Goal: Task Accomplishment & Management: Complete application form

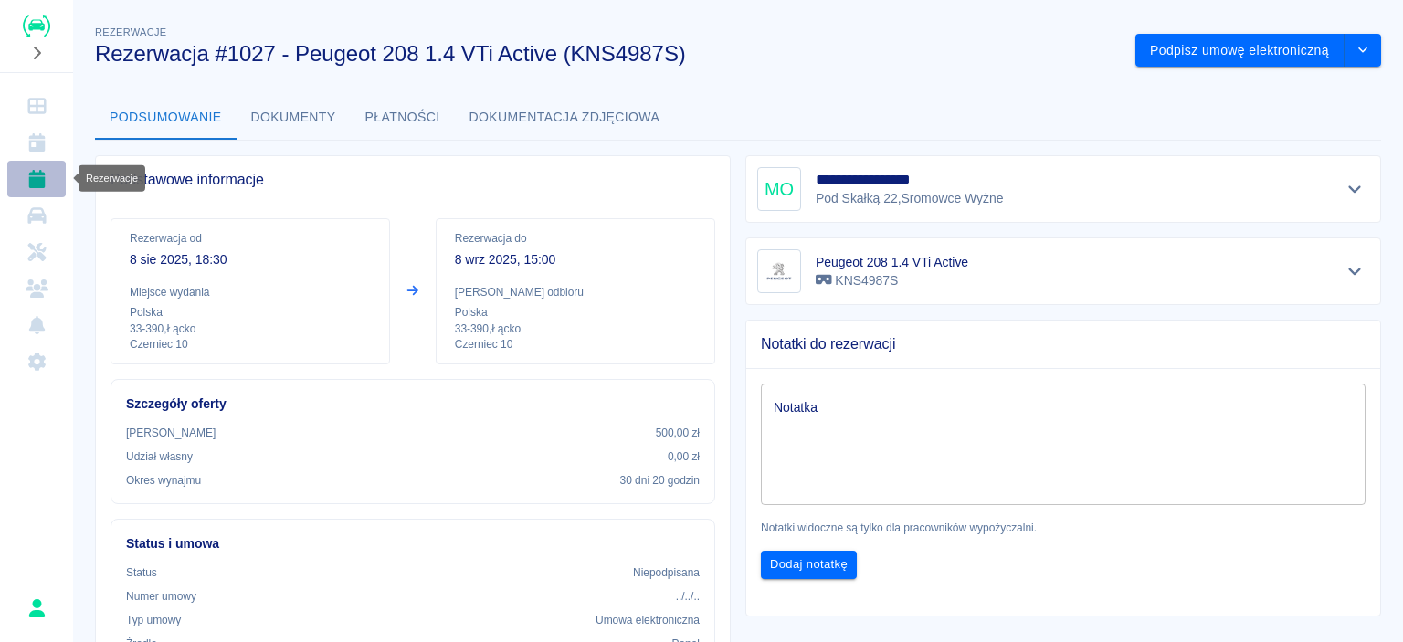
click at [33, 171] on icon "Rezerwacje" at bounding box center [36, 179] width 16 height 18
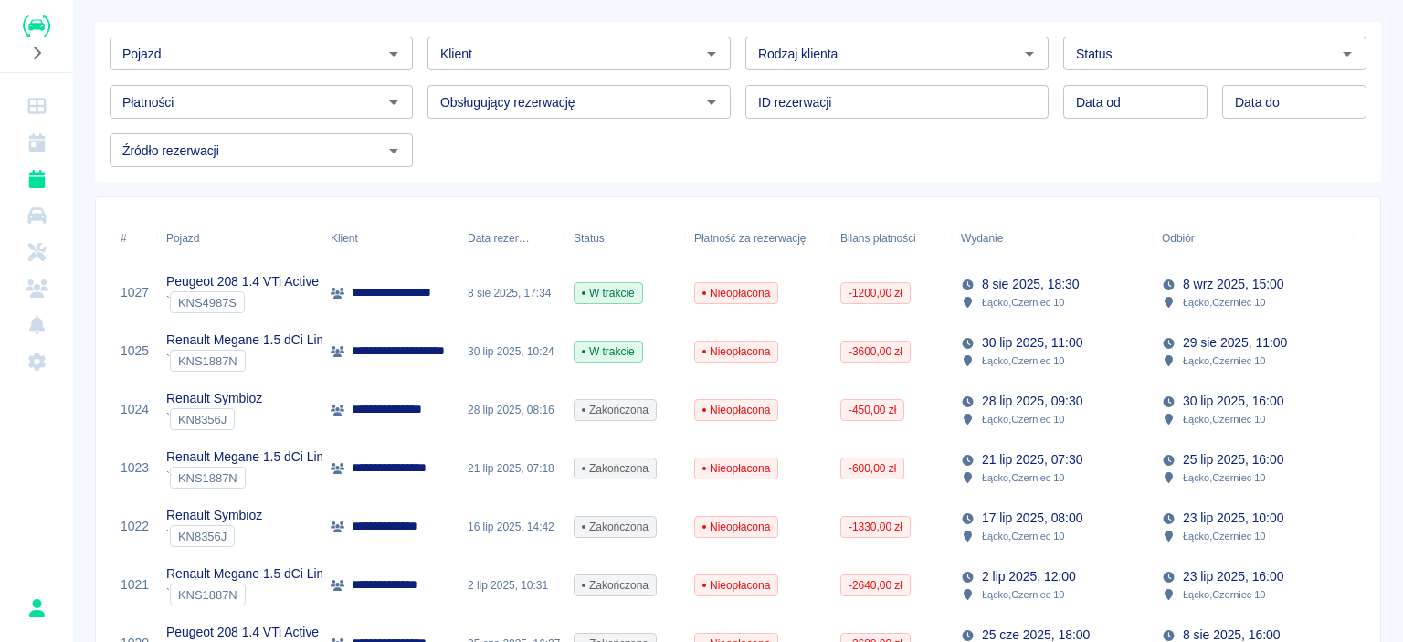
scroll to position [183, 0]
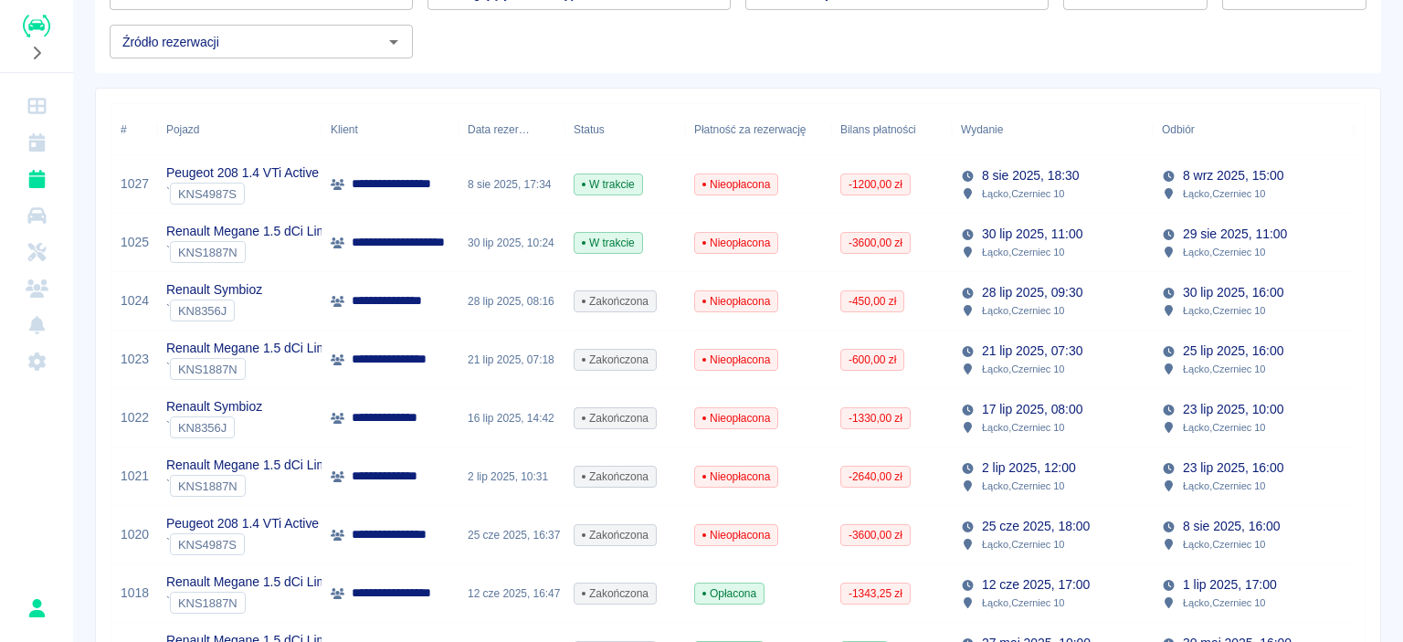
click at [291, 307] on div "Renault Symbioz ` KN8356J" at bounding box center [239, 301] width 164 height 58
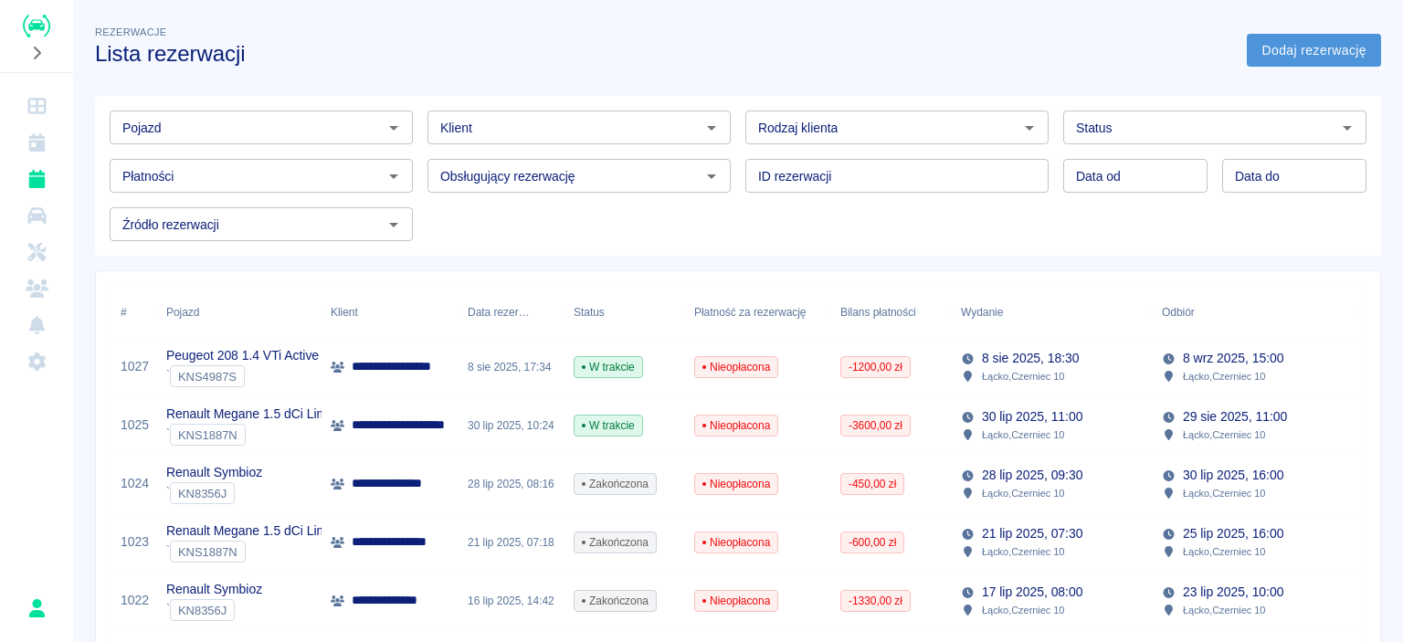
click at [1293, 50] on link "Dodaj rezerwację" at bounding box center [1314, 51] width 134 height 34
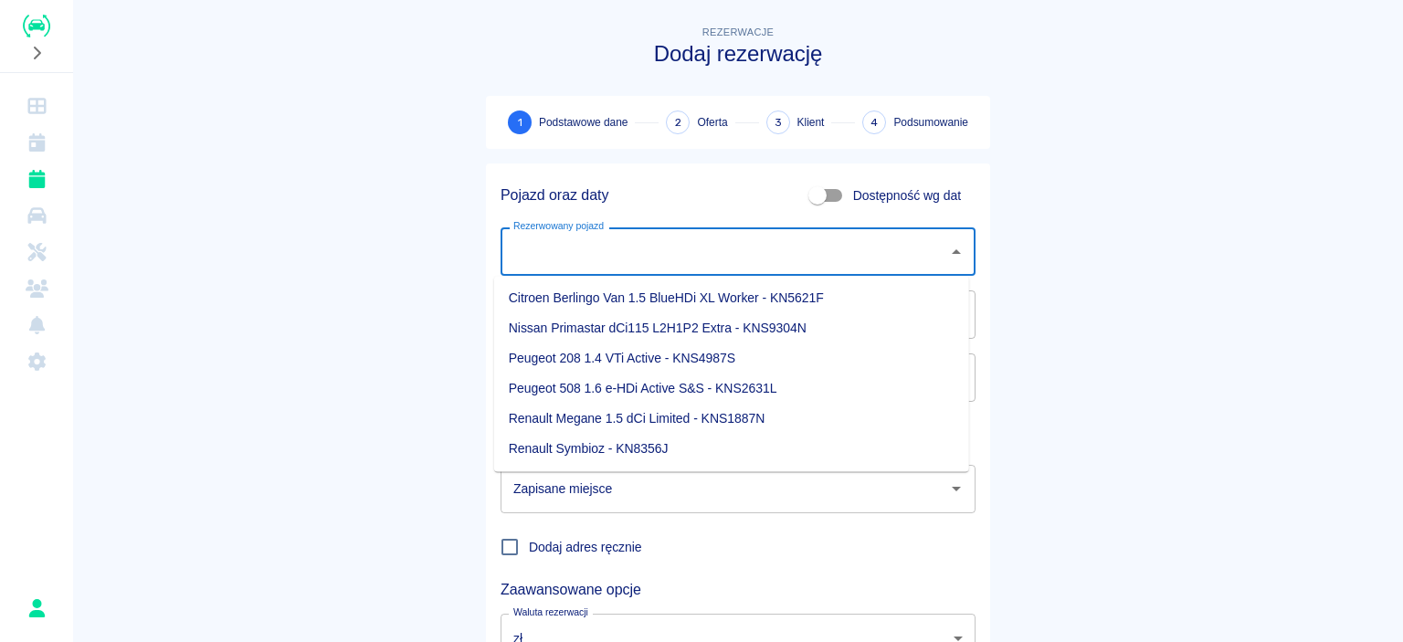
click at [650, 255] on input "Rezerwowany pojazd" at bounding box center [724, 252] width 431 height 32
click at [593, 448] on li "Renault Symbioz - KN8356J" at bounding box center [731, 449] width 475 height 30
type input "Renault Symbioz - KN8356J"
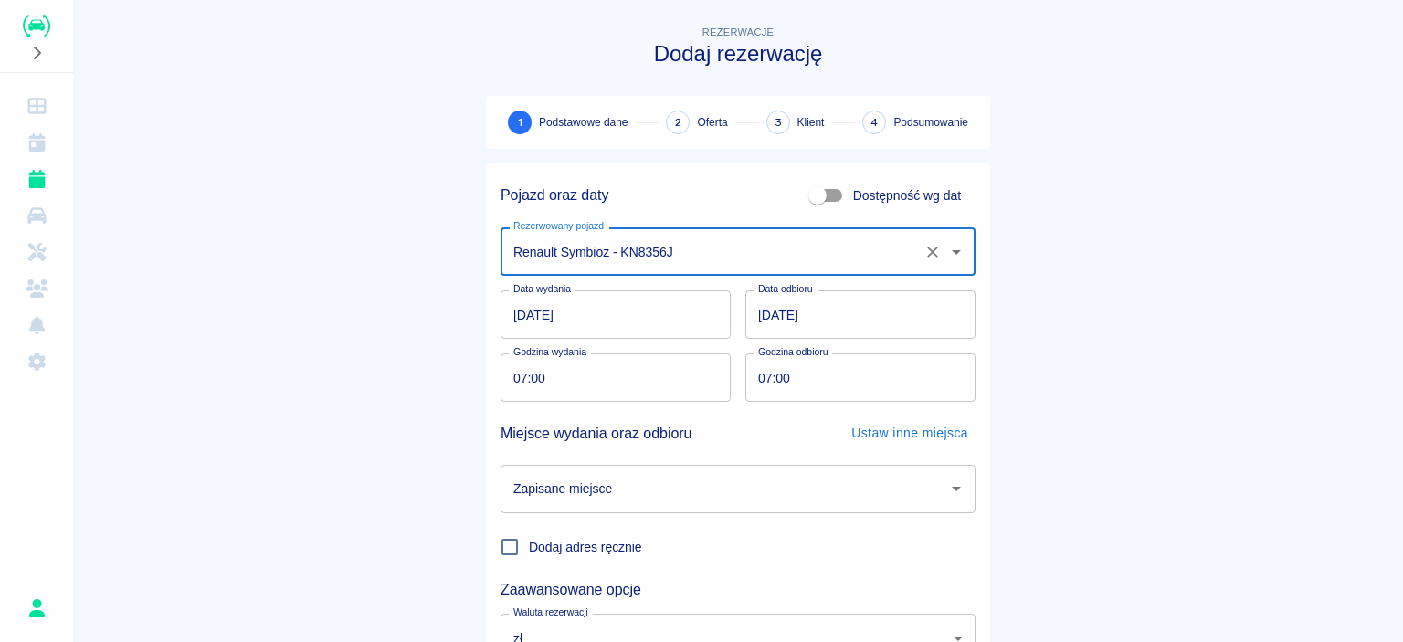
click at [764, 316] on input "[DATE]" at bounding box center [860, 314] width 230 height 48
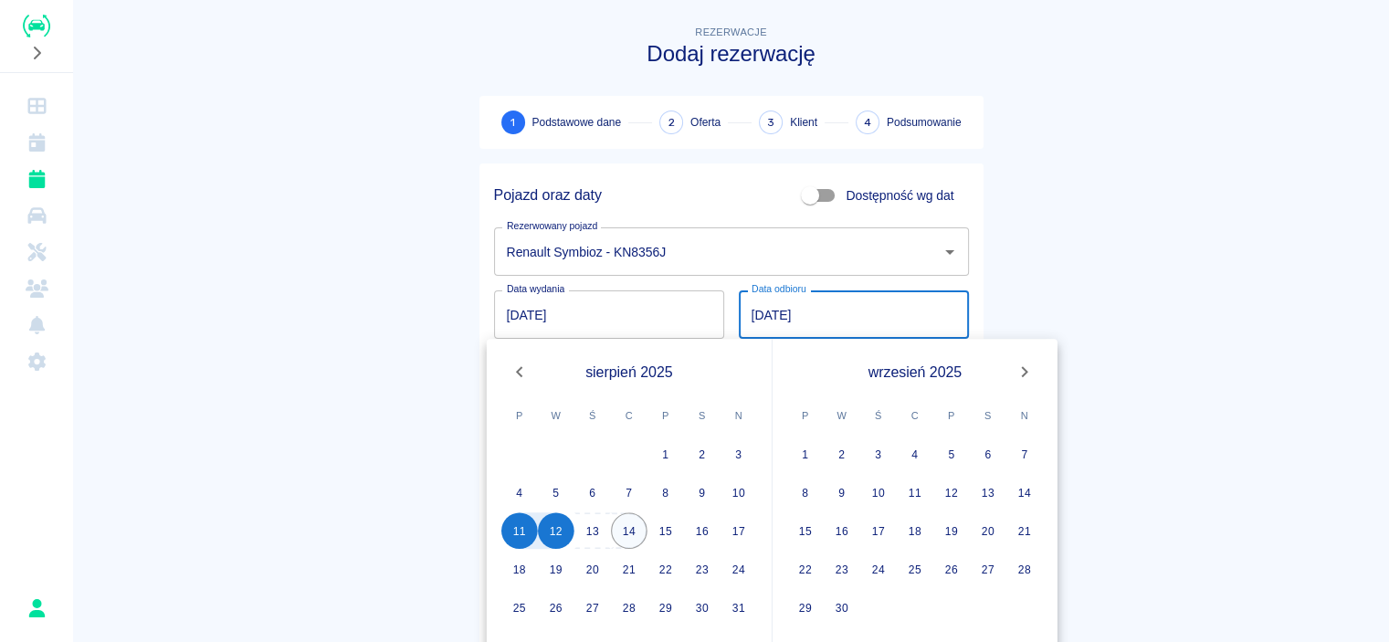
click at [628, 529] on button "14" at bounding box center [629, 530] width 37 height 37
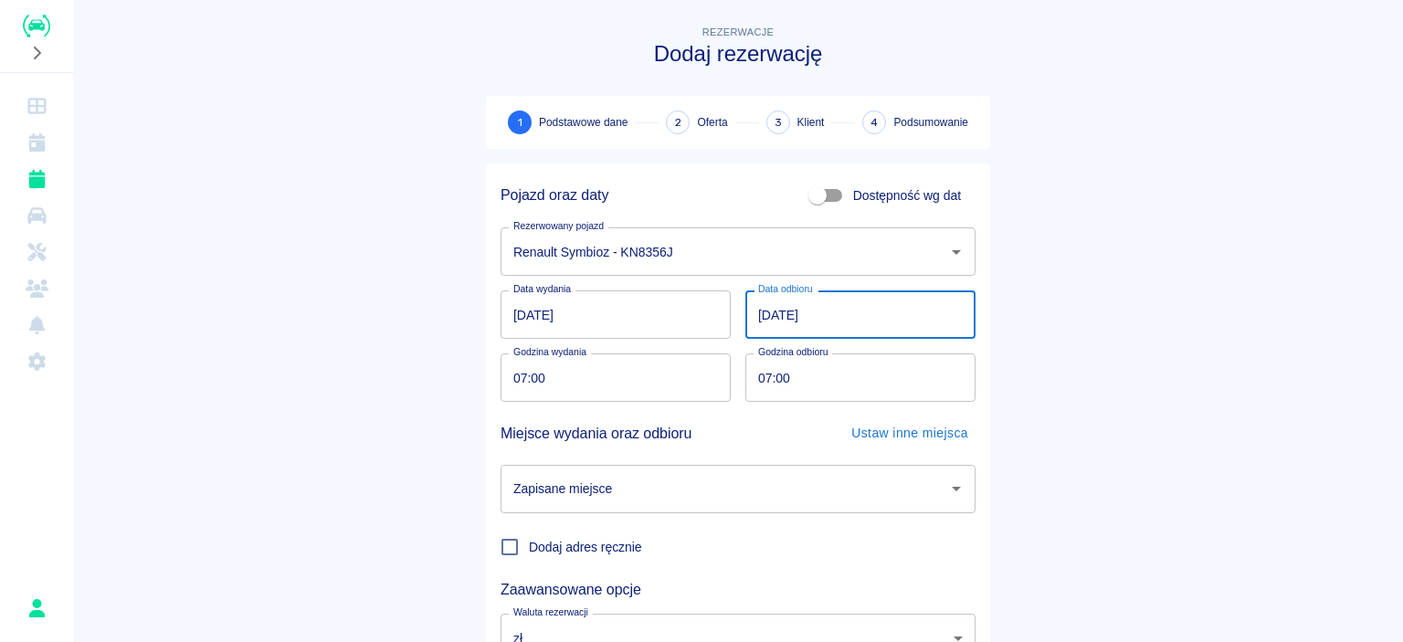
click at [854, 333] on input "[DATE]" at bounding box center [860, 314] width 230 height 48
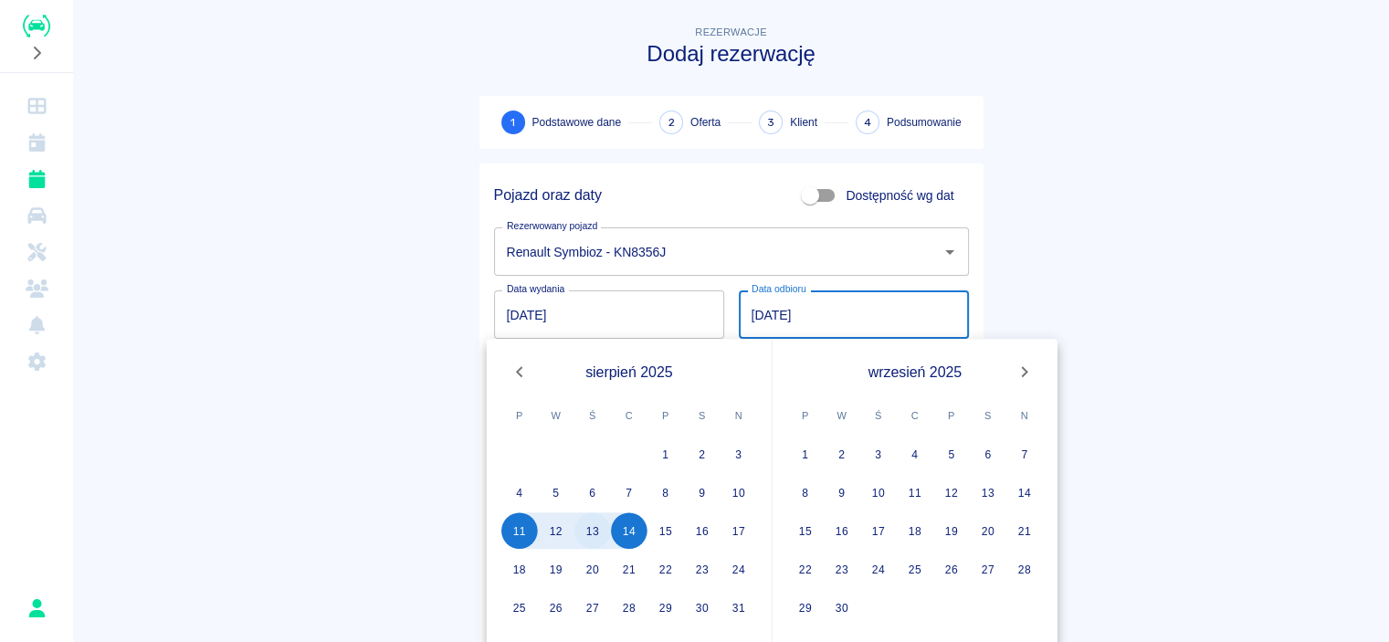
click at [599, 520] on button "13" at bounding box center [593, 530] width 37 height 37
type input "[DATE]"
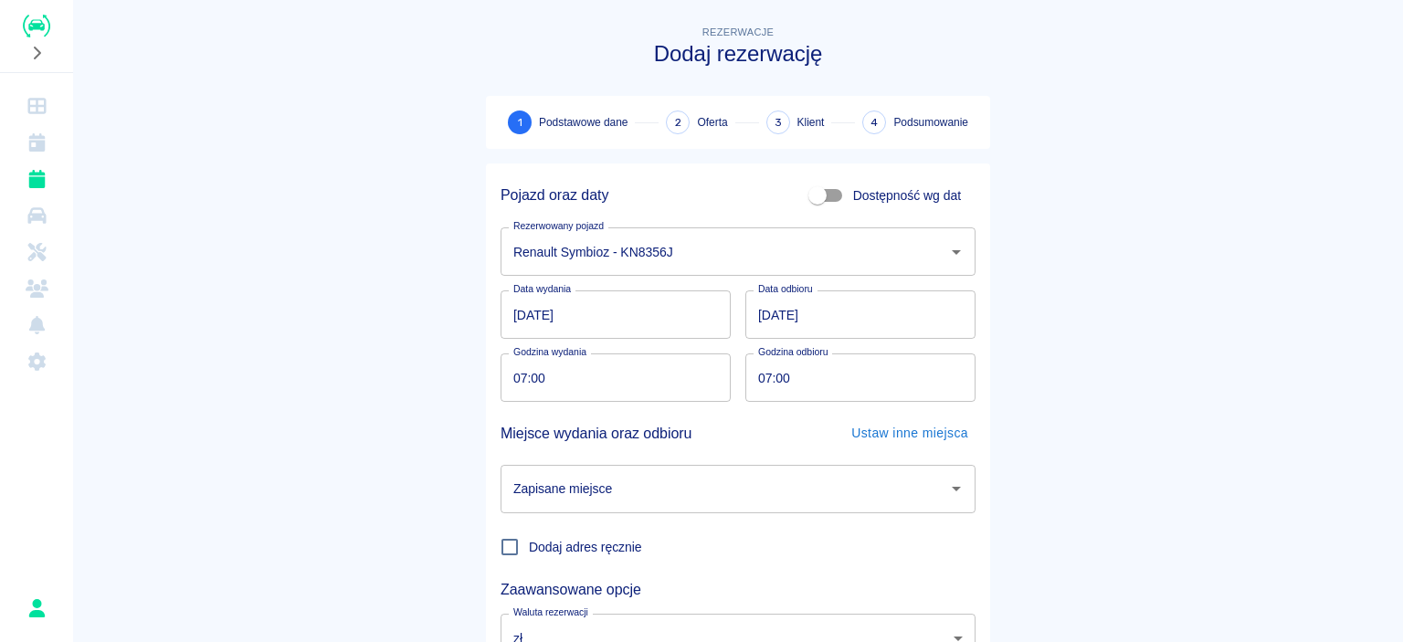
click at [628, 384] on input "07:00" at bounding box center [609, 378] width 217 height 48
click at [824, 391] on input "07:00" at bounding box center [853, 378] width 217 height 48
type input "16:00"
click at [1125, 431] on main "Rezerwacje Dodaj rezerwację 1 Podstawowe dane 2 Oferta 3 Klient 4 Podsumowanie …" at bounding box center [738, 381] width 1330 height 718
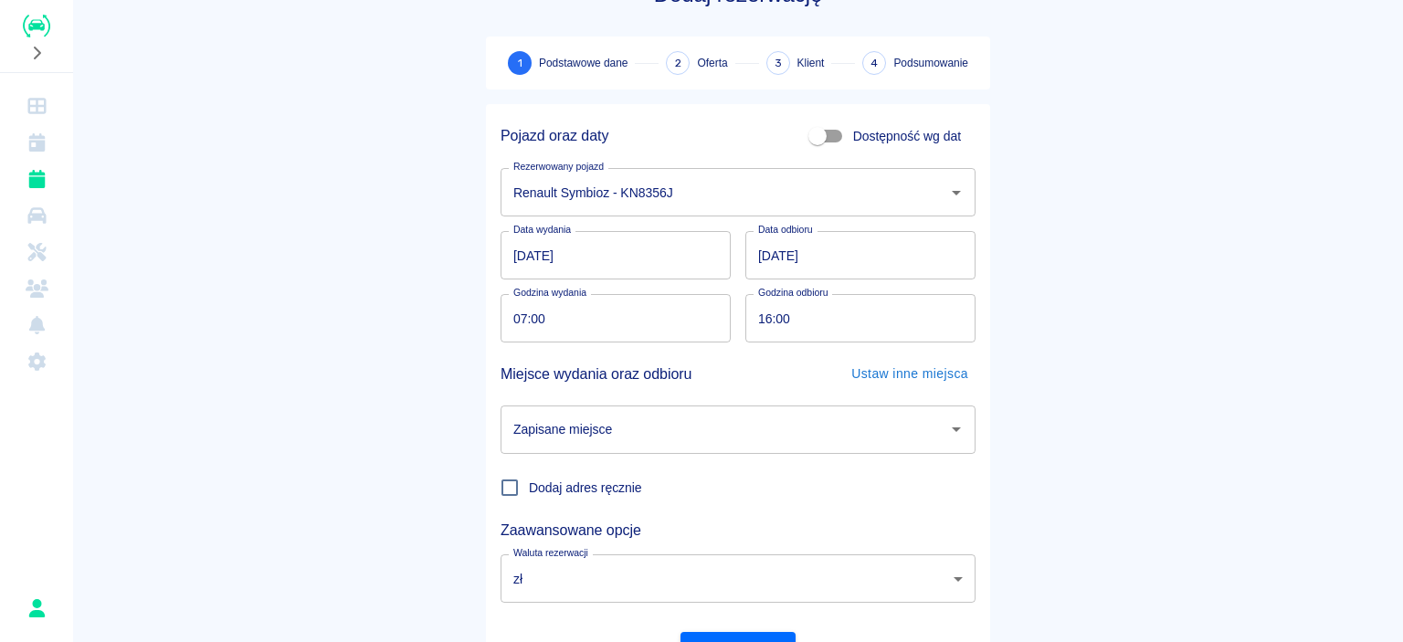
scroll to position [91, 0]
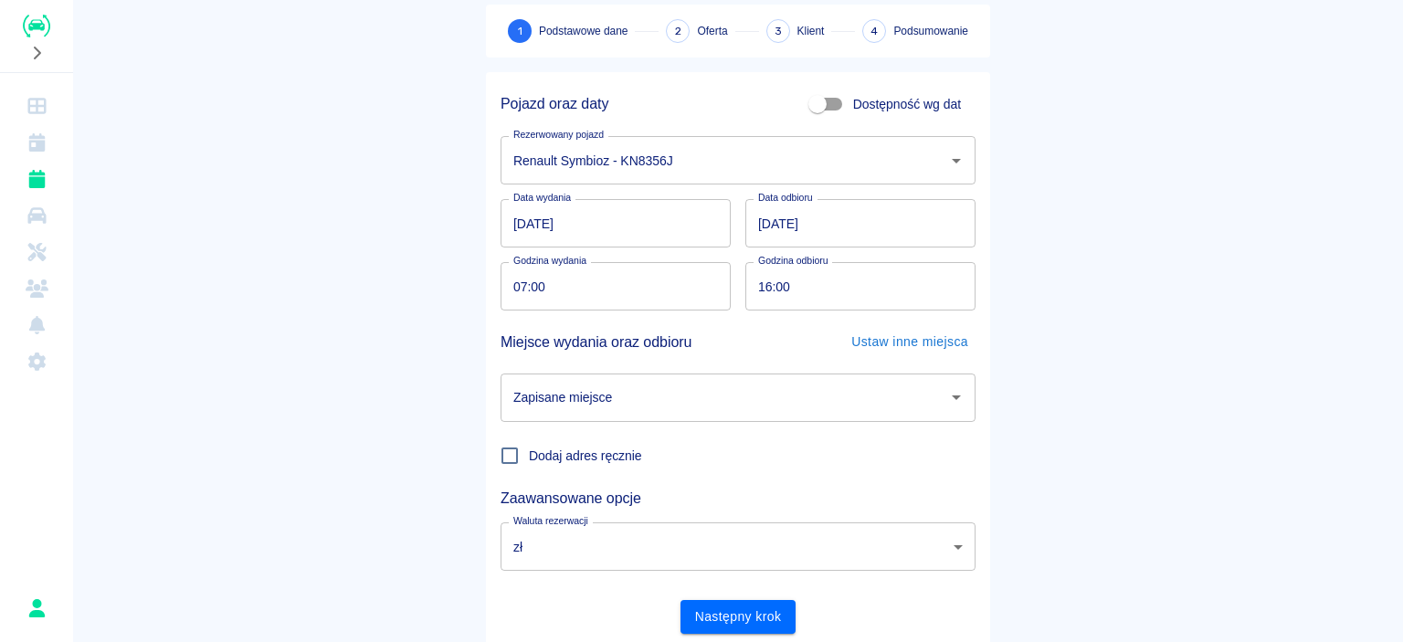
click at [872, 364] on div "Zapisane miejsce Zapisane miejsce" at bounding box center [731, 390] width 490 height 63
click at [875, 389] on input "Zapisane miejsce" at bounding box center [724, 398] width 431 height 32
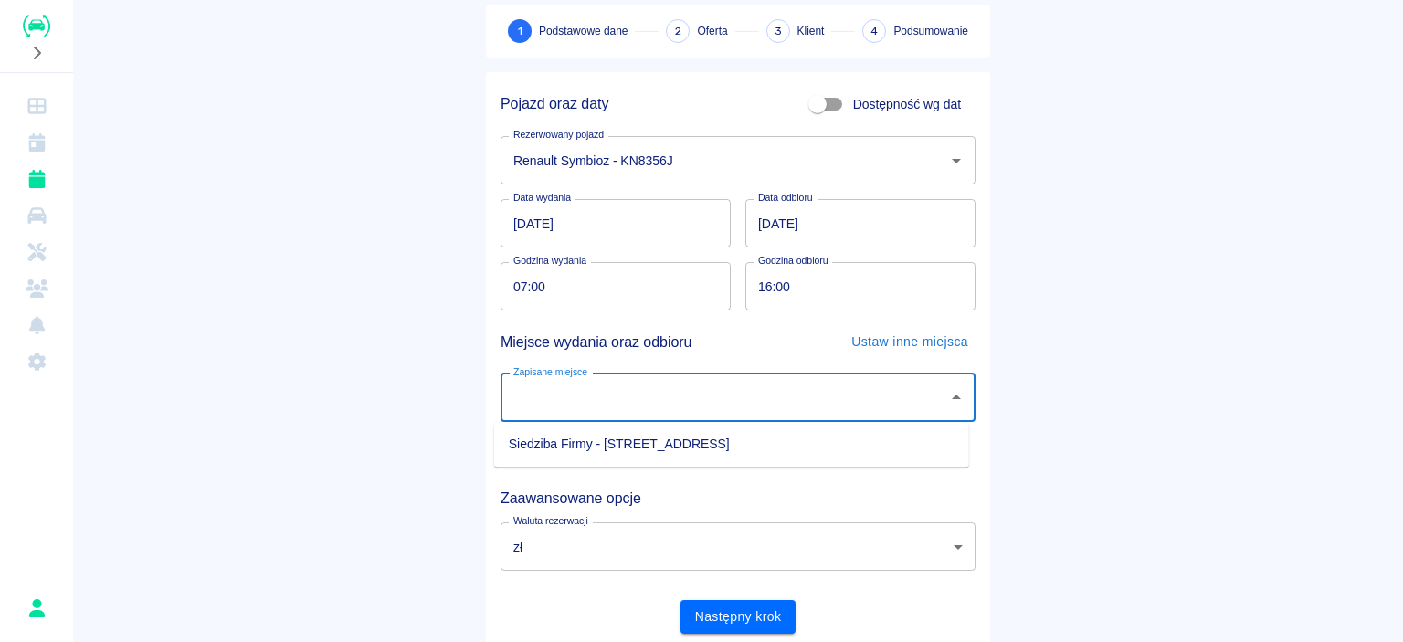
click at [720, 445] on li "Siedziba Firmy - [STREET_ADDRESS]" at bounding box center [731, 444] width 475 height 30
type input "Siedziba Firmy - [STREET_ADDRESS]"
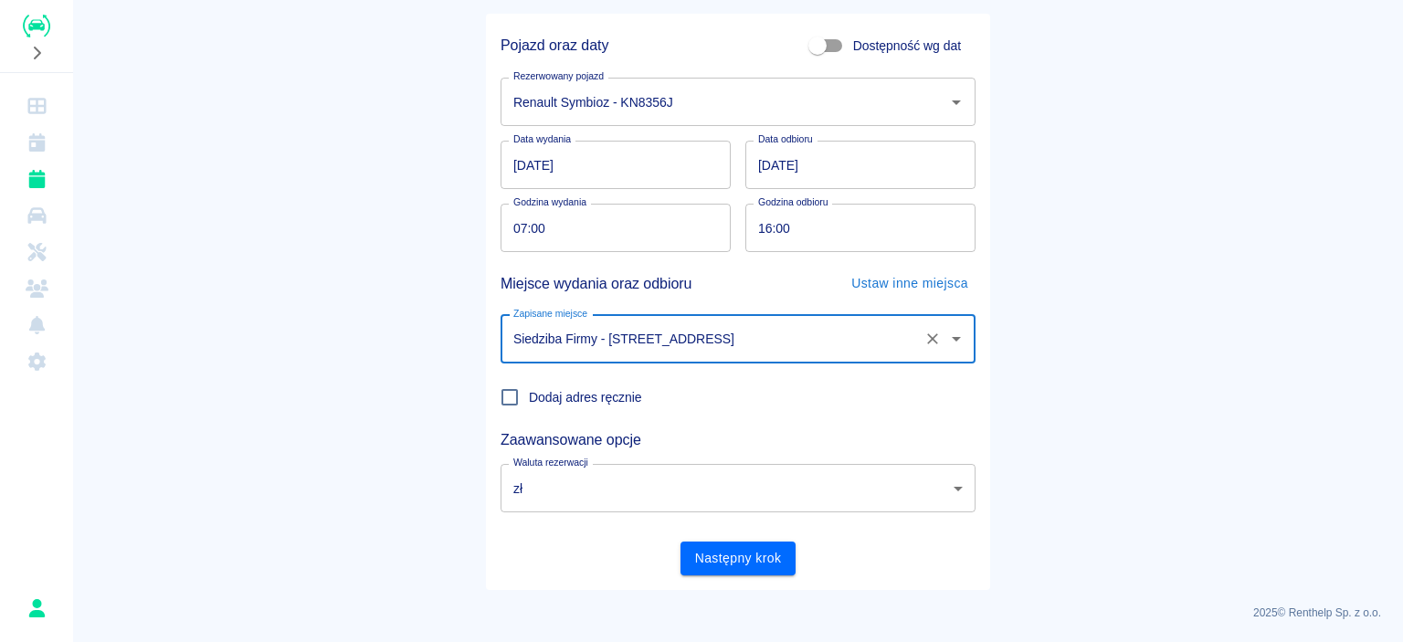
click at [720, 497] on body "Używamy plików Cookies, by zapewnić Ci najlepsze możliwe doświadczenie. Aby dow…" at bounding box center [701, 321] width 1403 height 642
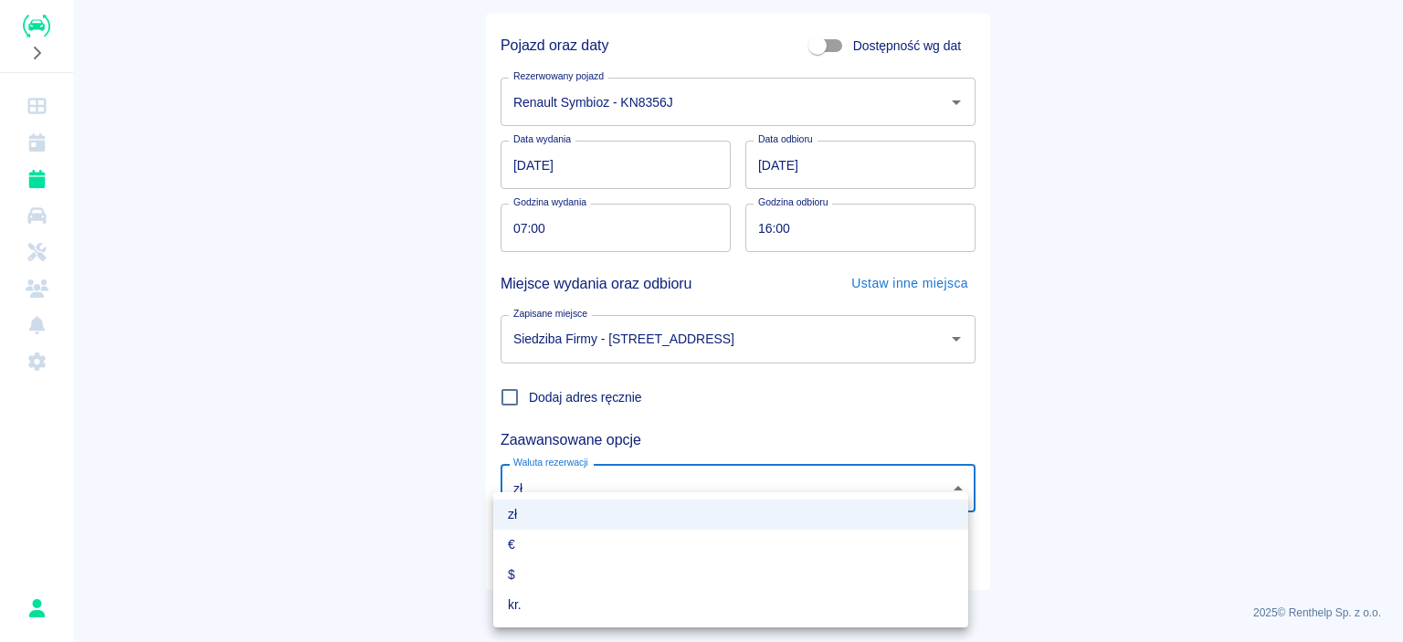
click at [1060, 426] on div at bounding box center [701, 321] width 1403 height 642
click at [747, 485] on body "Używamy plików Cookies, by zapewnić Ci najlepsze możliwe doświadczenie. Aby dow…" at bounding box center [701, 321] width 1403 height 642
click at [570, 530] on li "€" at bounding box center [730, 545] width 475 height 30
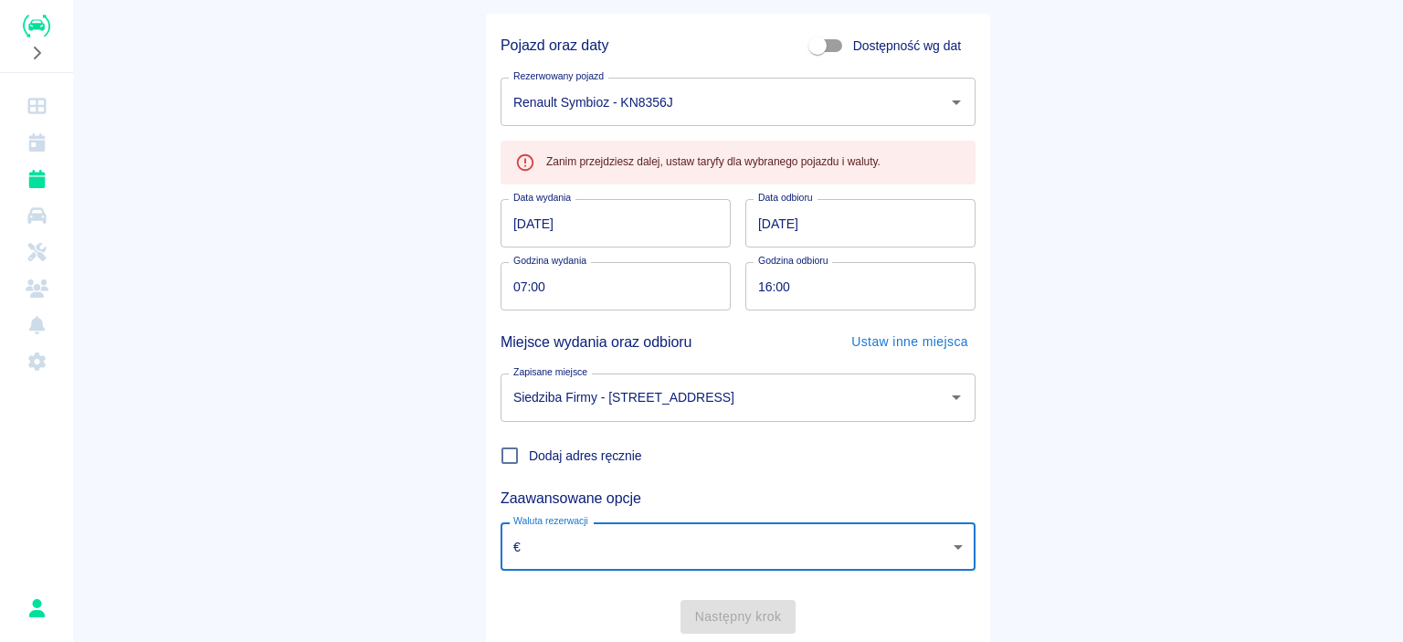
click at [558, 548] on body "Używamy plików Cookies, by zapewnić Ci najlepsze możliwe doświadczenie. Aby dow…" at bounding box center [701, 321] width 1403 height 642
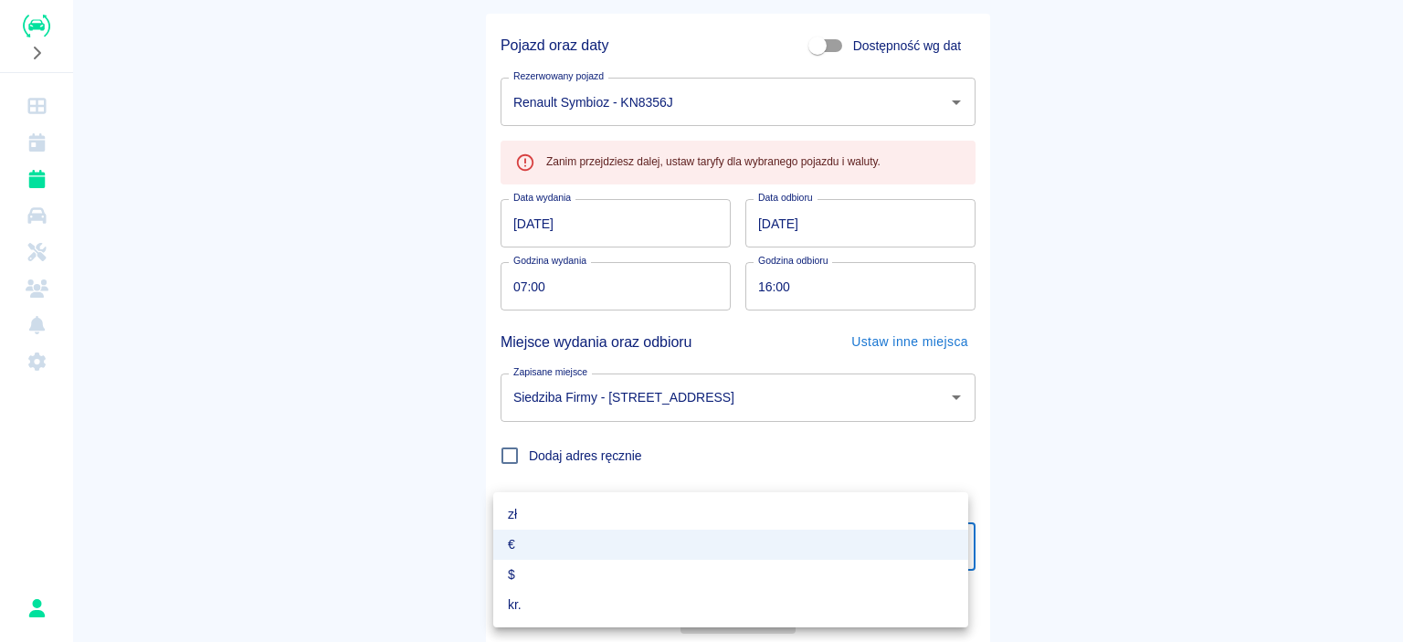
click at [548, 513] on li "zł" at bounding box center [730, 515] width 475 height 30
type input "PLN"
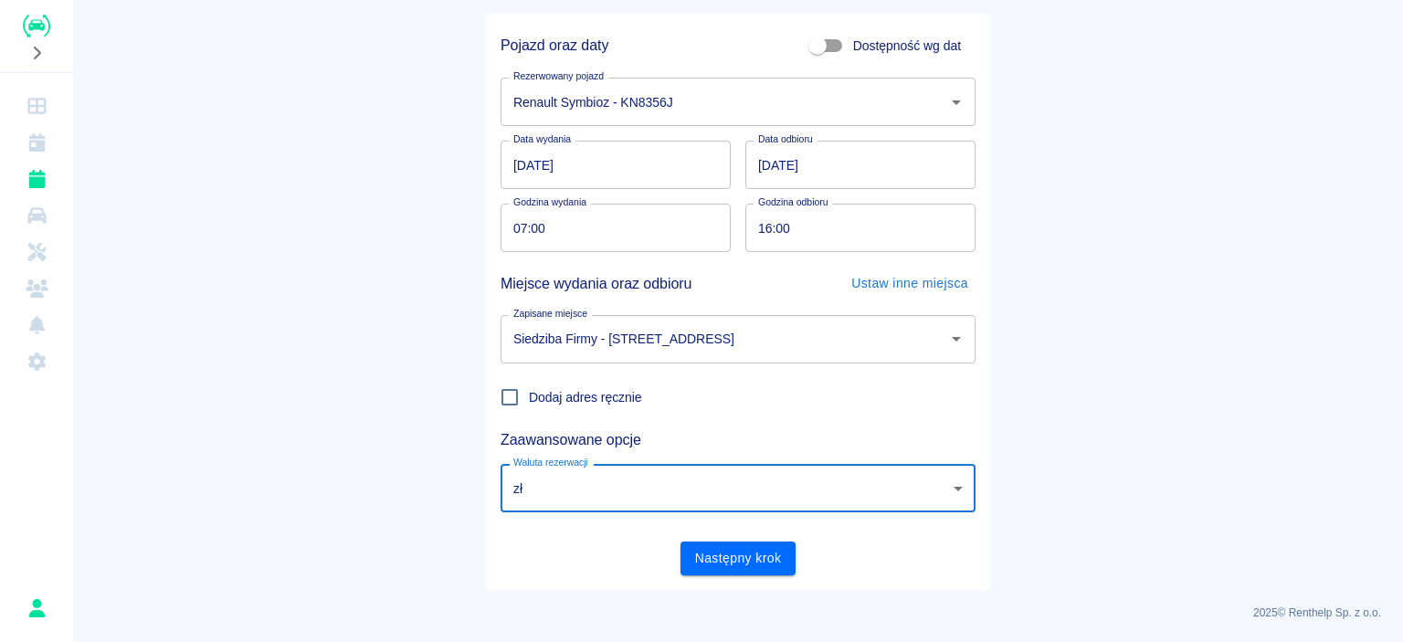
click at [727, 554] on button "Następny krok" at bounding box center [739, 559] width 116 height 34
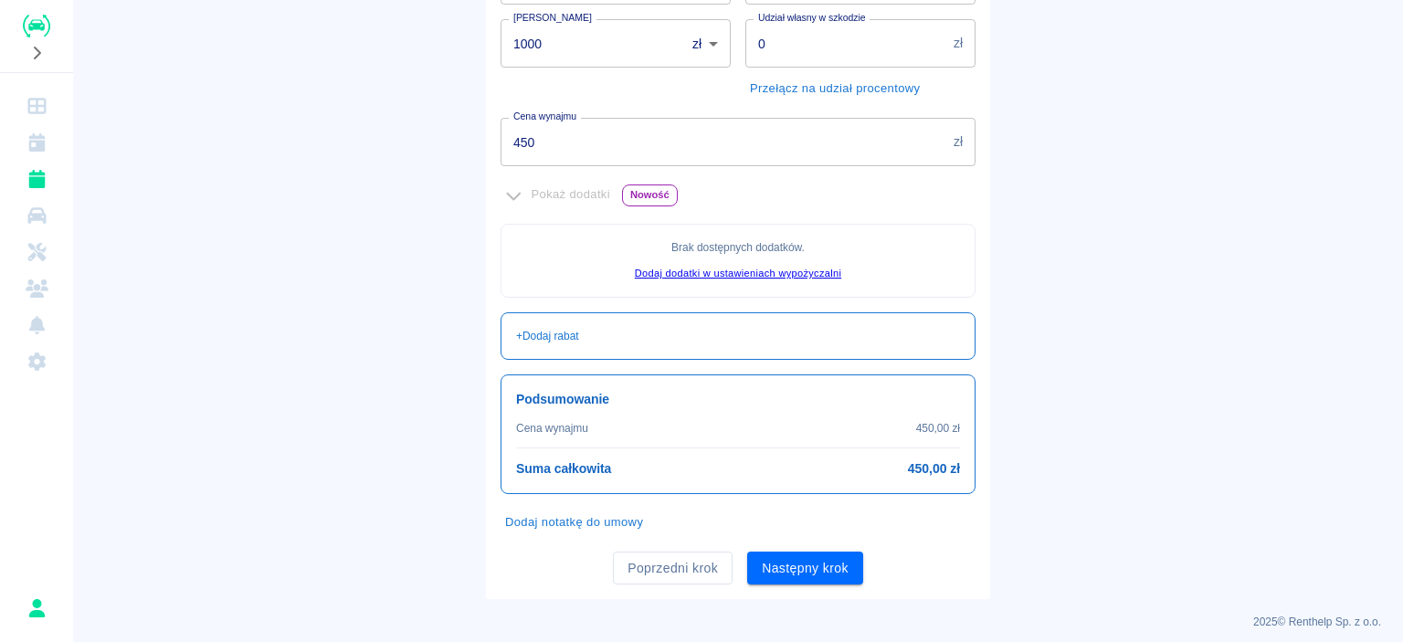
scroll to position [387, 0]
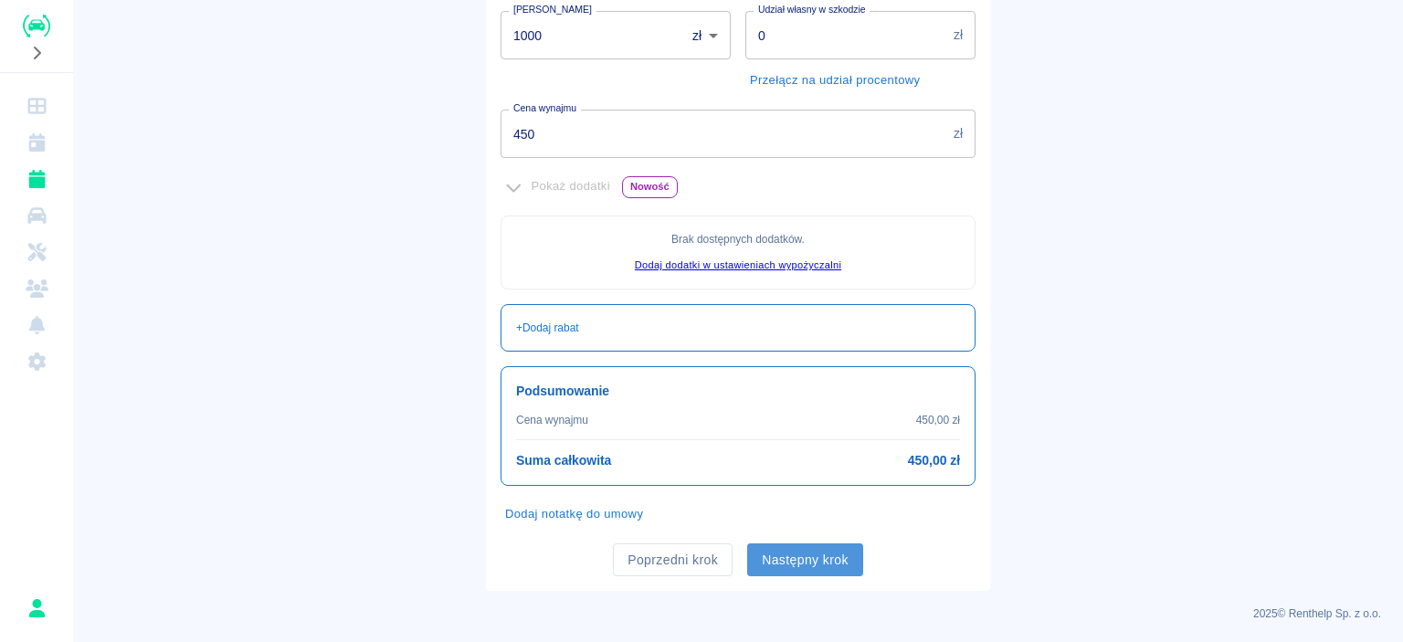
click at [835, 562] on button "Następny krok" at bounding box center [805, 561] width 116 height 34
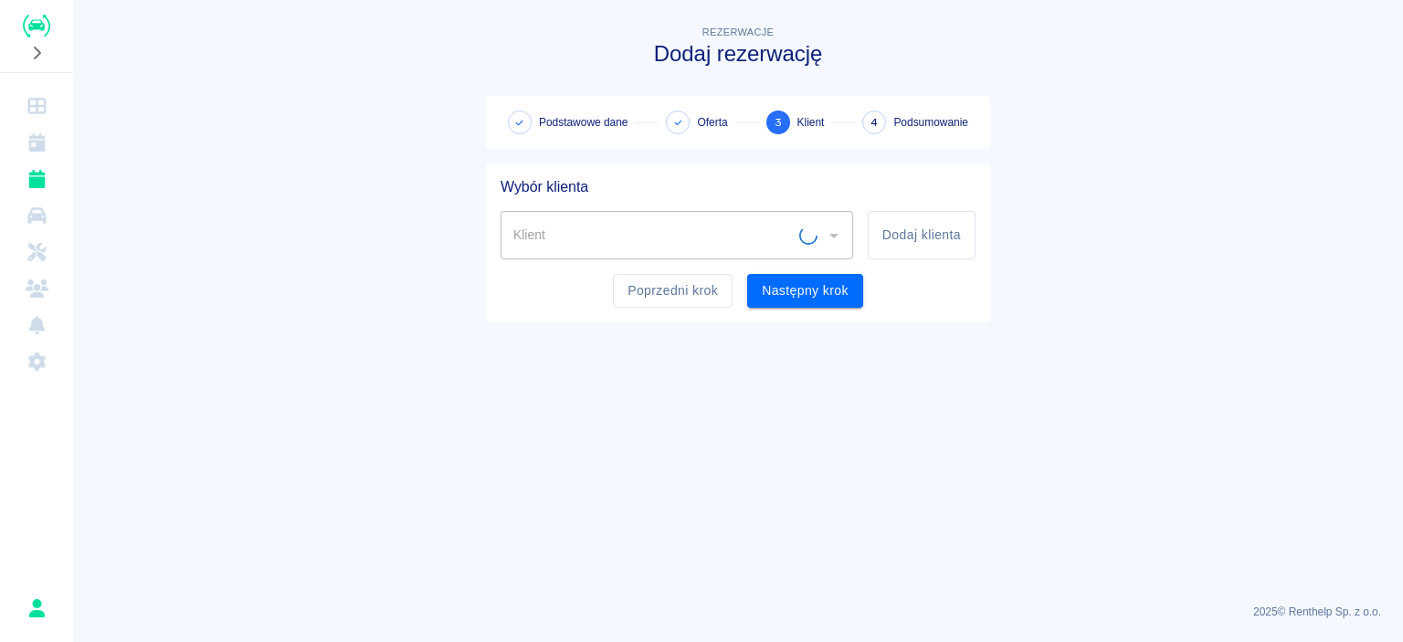
scroll to position [0, 0]
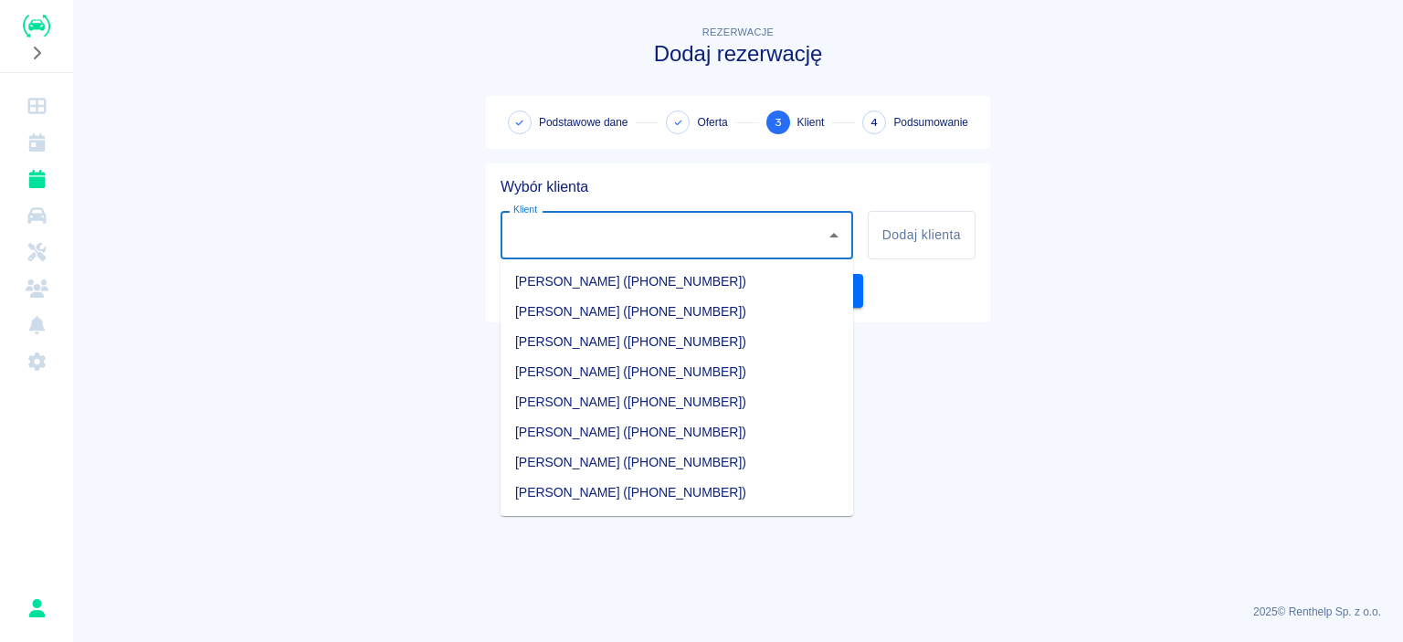
click at [787, 237] on input "Klient" at bounding box center [663, 235] width 309 height 32
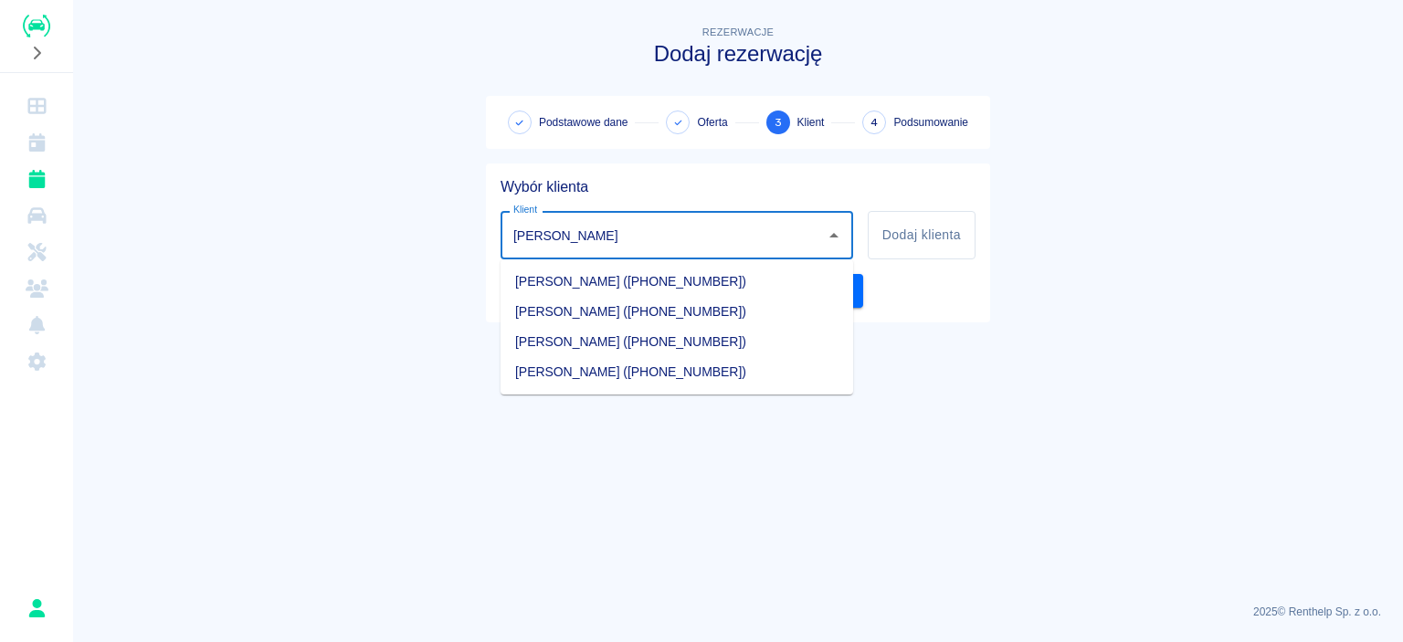
type input "J"
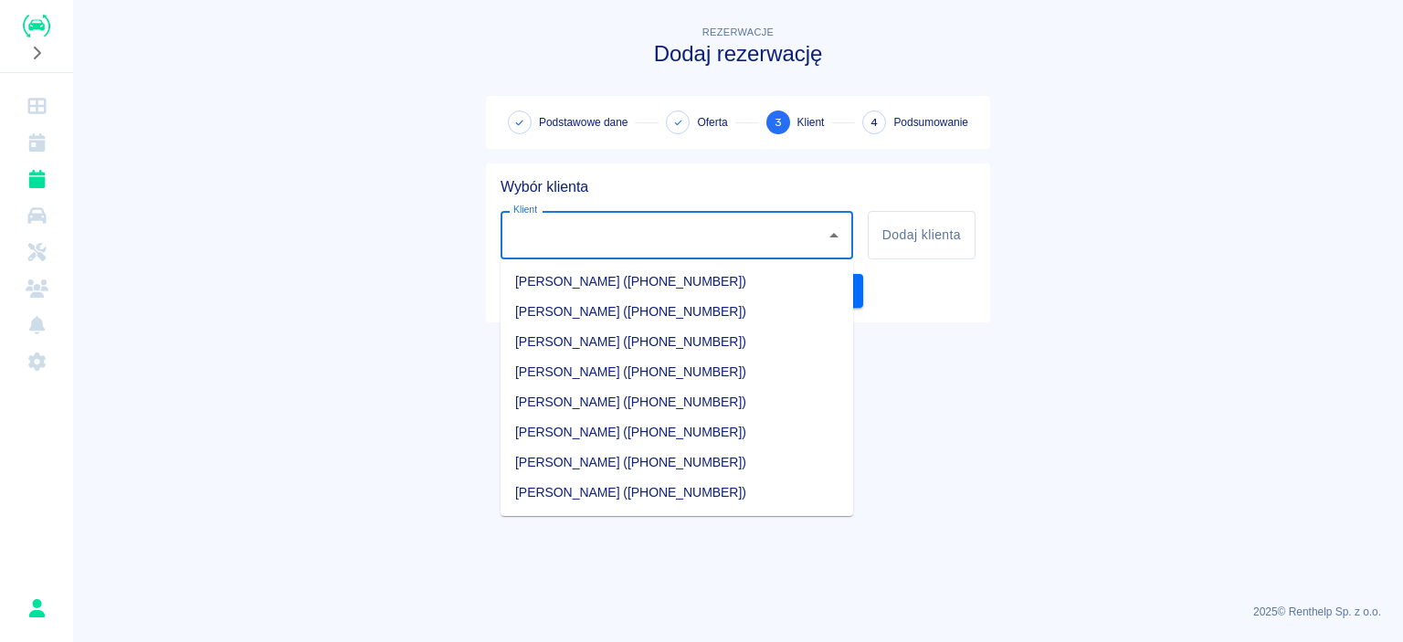
click at [1193, 406] on main "Rezerwacje Dodaj rezerwację Podstawowe dane Oferta 3 Klient 4 Podsumowanie Wybó…" at bounding box center [738, 305] width 1330 height 567
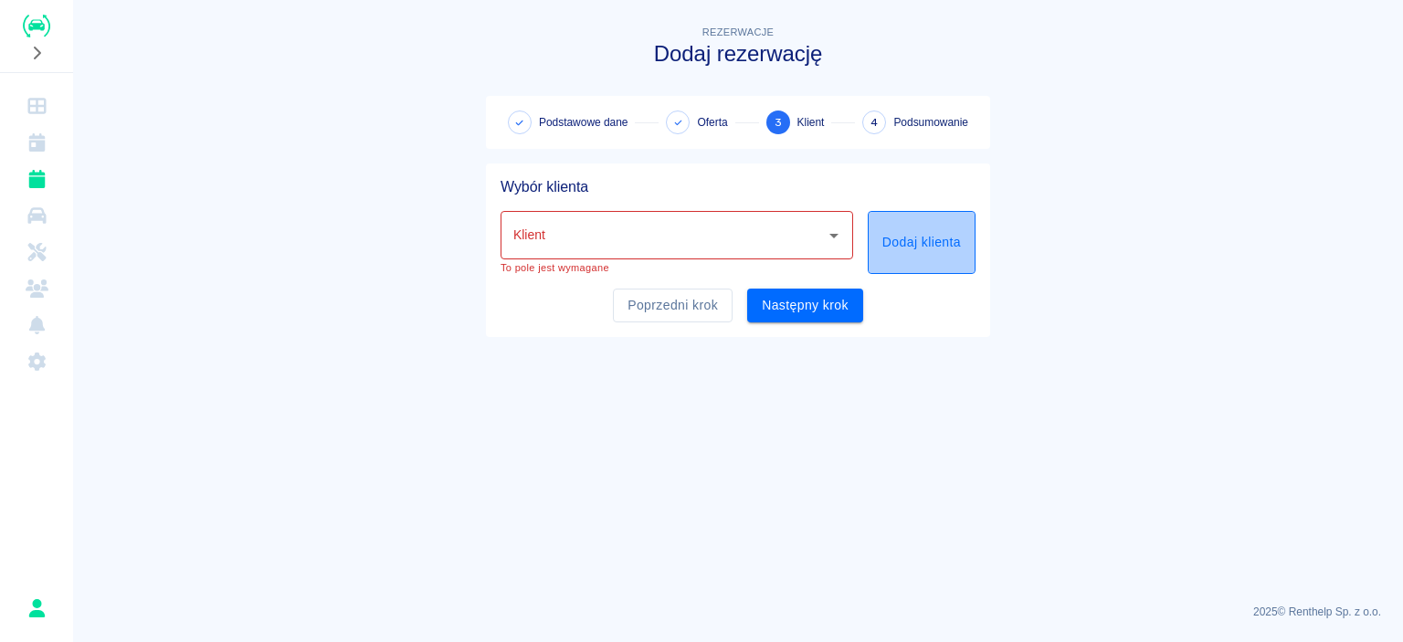
click at [961, 242] on button "Dodaj klienta" at bounding box center [922, 242] width 108 height 63
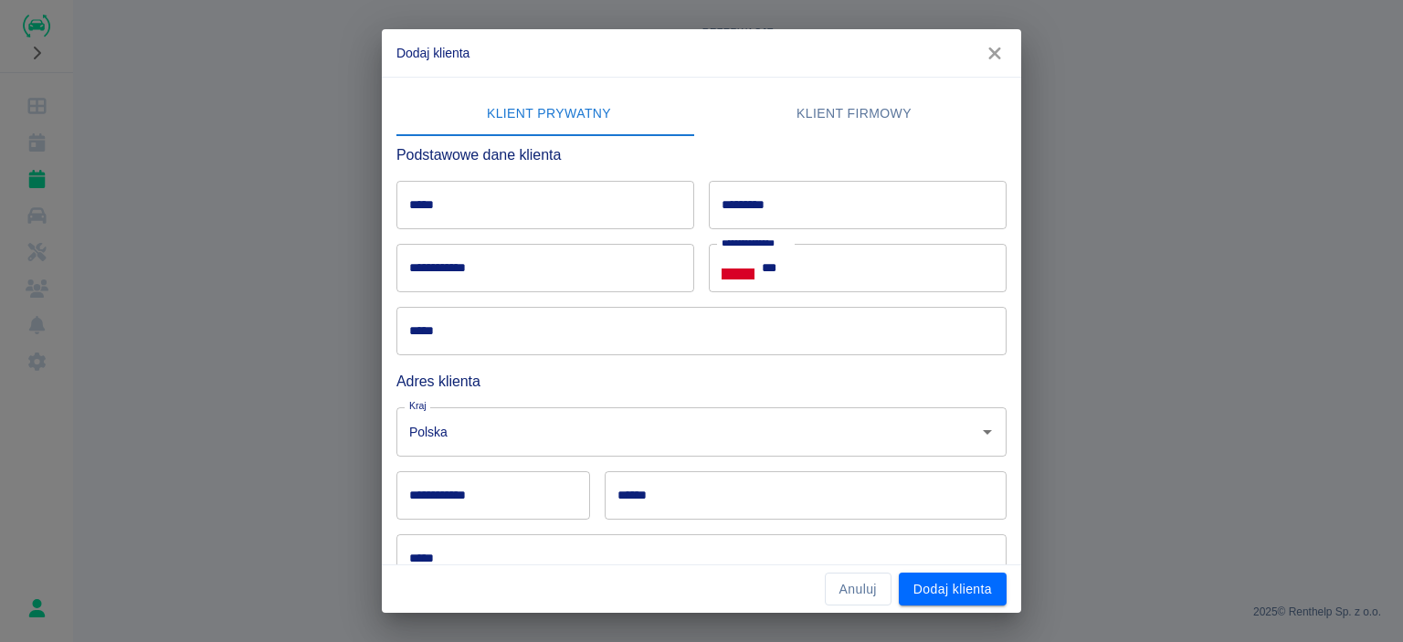
click at [527, 217] on input "*****" at bounding box center [545, 205] width 298 height 48
type input "***"
click at [764, 205] on input "*********" at bounding box center [858, 205] width 298 height 48
type input "*****"
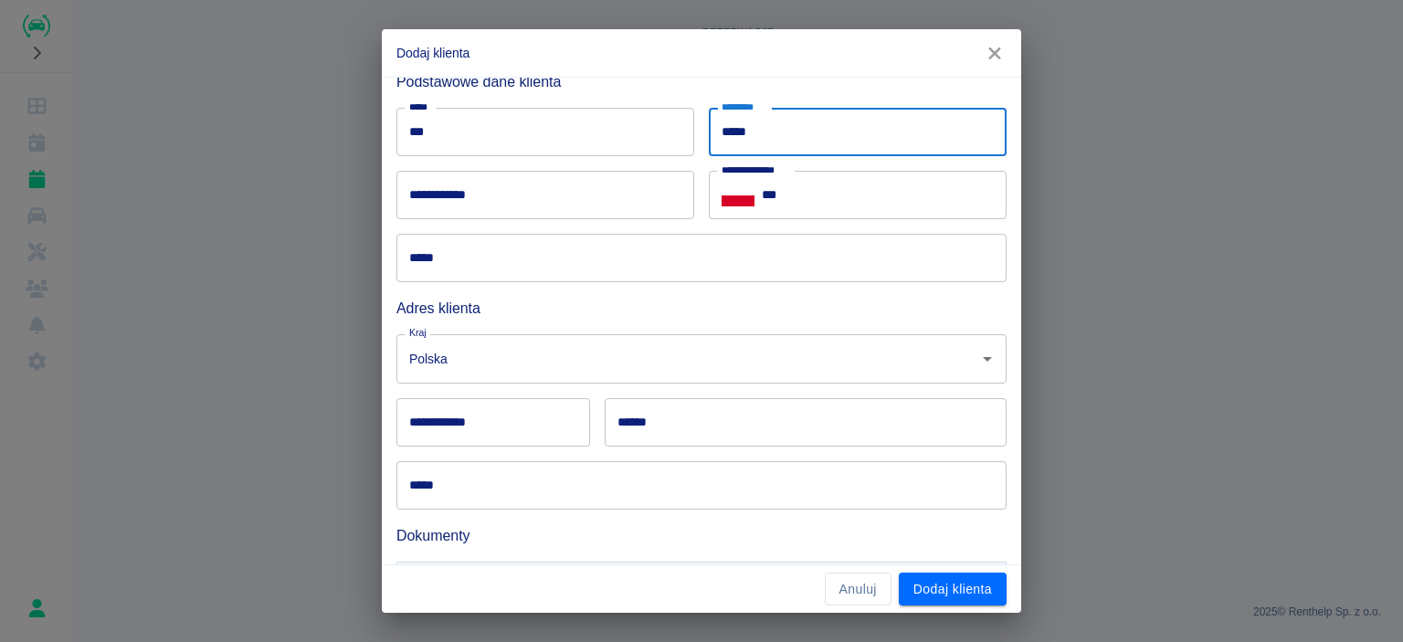
scroll to position [179, 0]
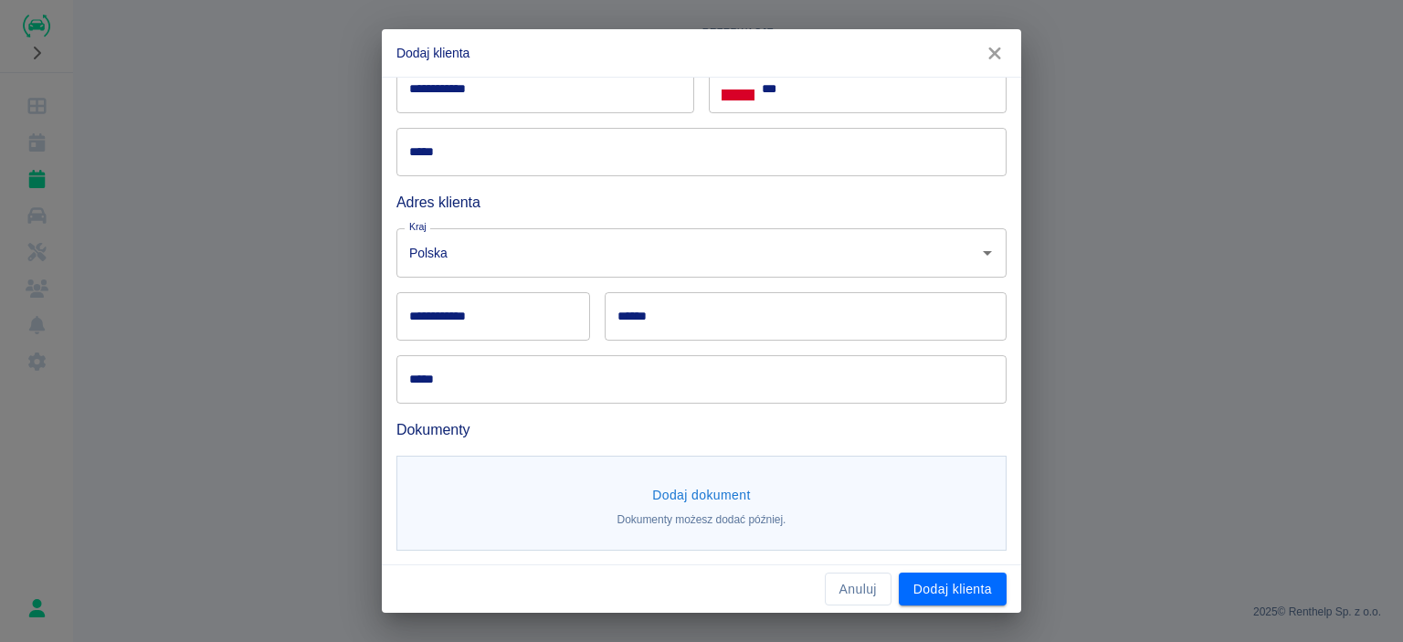
click at [548, 375] on input "*****" at bounding box center [701, 379] width 610 height 48
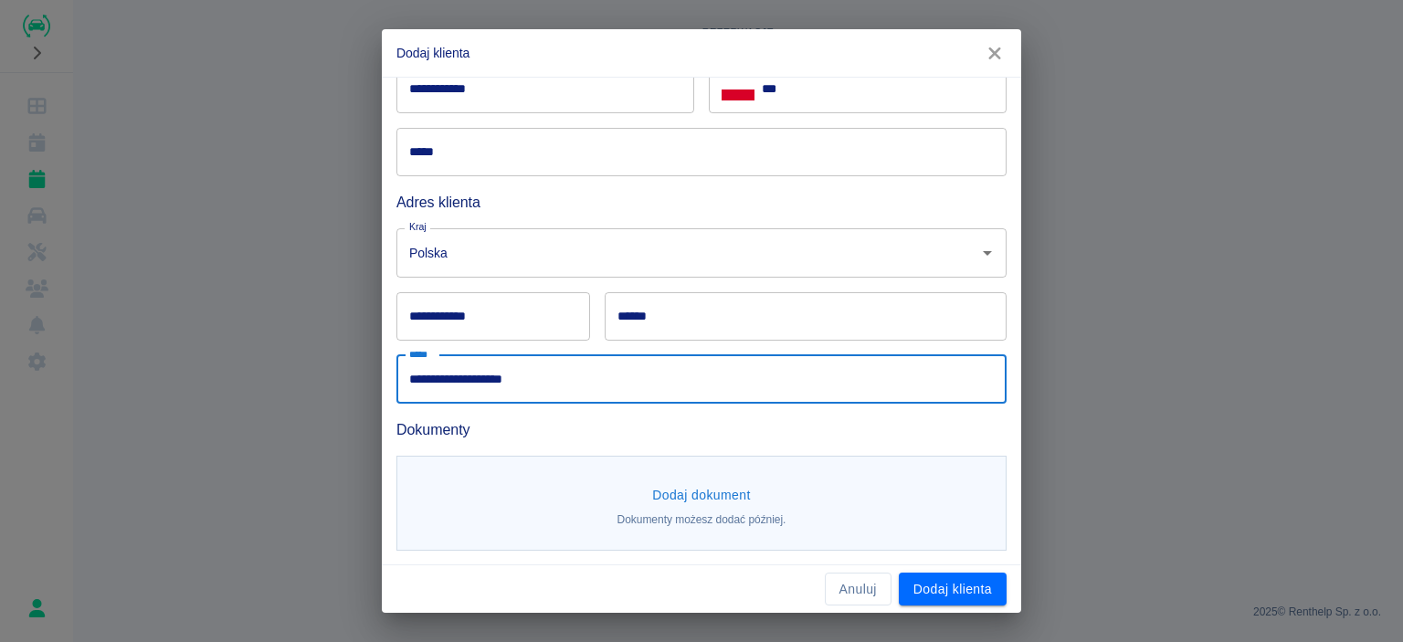
type input "**********"
click at [674, 320] on input "******" at bounding box center [806, 316] width 402 height 48
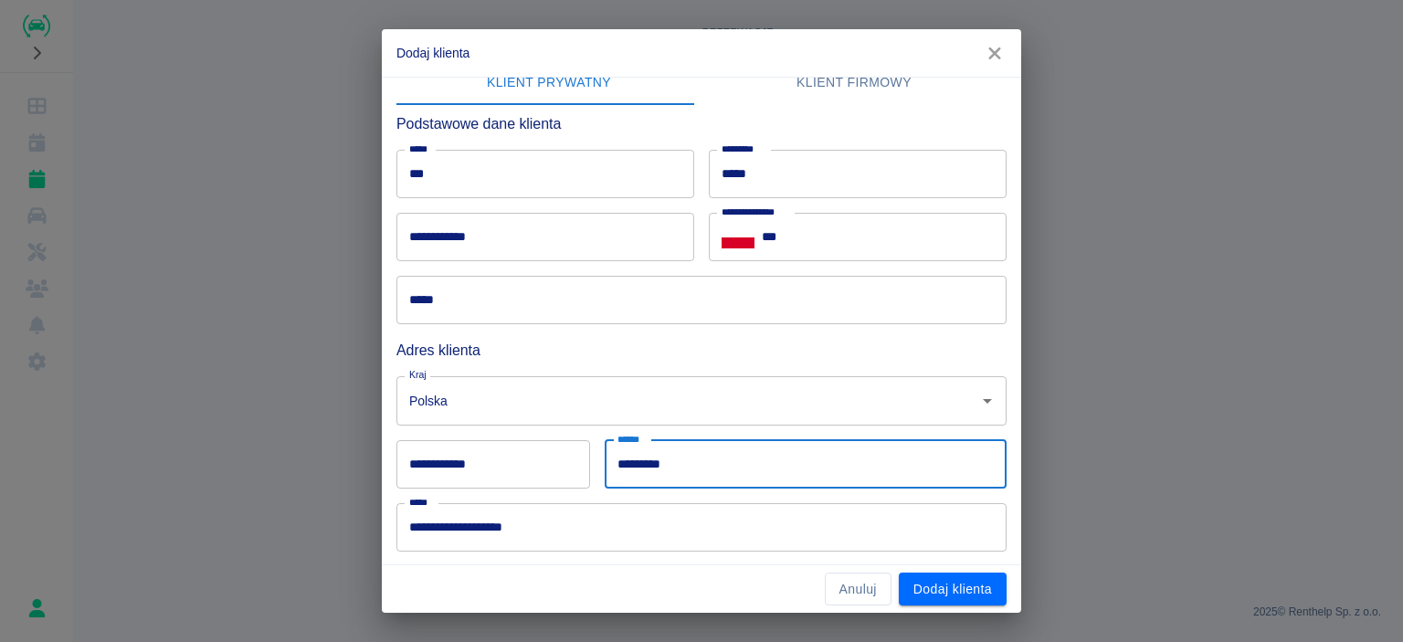
scroll to position [0, 0]
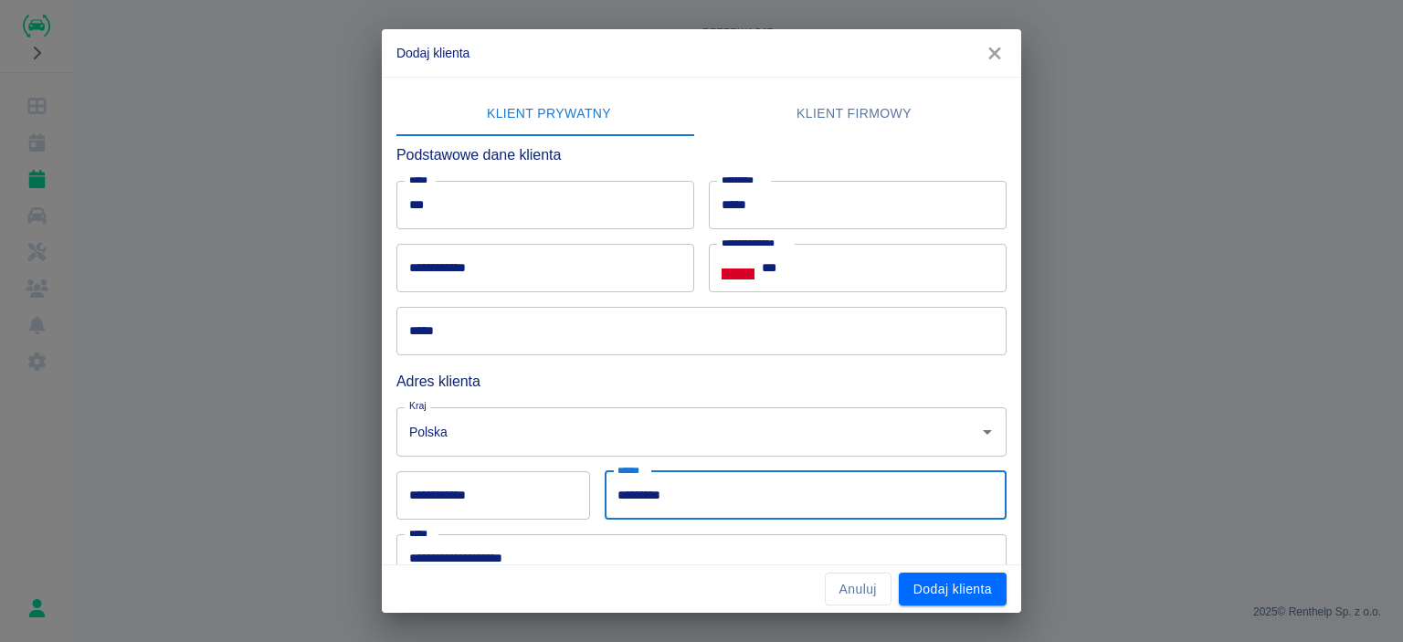
type input "*********"
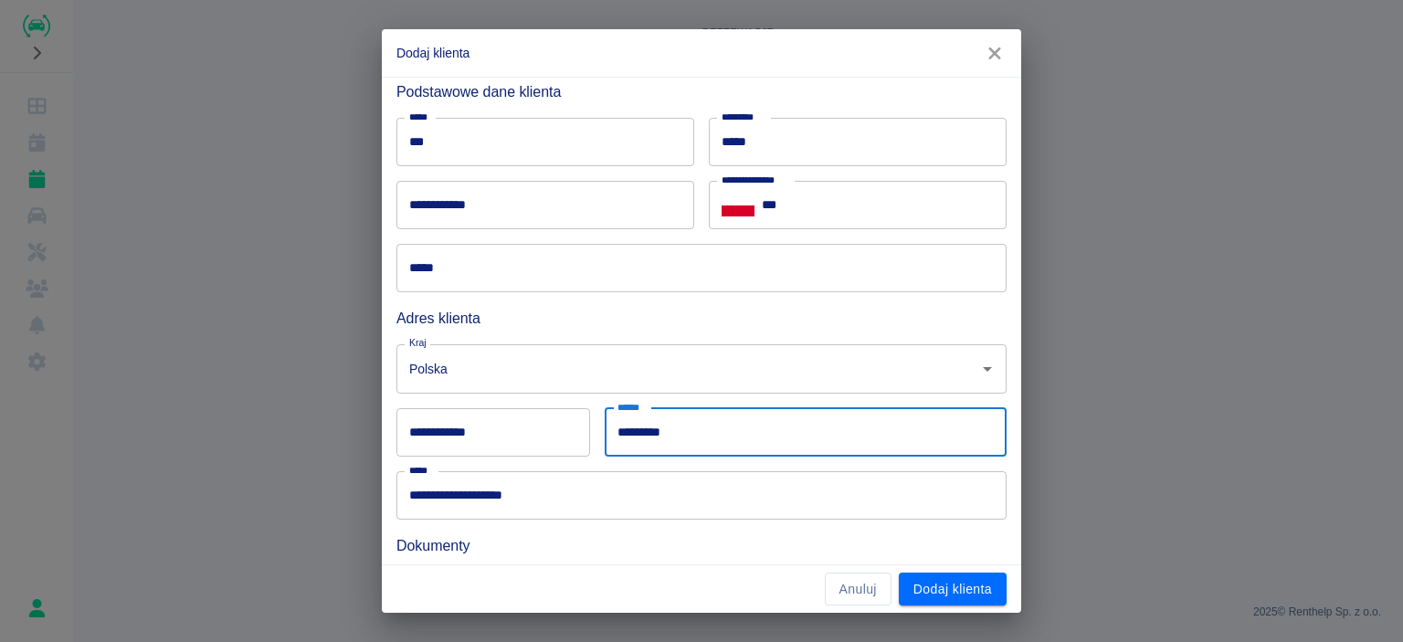
scroll to position [91, 0]
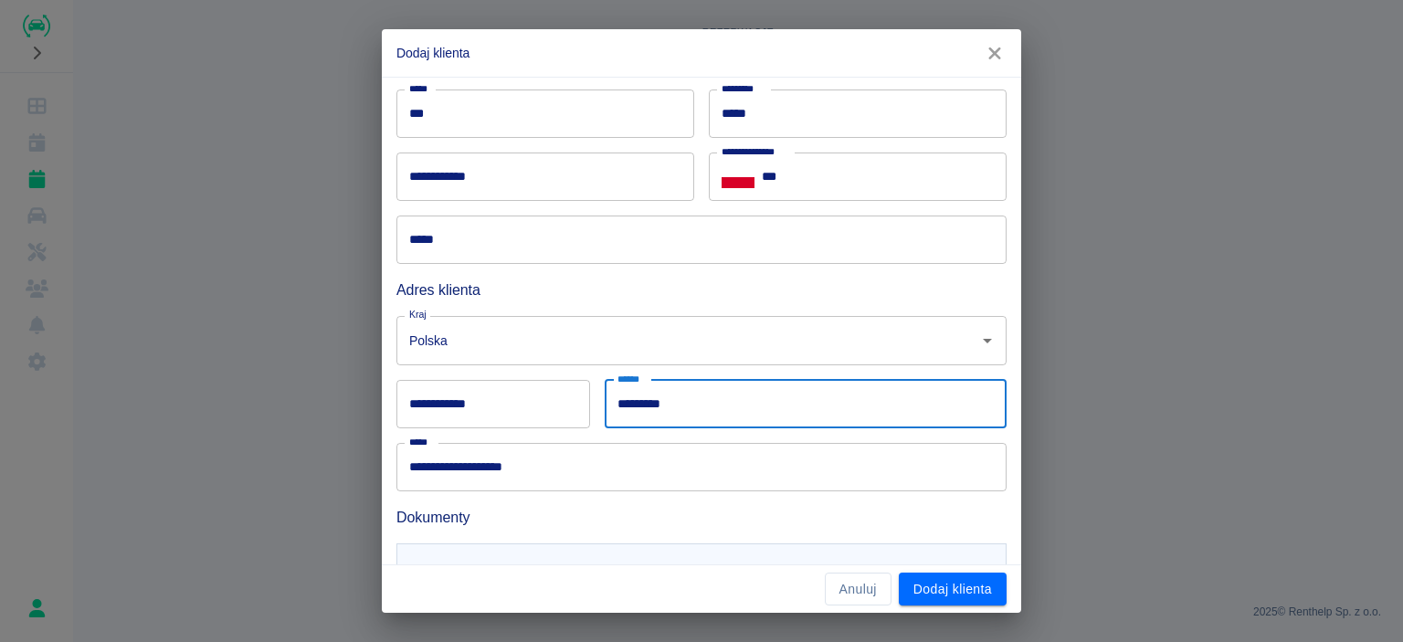
click at [498, 406] on input "**********" at bounding box center [493, 404] width 194 height 48
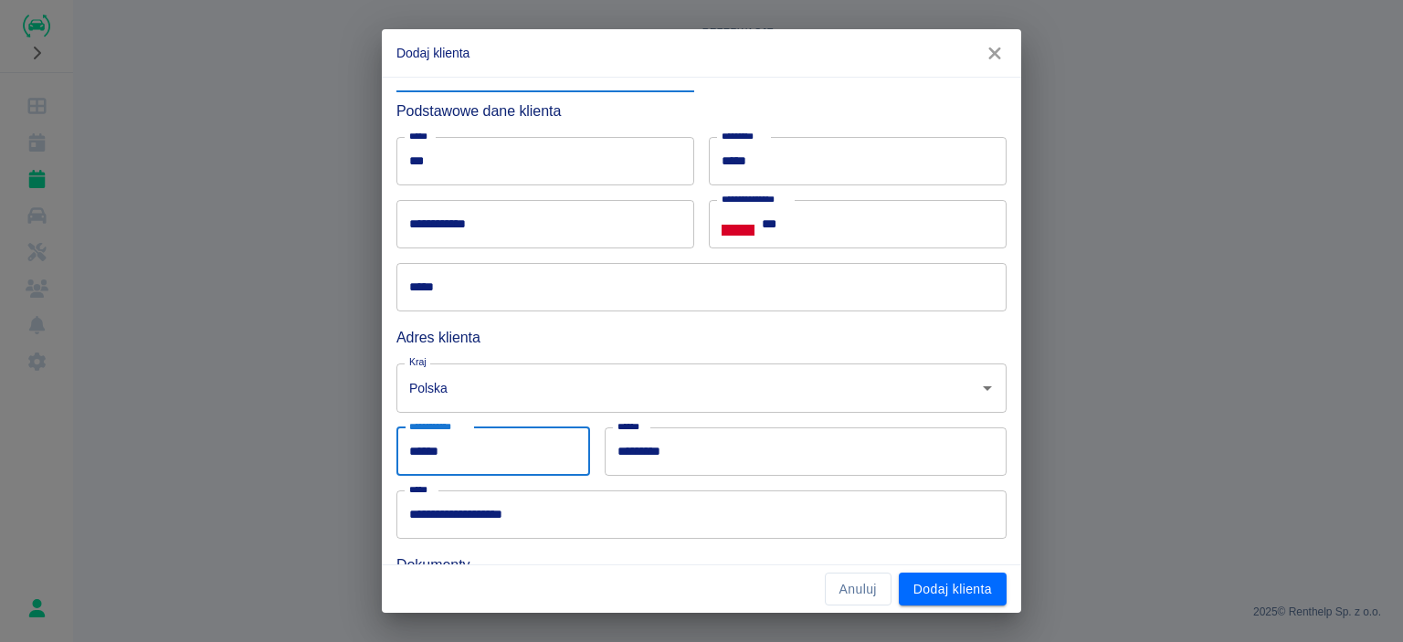
scroll to position [0, 0]
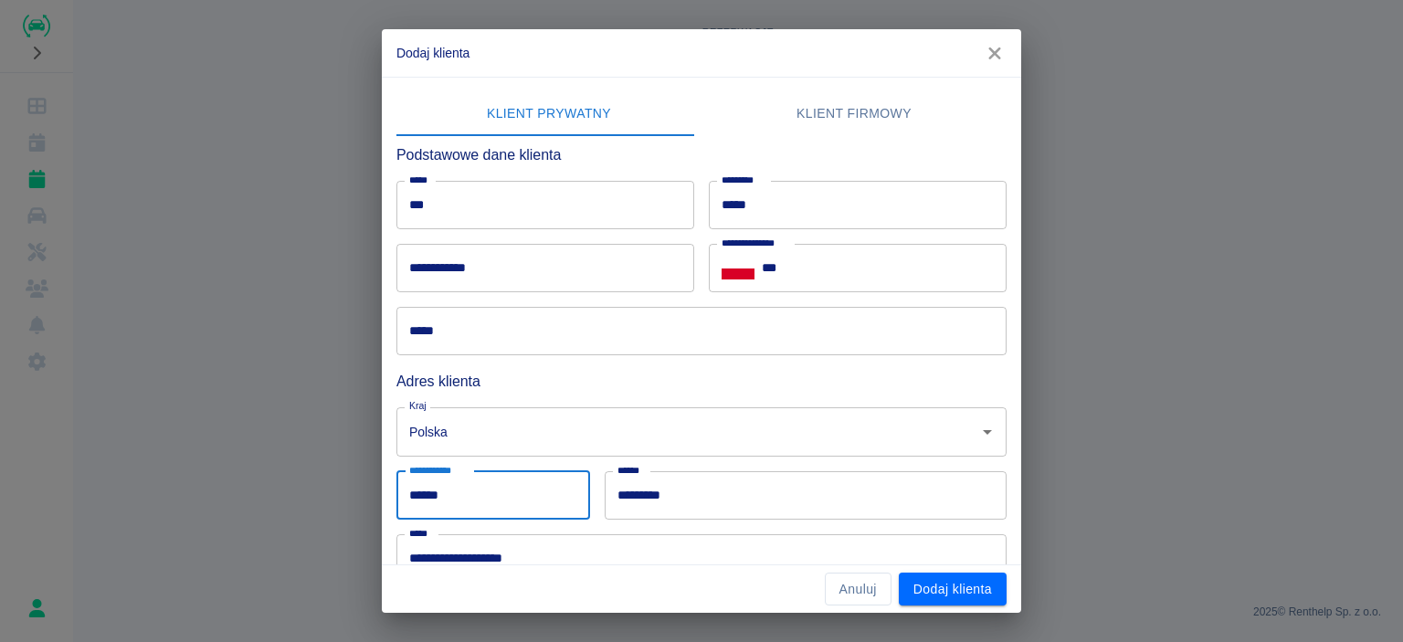
type input "******"
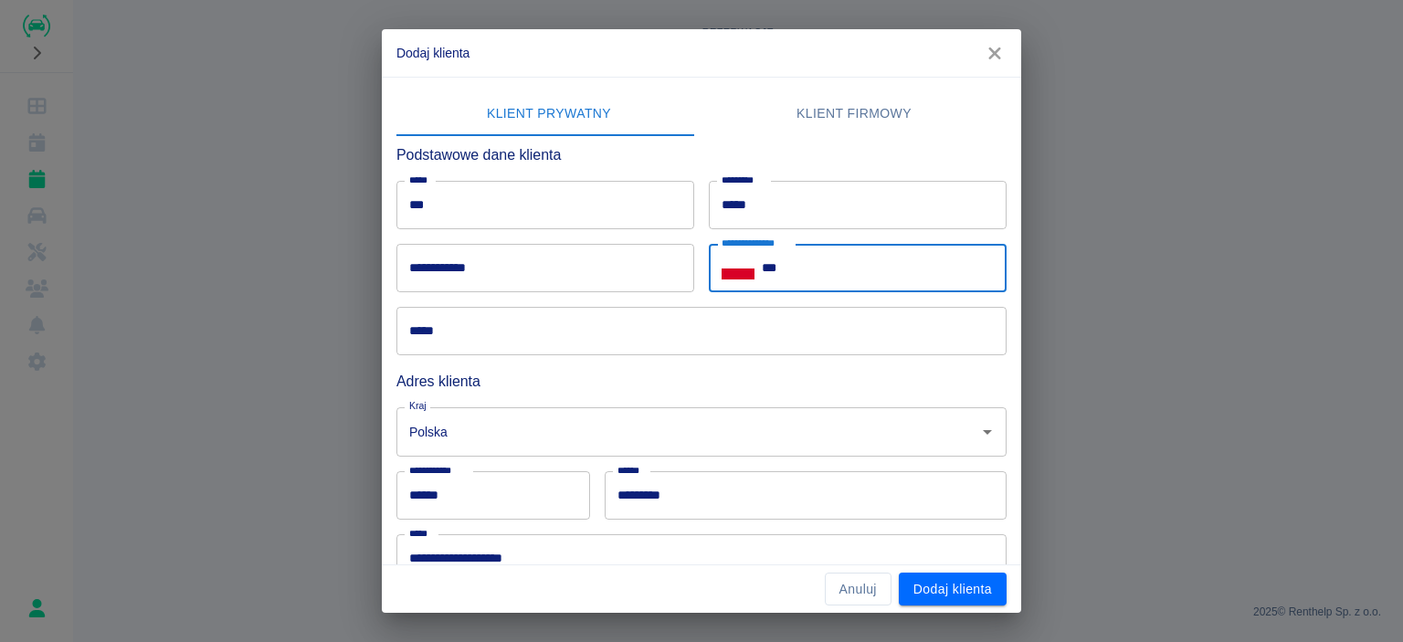
click at [848, 267] on input "***" at bounding box center [884, 268] width 245 height 48
paste input "**********"
type input "**********"
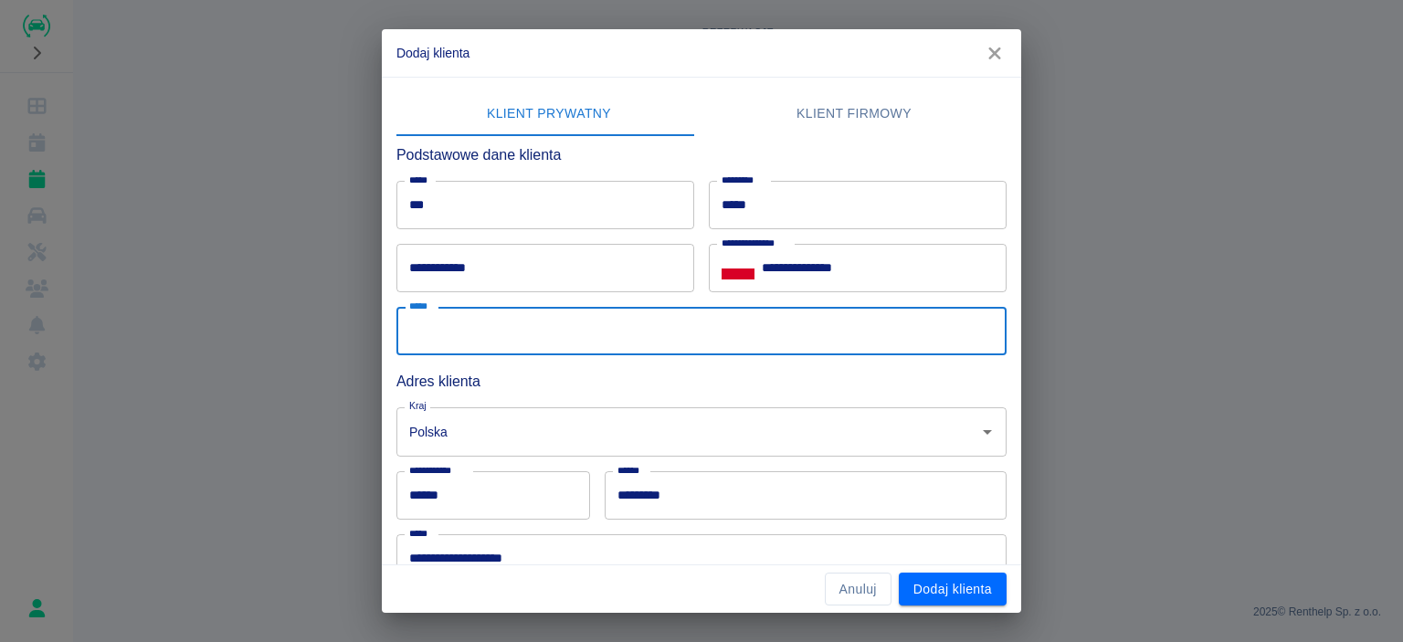
click at [538, 348] on input "*****" at bounding box center [701, 331] width 610 height 48
type input "**********"
click at [947, 591] on button "Dodaj klienta" at bounding box center [953, 590] width 108 height 34
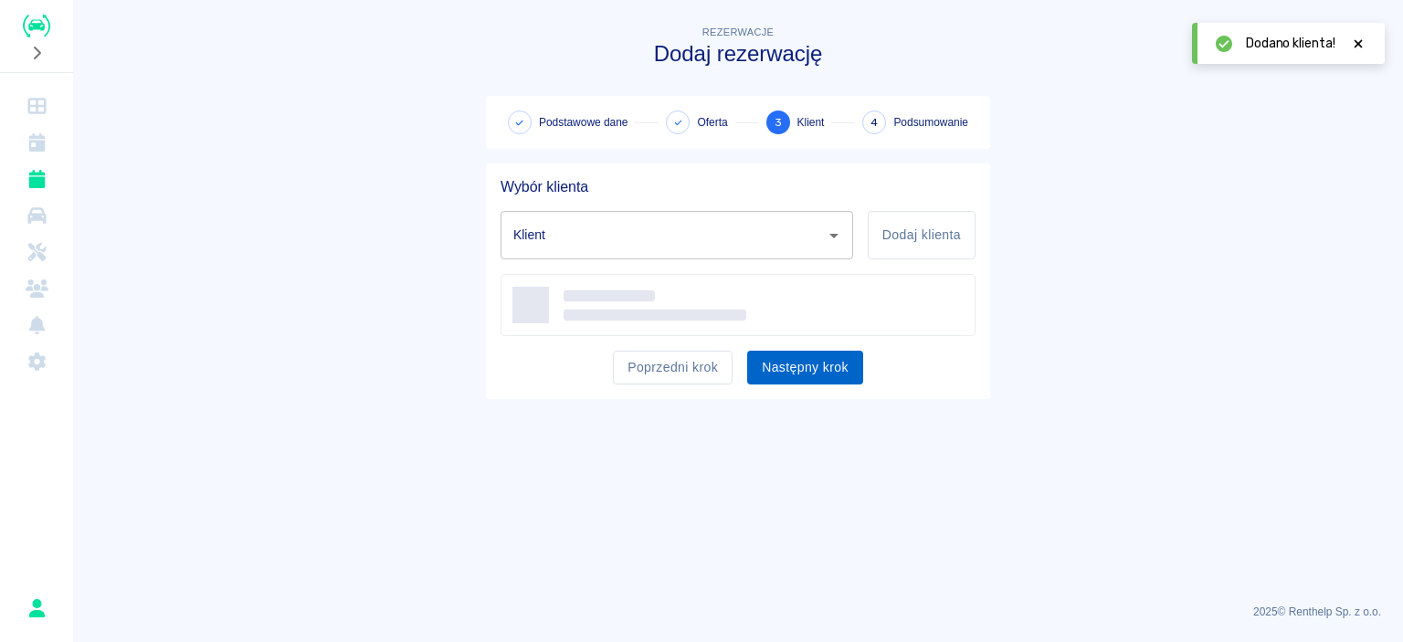
type input "[PERSON_NAME] ([PHONE_NUMBER])"
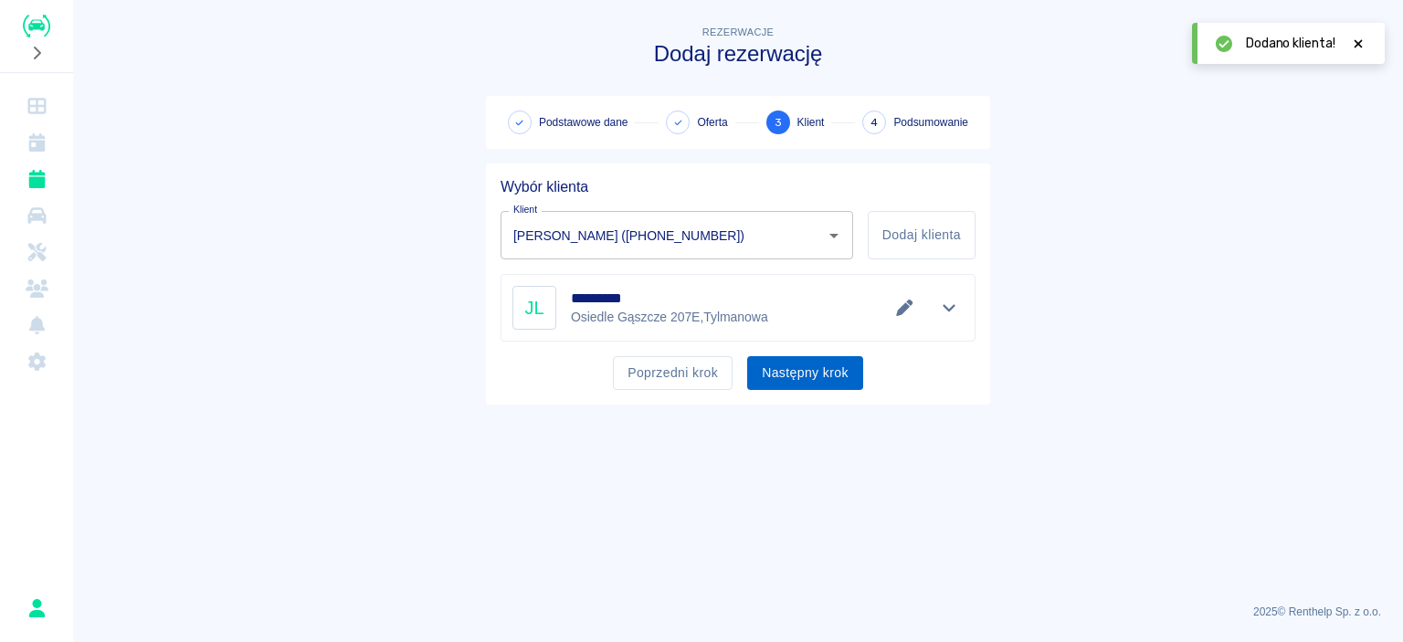
click at [810, 371] on button "Następny krok" at bounding box center [805, 373] width 116 height 34
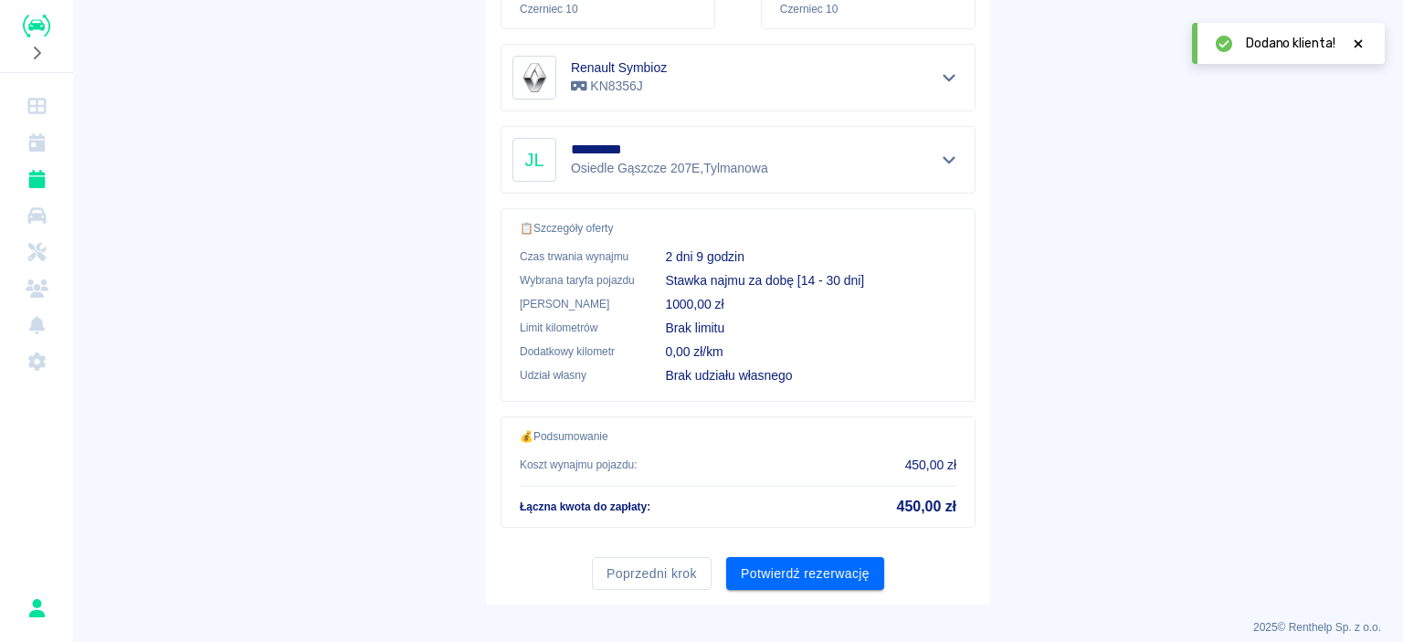
scroll to position [340, 0]
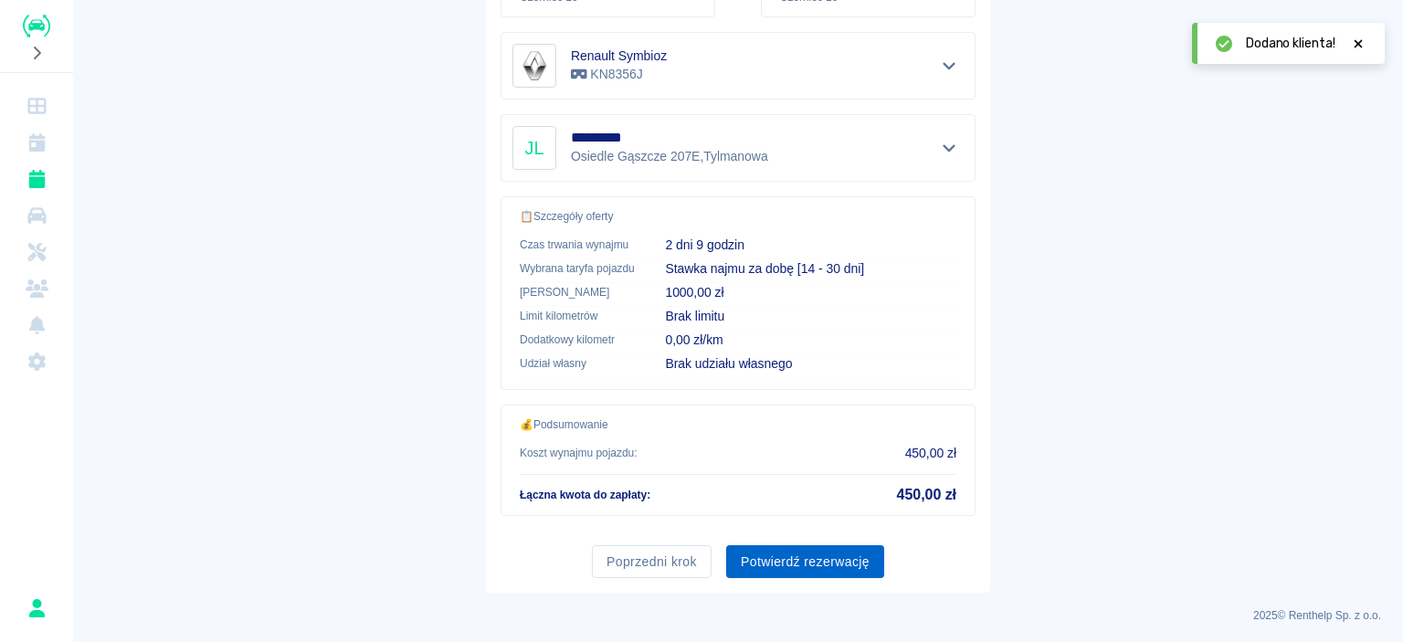
click at [818, 550] on button "Potwierdź rezerwację" at bounding box center [805, 562] width 158 height 34
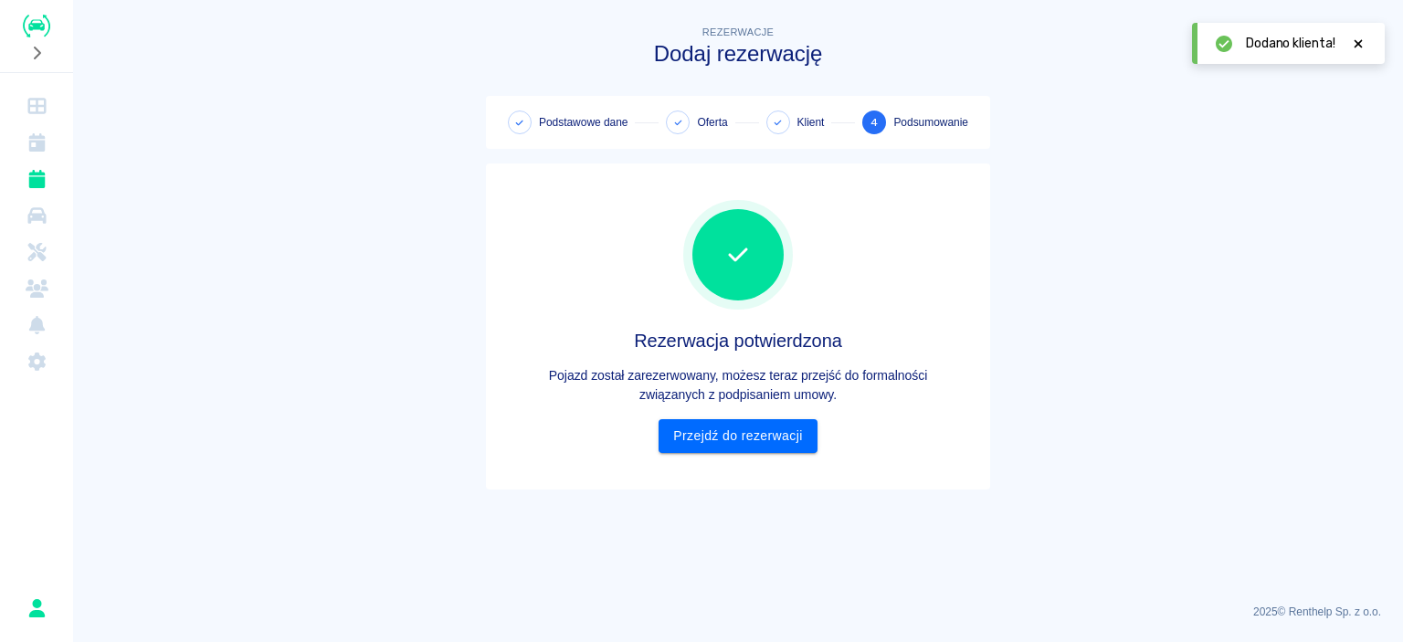
scroll to position [0, 0]
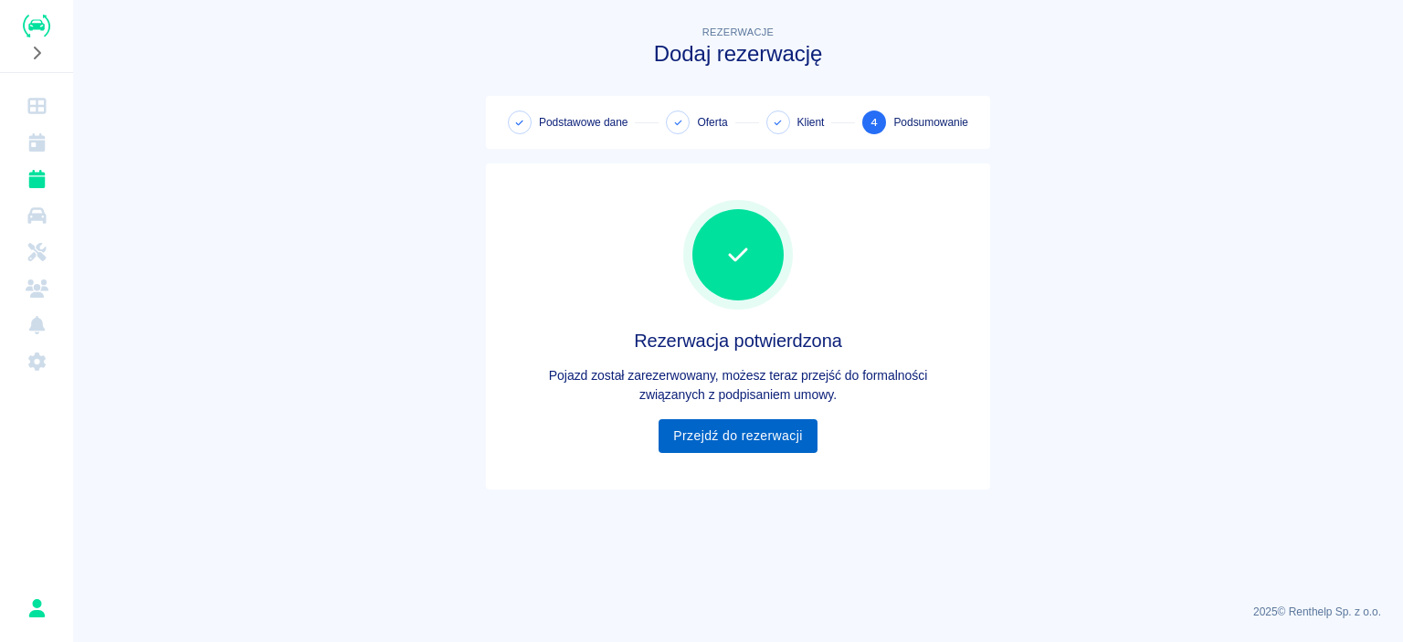
click at [771, 435] on link "Przejdź do rezerwacji" at bounding box center [738, 436] width 158 height 34
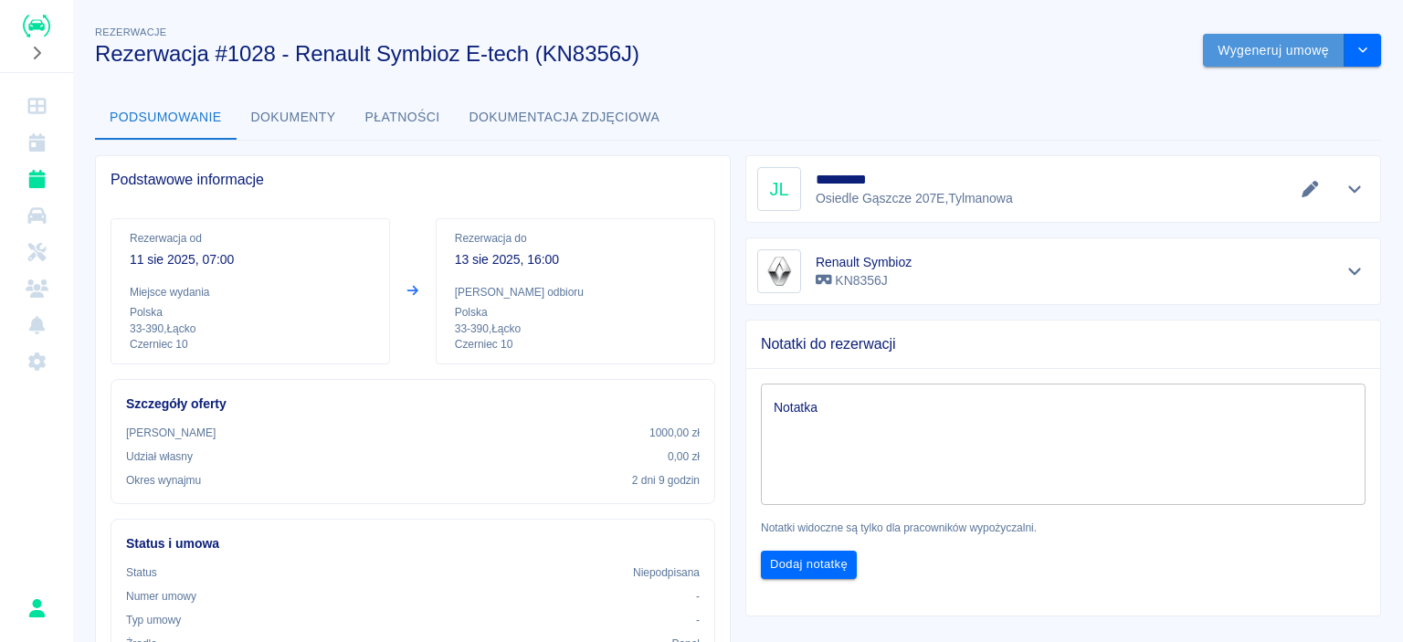
click at [1272, 49] on button "Wygeneruj umowę" at bounding box center [1274, 51] width 142 height 34
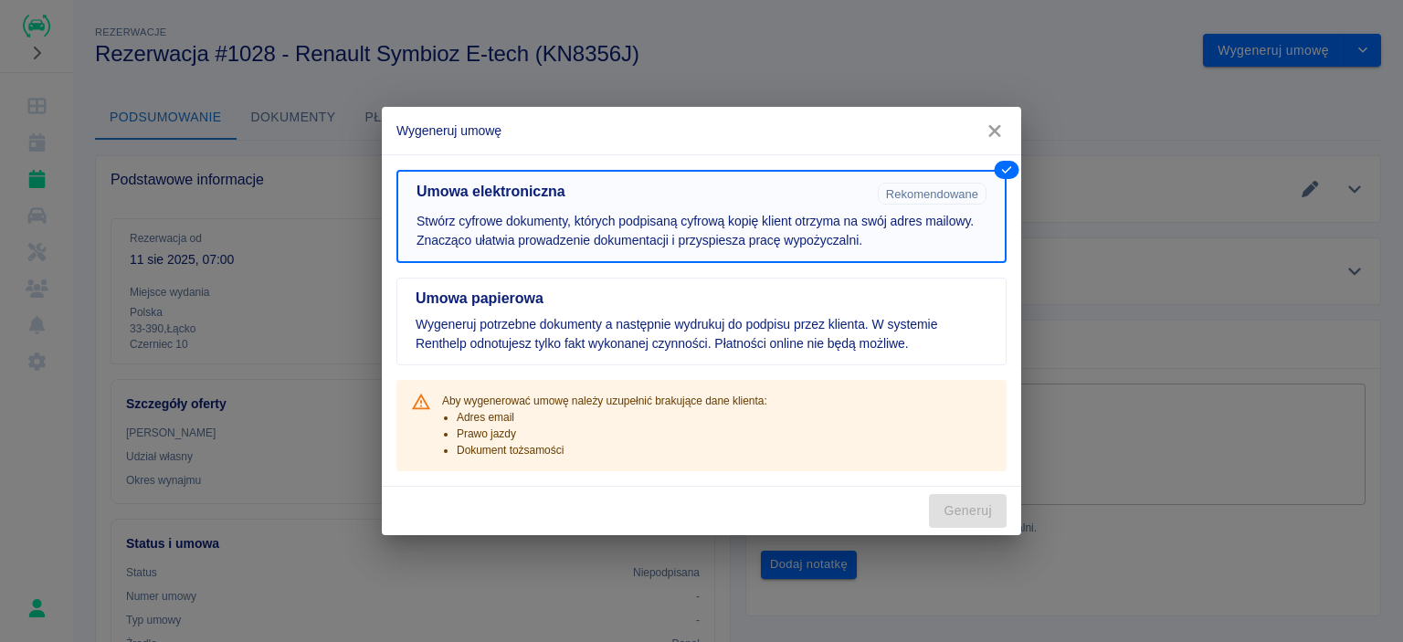
click at [702, 211] on button "Umowa elektroniczna Rekomendowane Stwórz cyfrowe dokumenty, których podpisaną c…" at bounding box center [701, 216] width 610 height 93
drag, startPoint x: 991, startPoint y: 128, endPoint x: 852, endPoint y: 222, distance: 167.7
click at [991, 129] on icon "button" at bounding box center [994, 131] width 12 height 12
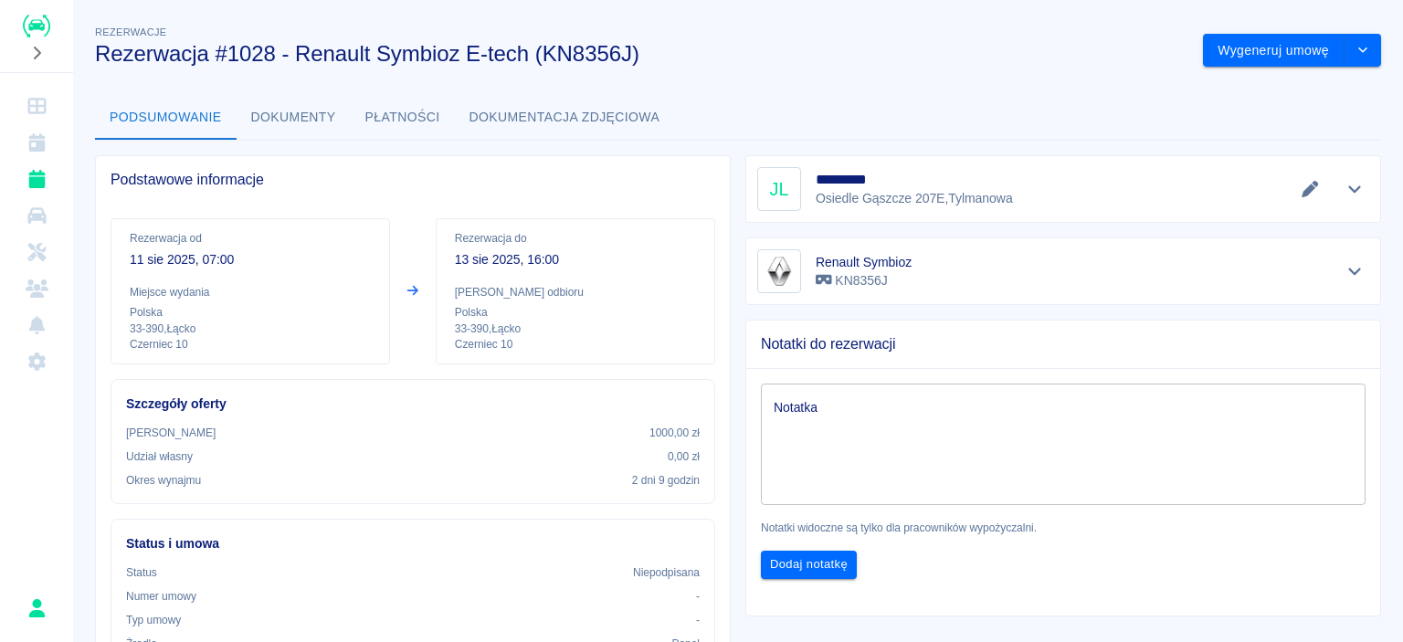
click at [1300, 185] on icon "Edytuj dane" at bounding box center [1310, 189] width 21 height 16
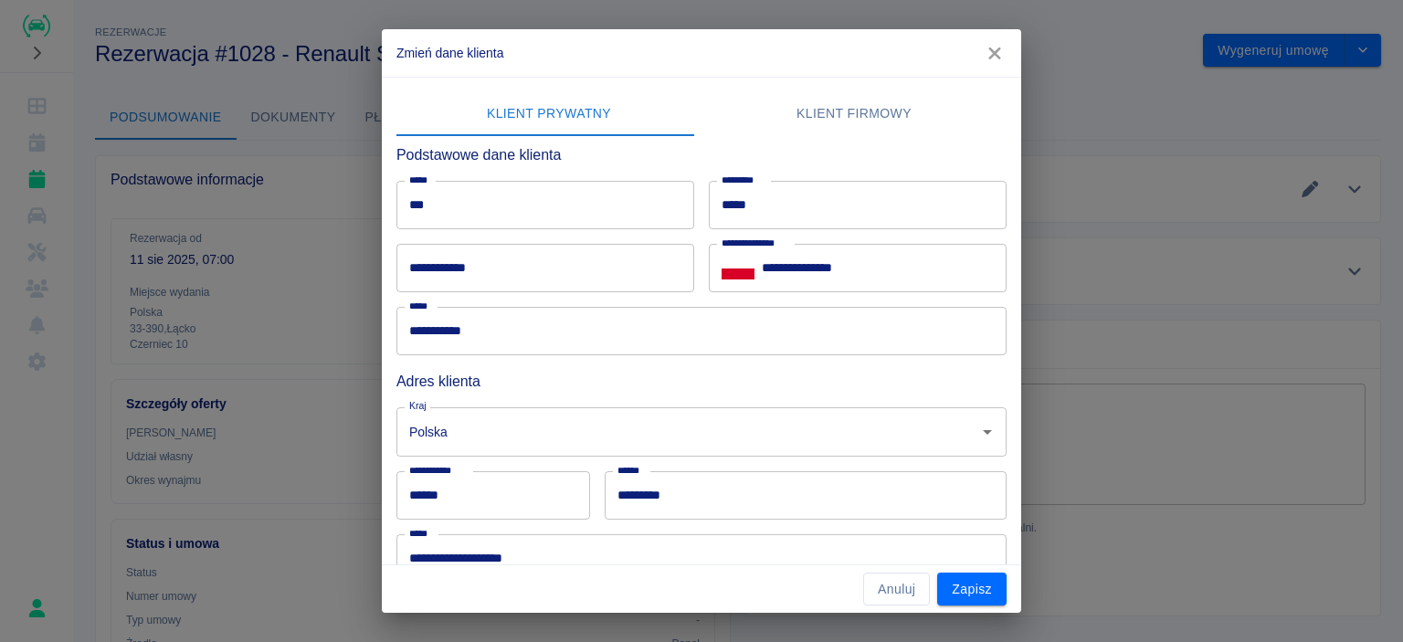
click at [575, 275] on input "**********" at bounding box center [545, 268] width 298 height 48
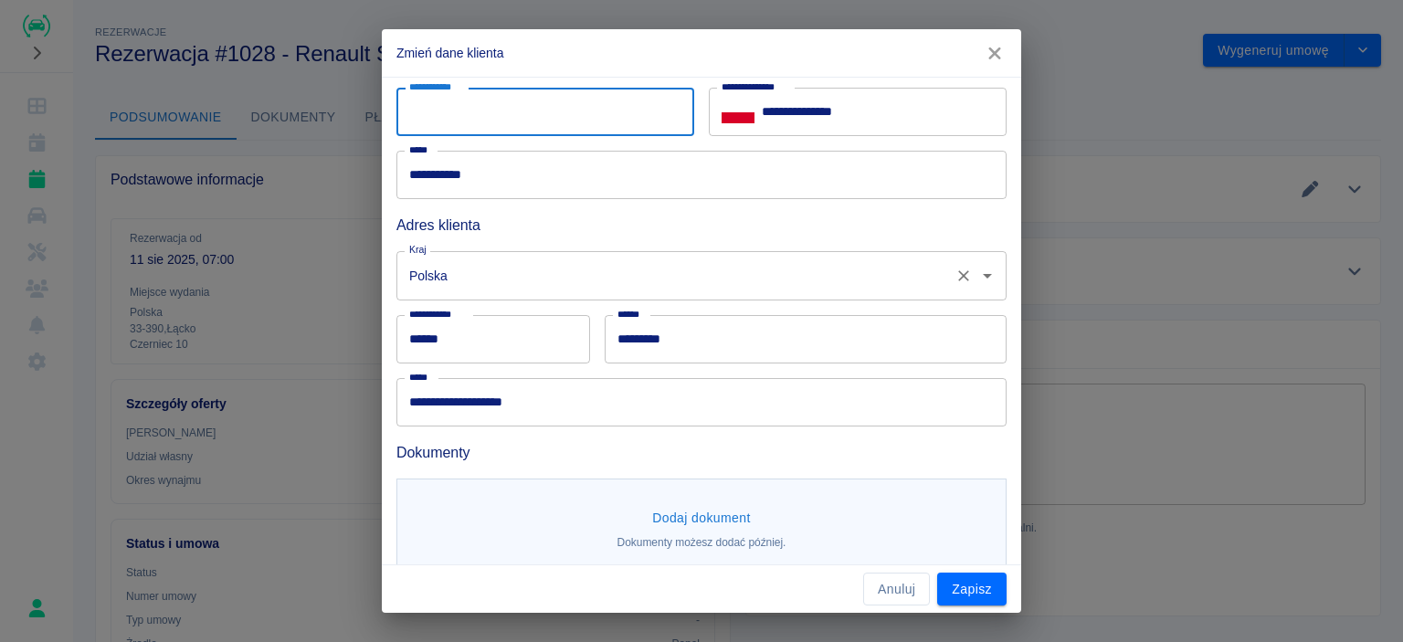
scroll to position [179, 0]
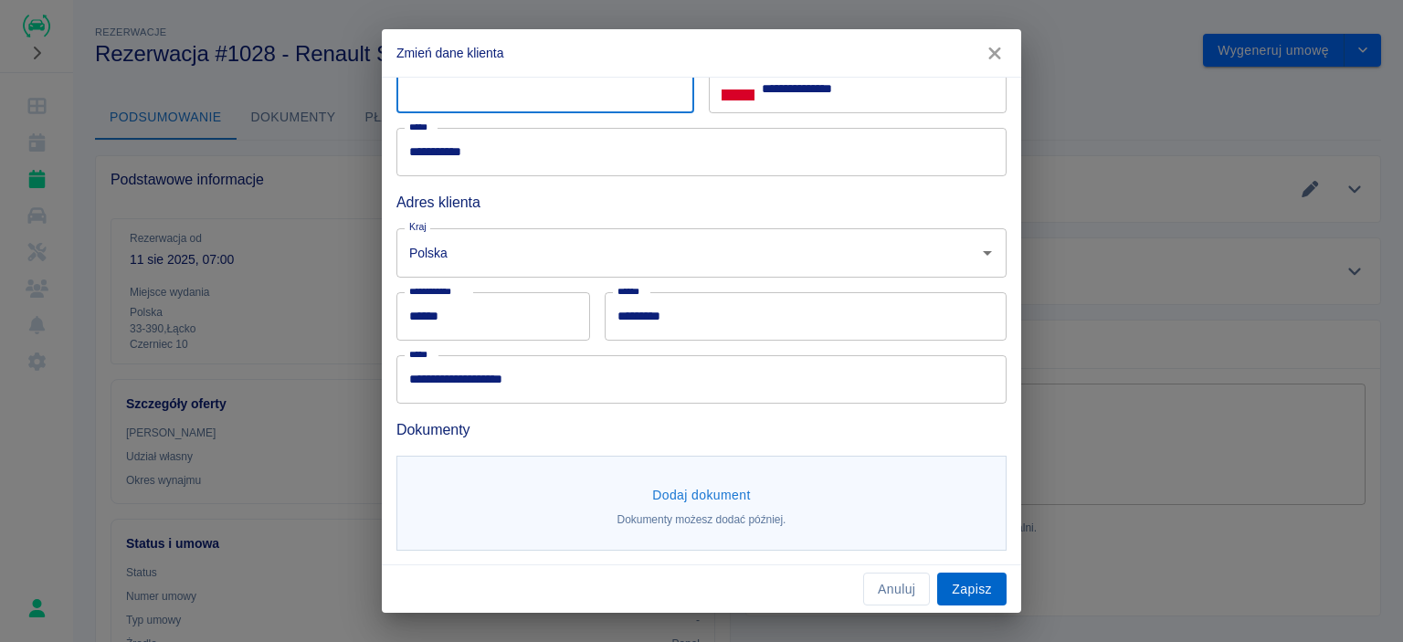
click at [957, 584] on button "Zapisz" at bounding box center [971, 590] width 69 height 34
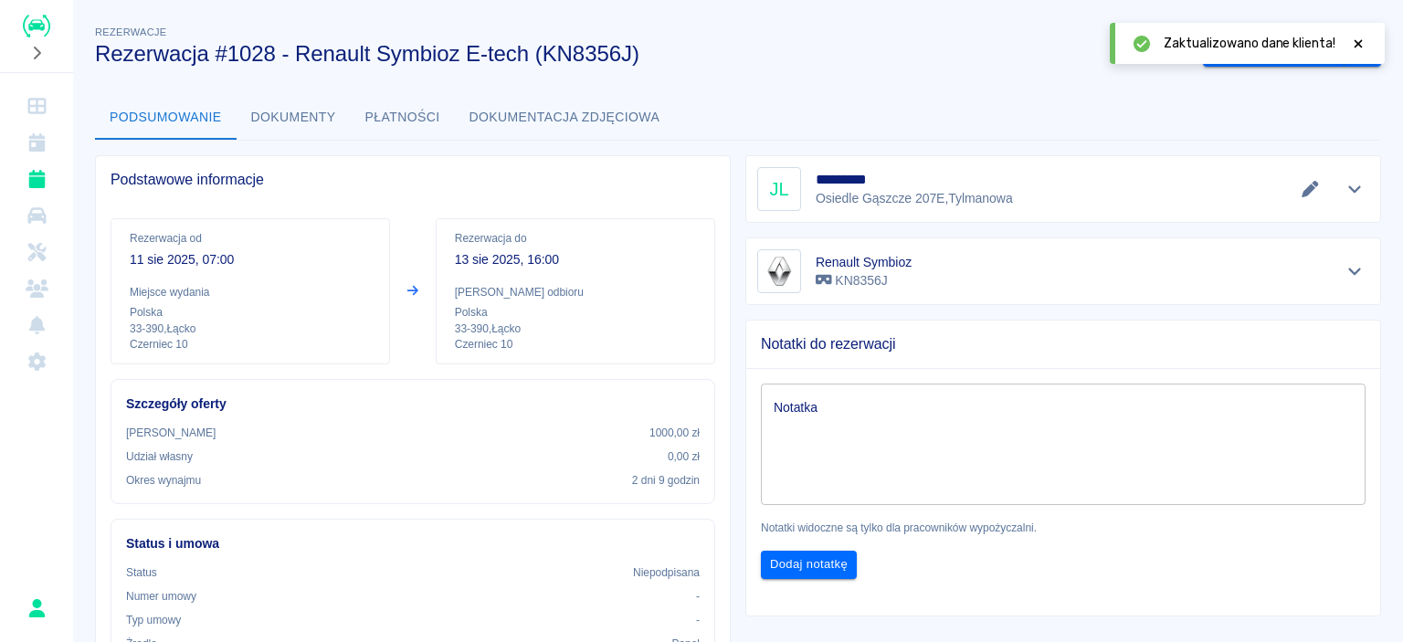
click at [1362, 37] on icon at bounding box center [1358, 43] width 16 height 13
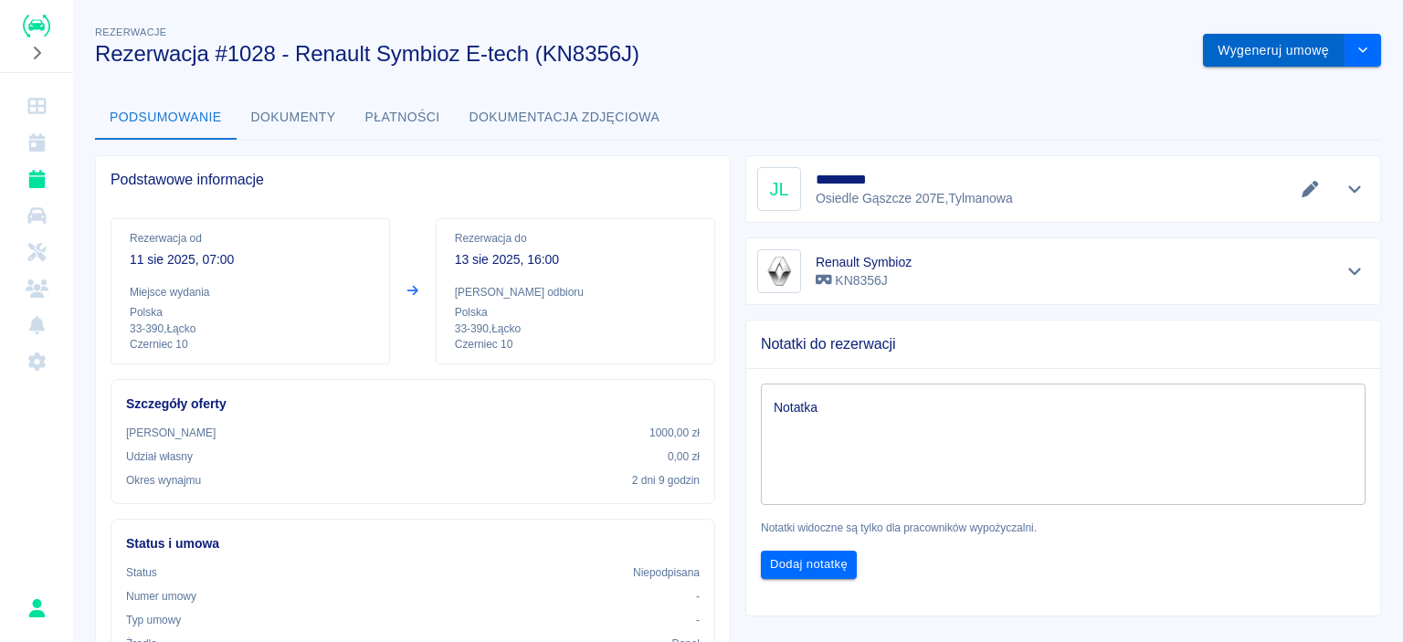
click at [1313, 60] on button "Wygeneruj umowę" at bounding box center [1274, 51] width 142 height 34
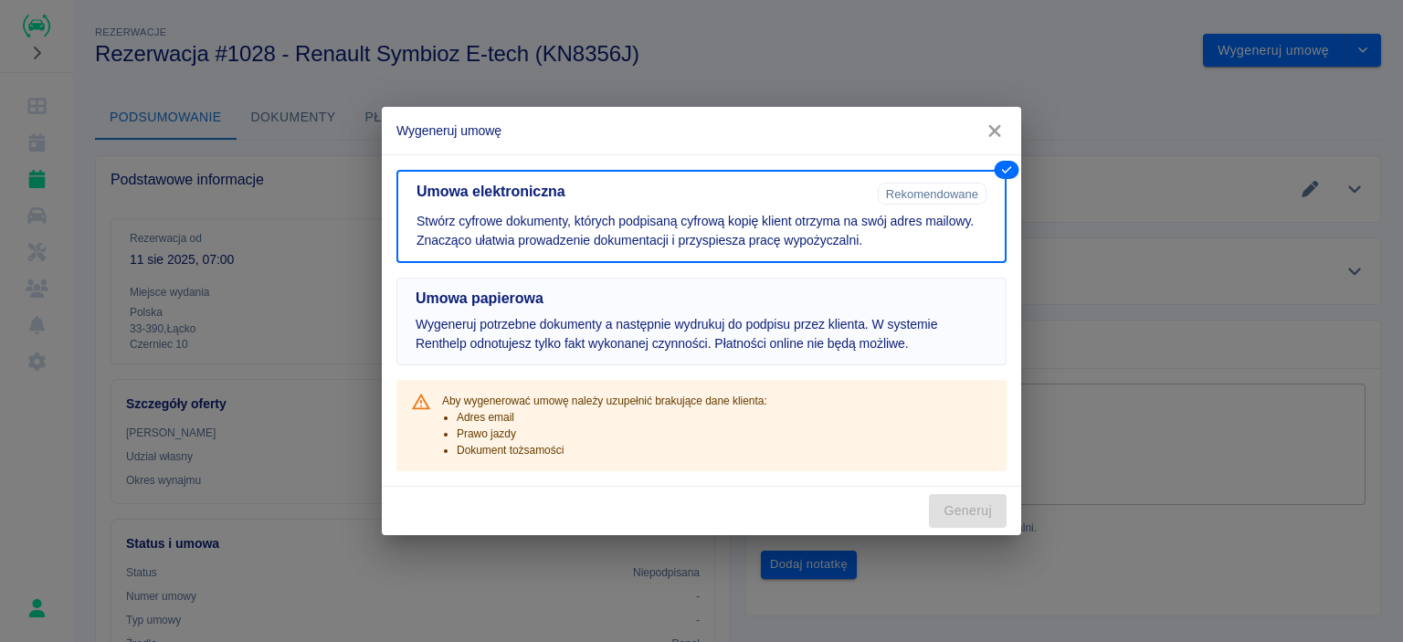
click at [522, 307] on h5 "Umowa papierowa" at bounding box center [702, 299] width 572 height 18
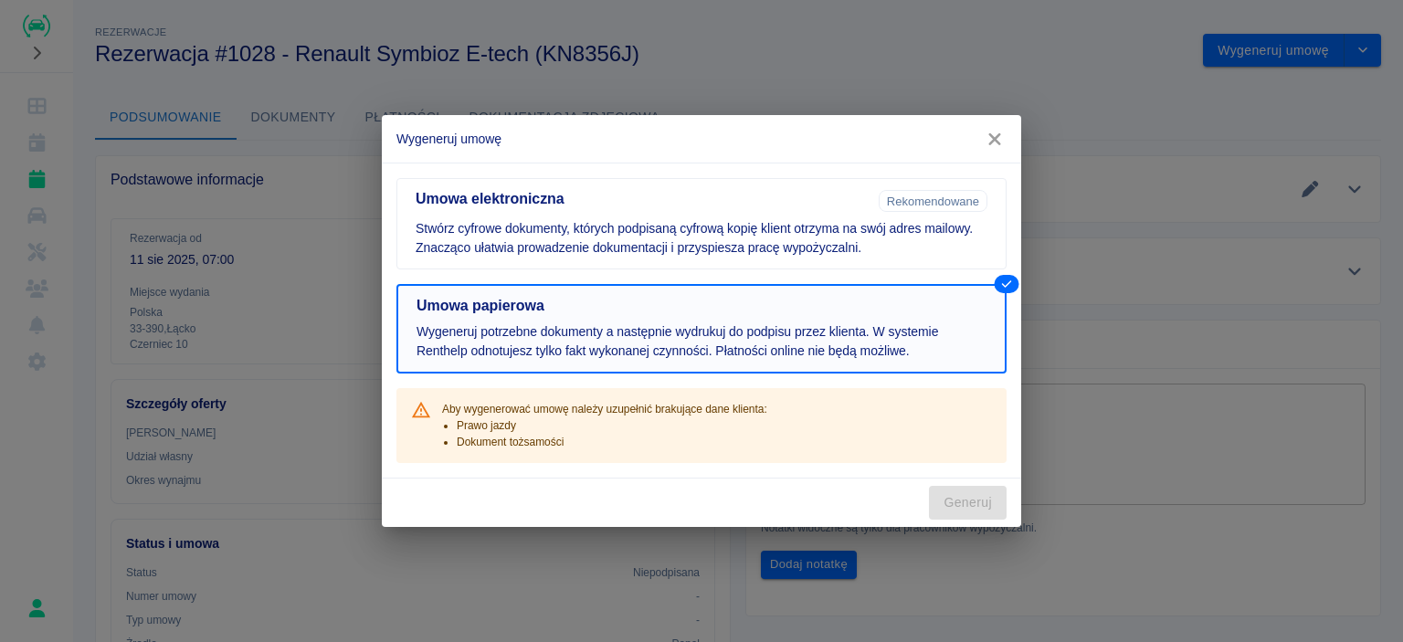
drag, startPoint x: 844, startPoint y: 441, endPoint x: 850, endPoint y: 313, distance: 128.0
click at [846, 434] on div "Aby wygenerować umowę należy uzupełnić brakujące dane klienta: Prawo jazdy Doku…" at bounding box center [701, 425] width 610 height 75
click at [997, 148] on icon "button" at bounding box center [995, 139] width 24 height 19
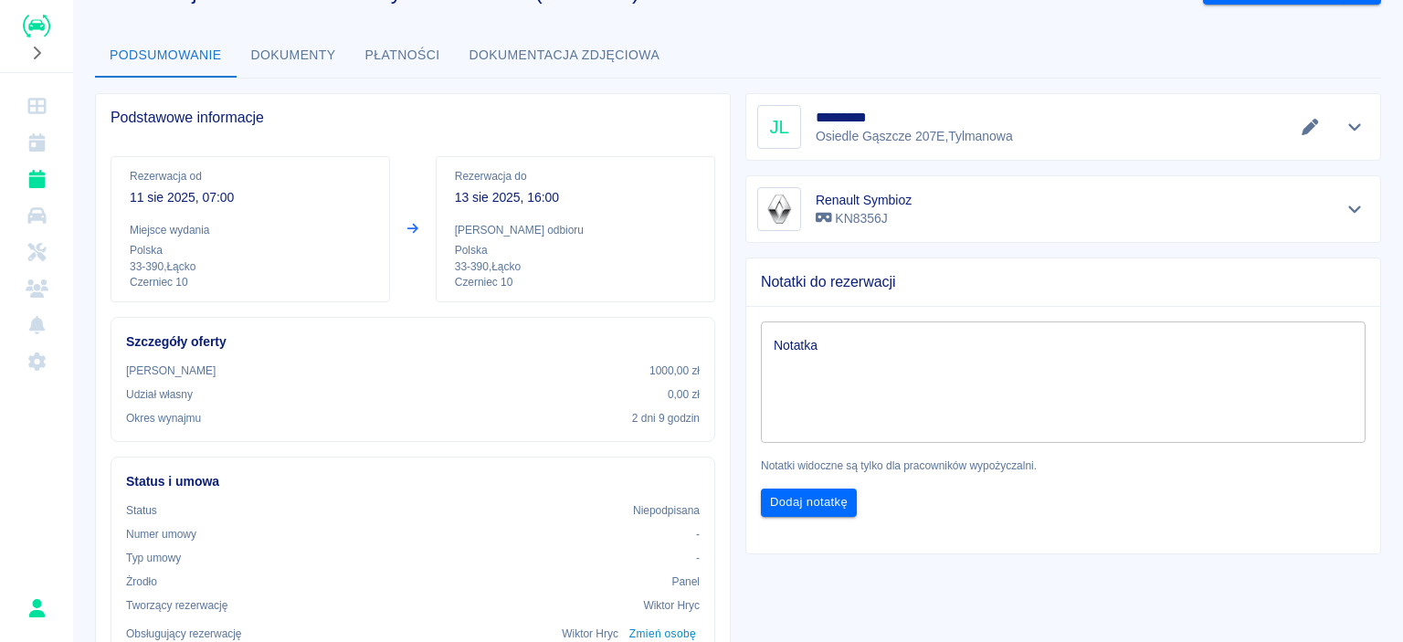
scroll to position [91, 0]
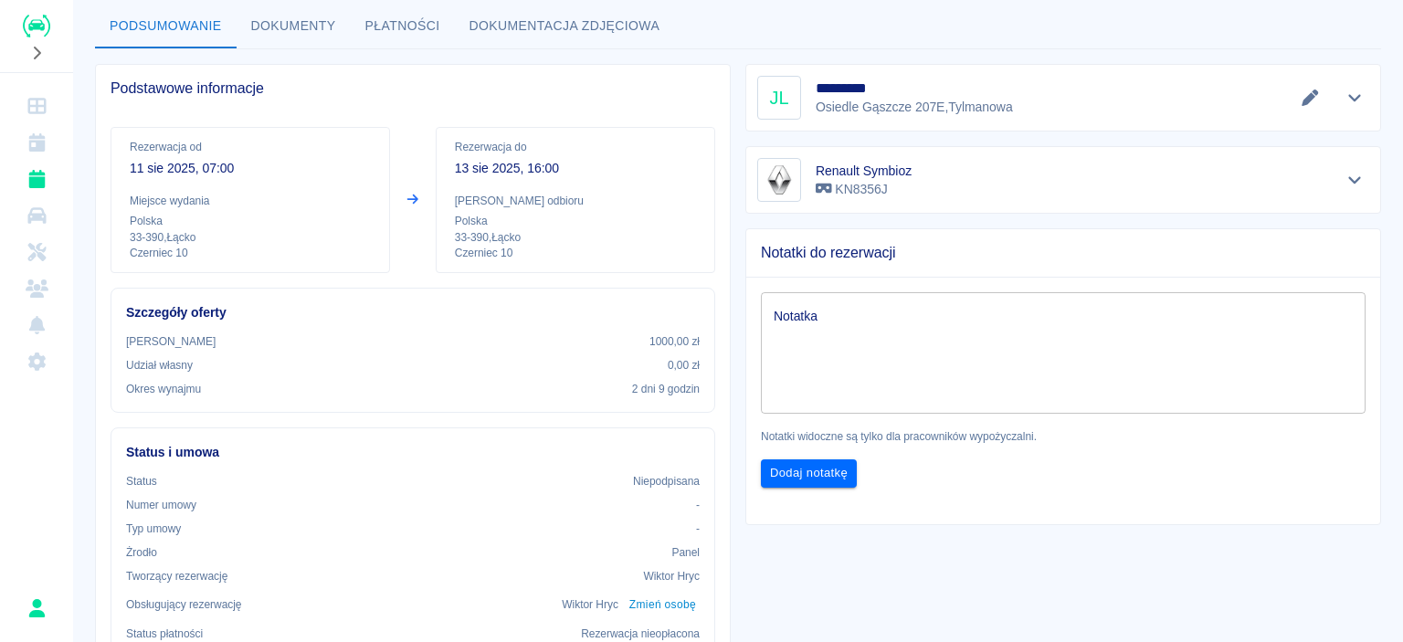
click at [294, 35] on button "Dokumenty" at bounding box center [294, 27] width 114 height 44
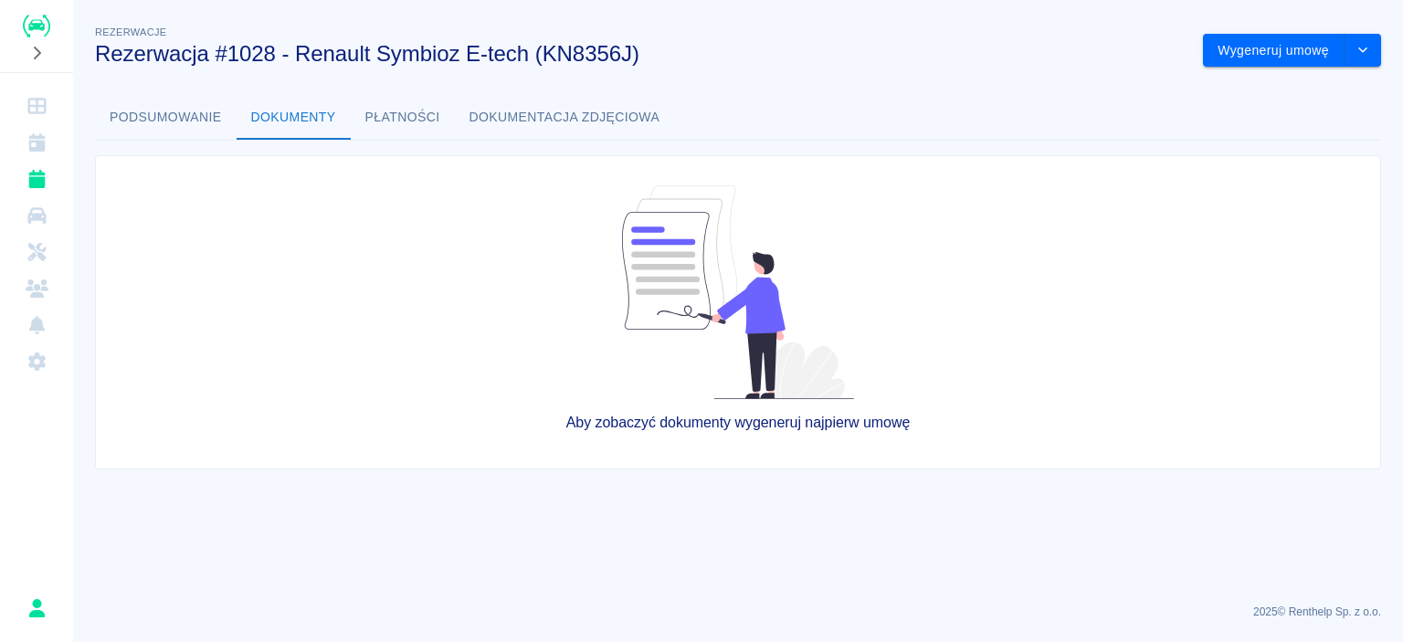
click at [400, 113] on button "Płatności" at bounding box center [403, 118] width 104 height 44
click at [197, 124] on button "Podsumowanie" at bounding box center [166, 118] width 142 height 44
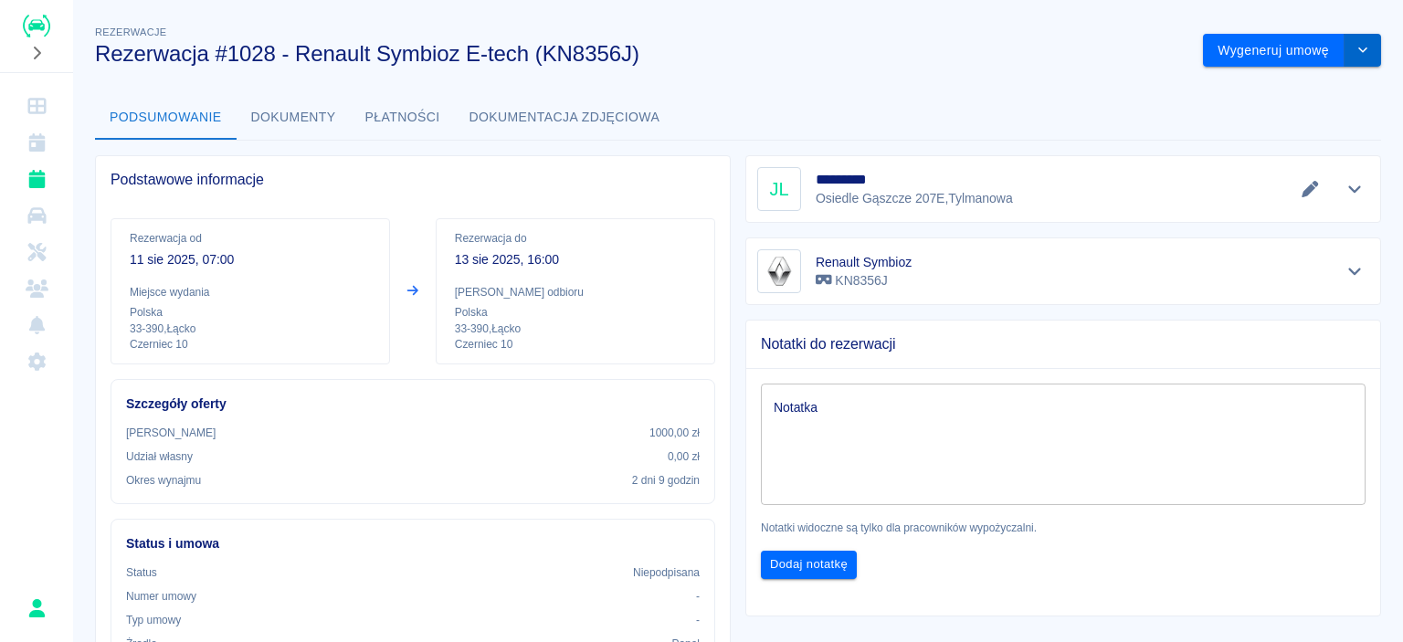
click at [1365, 43] on button "drop-down" at bounding box center [1363, 51] width 37 height 34
click at [1297, 87] on li "Modyfikuj rezerwację" at bounding box center [1278, 89] width 148 height 30
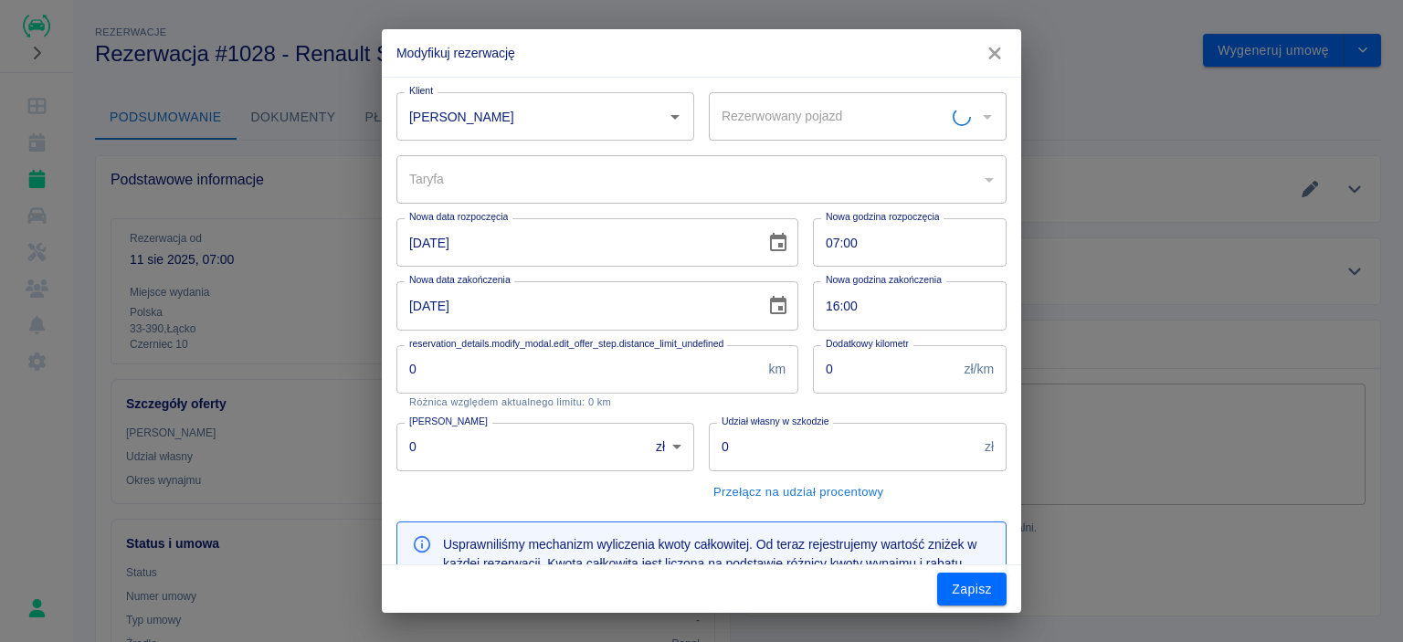
type input "Renault Symbioz - KN8356J"
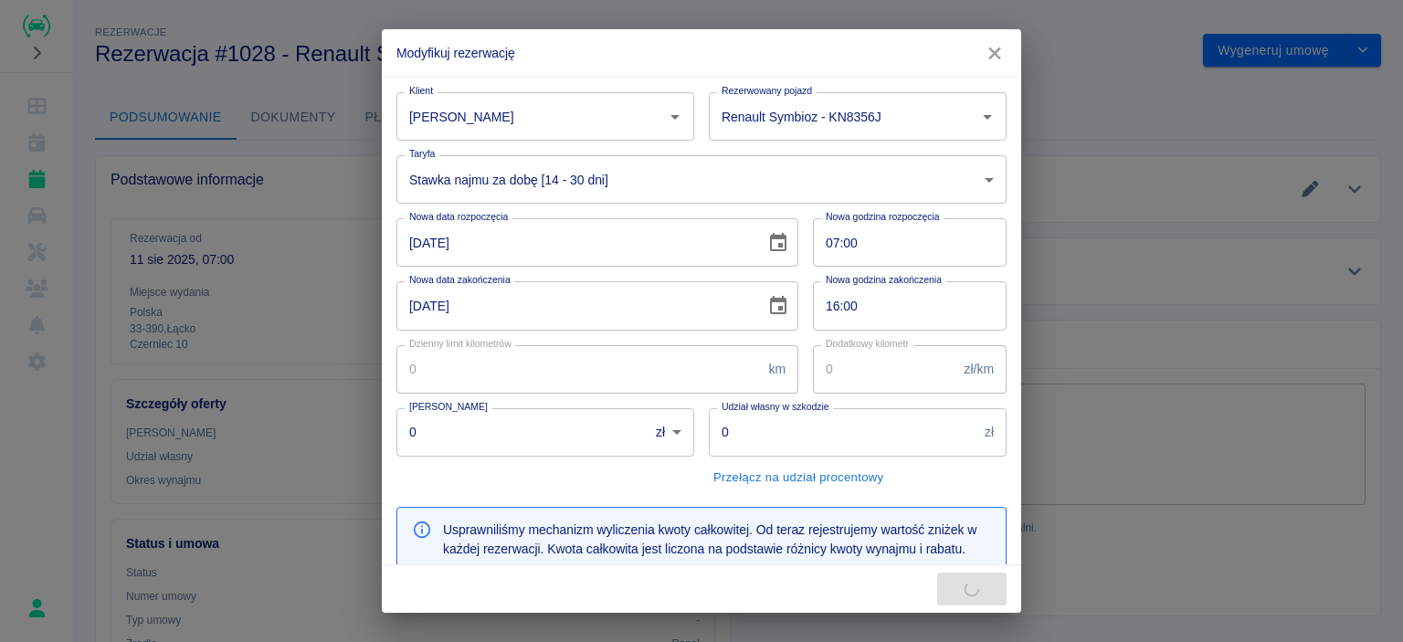
type input "1000"
type input "450"
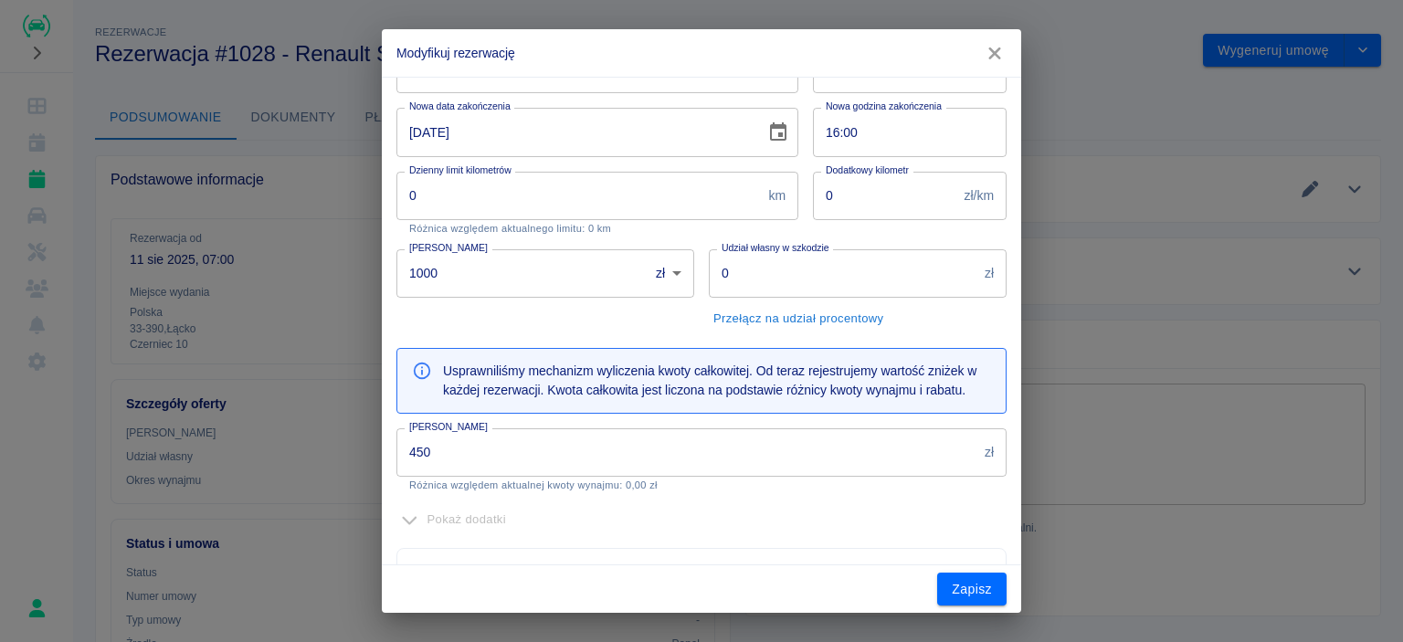
scroll to position [274, 0]
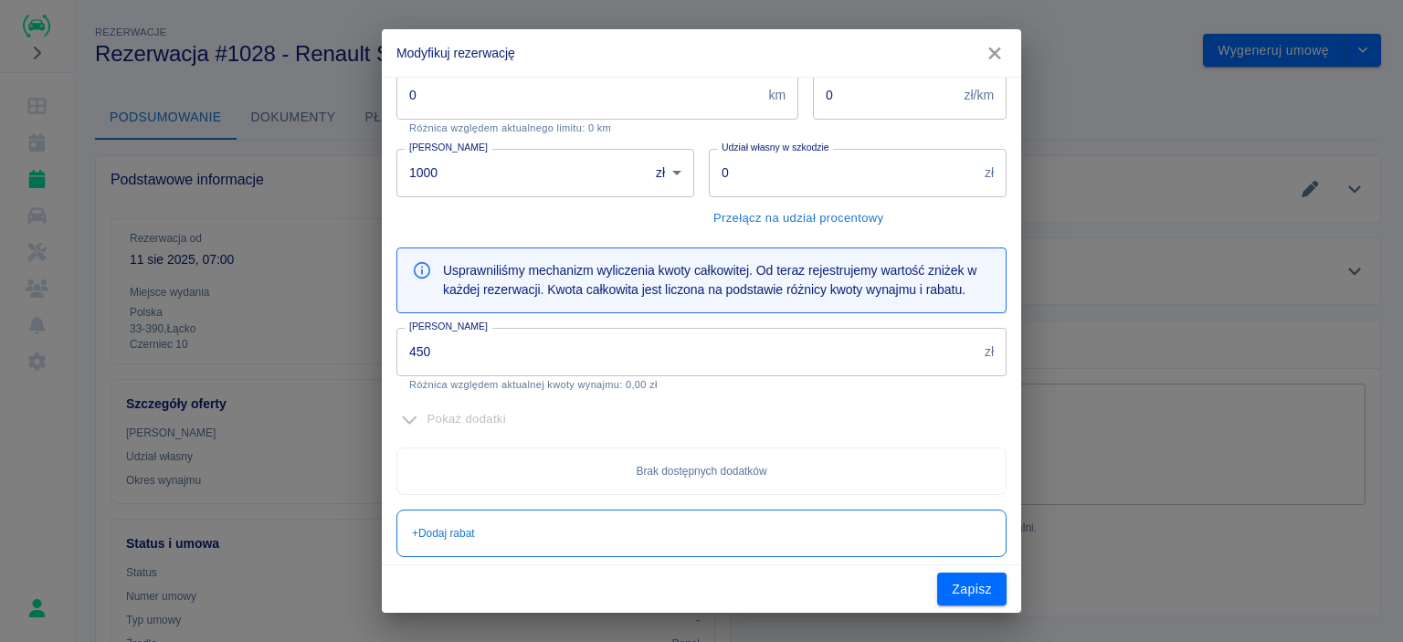
click at [477, 169] on input "1000" at bounding box center [515, 173] width 239 height 48
type input "1"
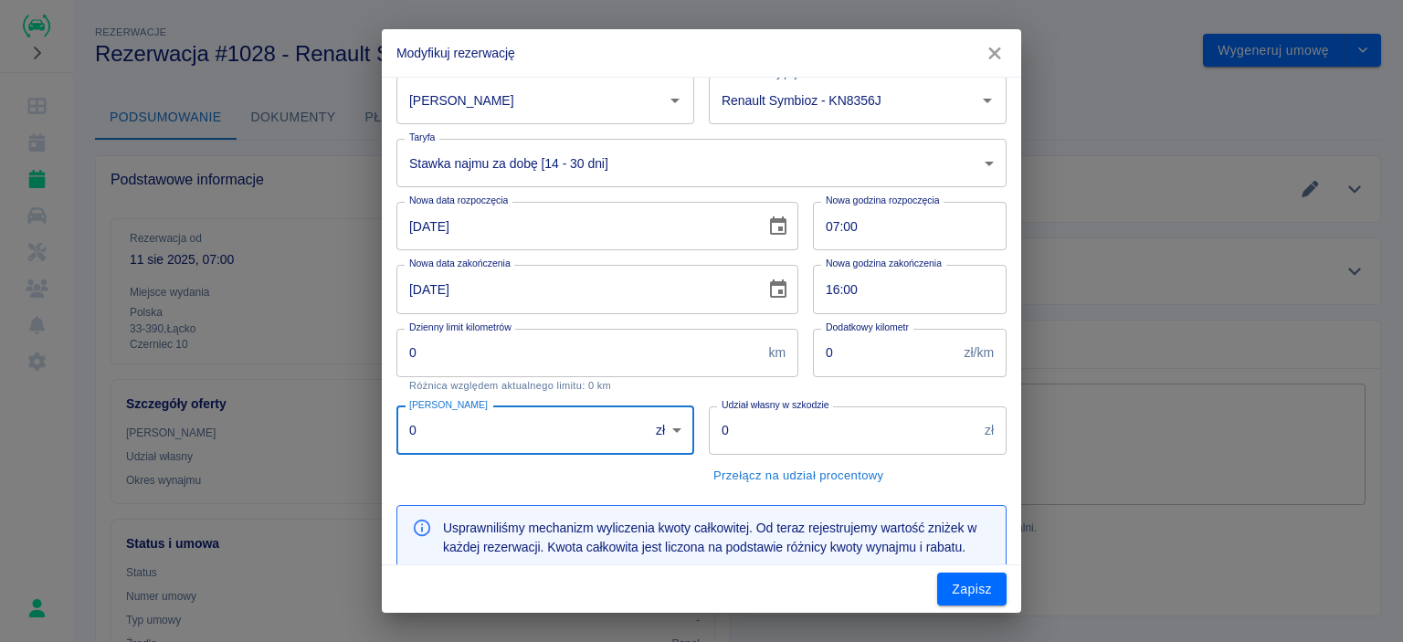
scroll to position [0, 0]
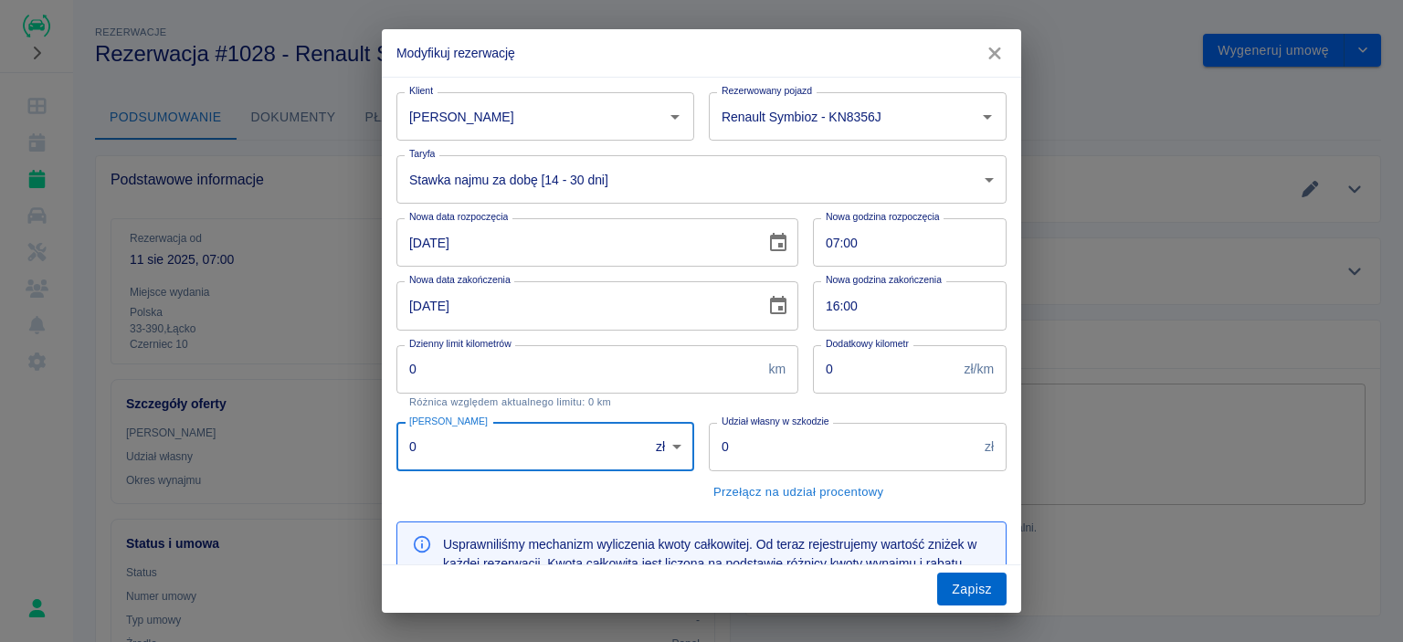
type input "0"
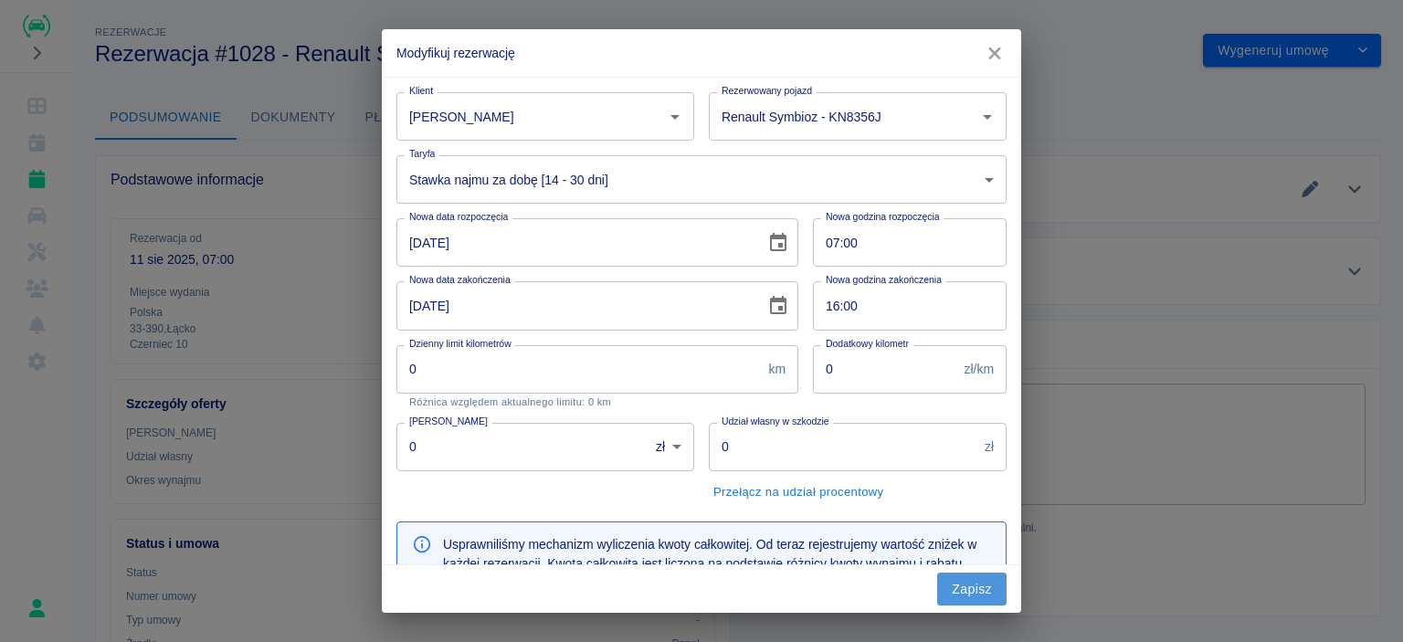
click at [987, 604] on button "Zapisz" at bounding box center [971, 590] width 69 height 34
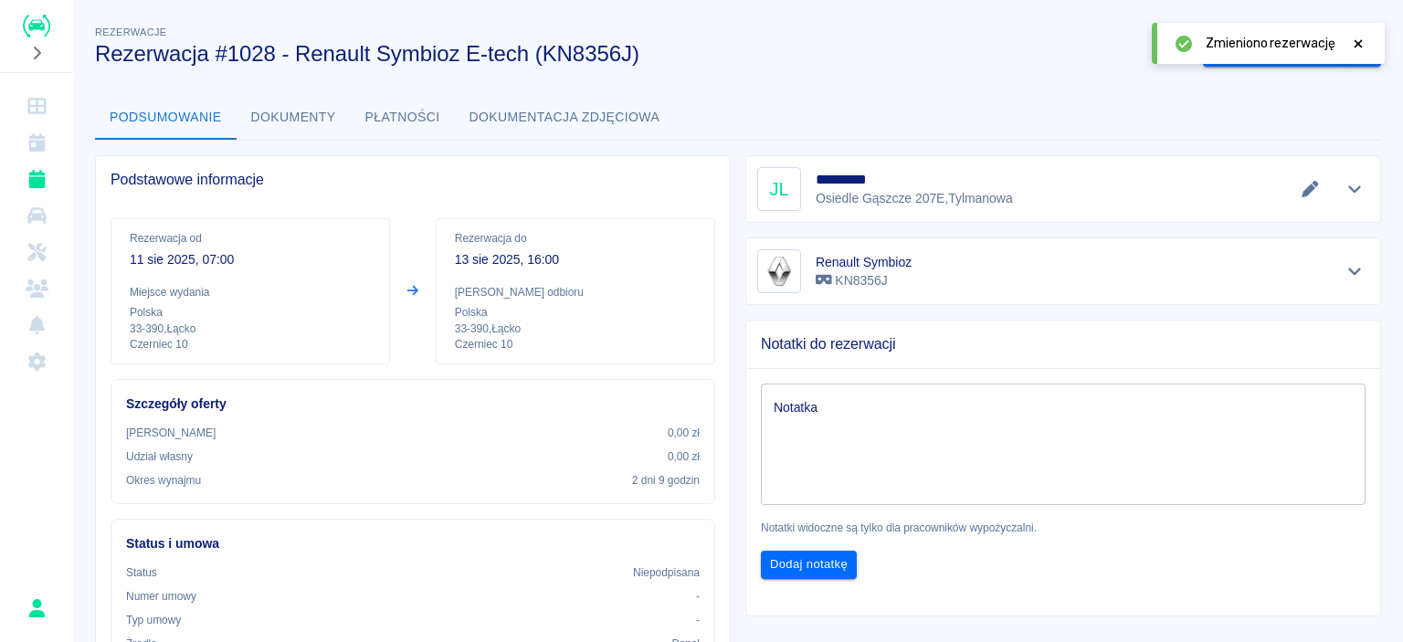
click at [287, 116] on button "Dokumenty" at bounding box center [294, 118] width 114 height 44
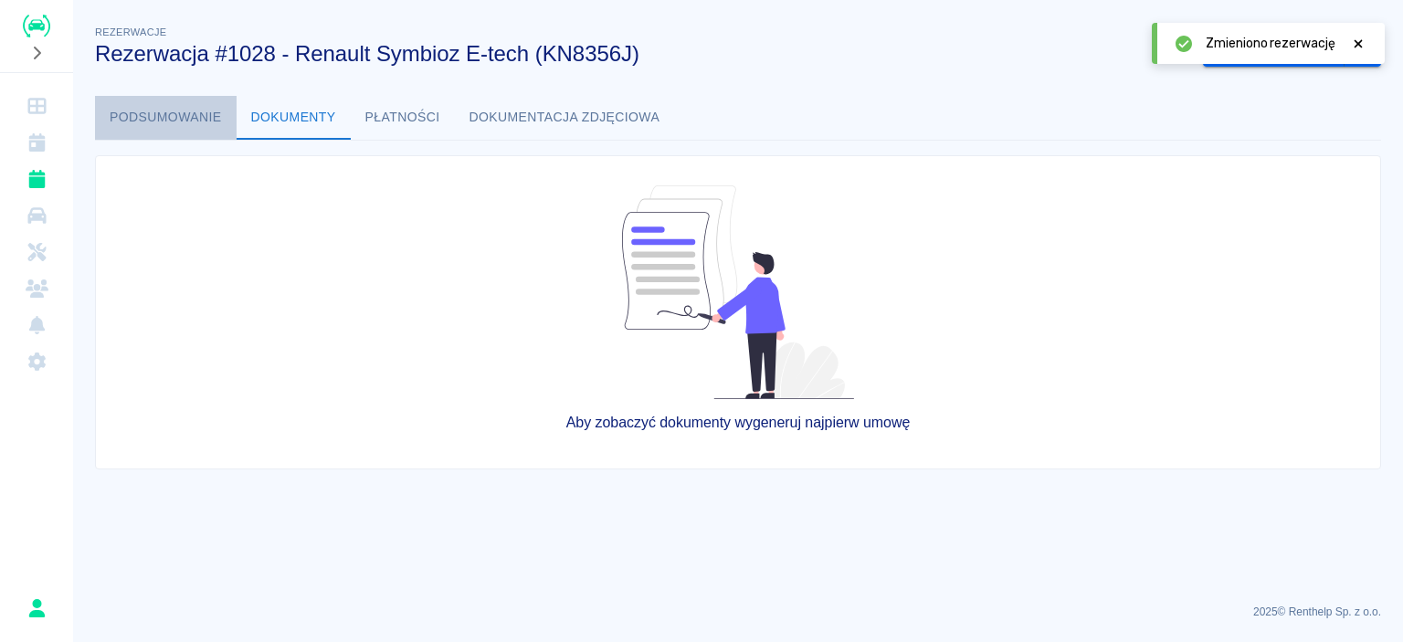
drag, startPoint x: 195, startPoint y: 115, endPoint x: 222, endPoint y: 135, distance: 34.0
click at [195, 116] on button "Podsumowanie" at bounding box center [166, 118] width 142 height 44
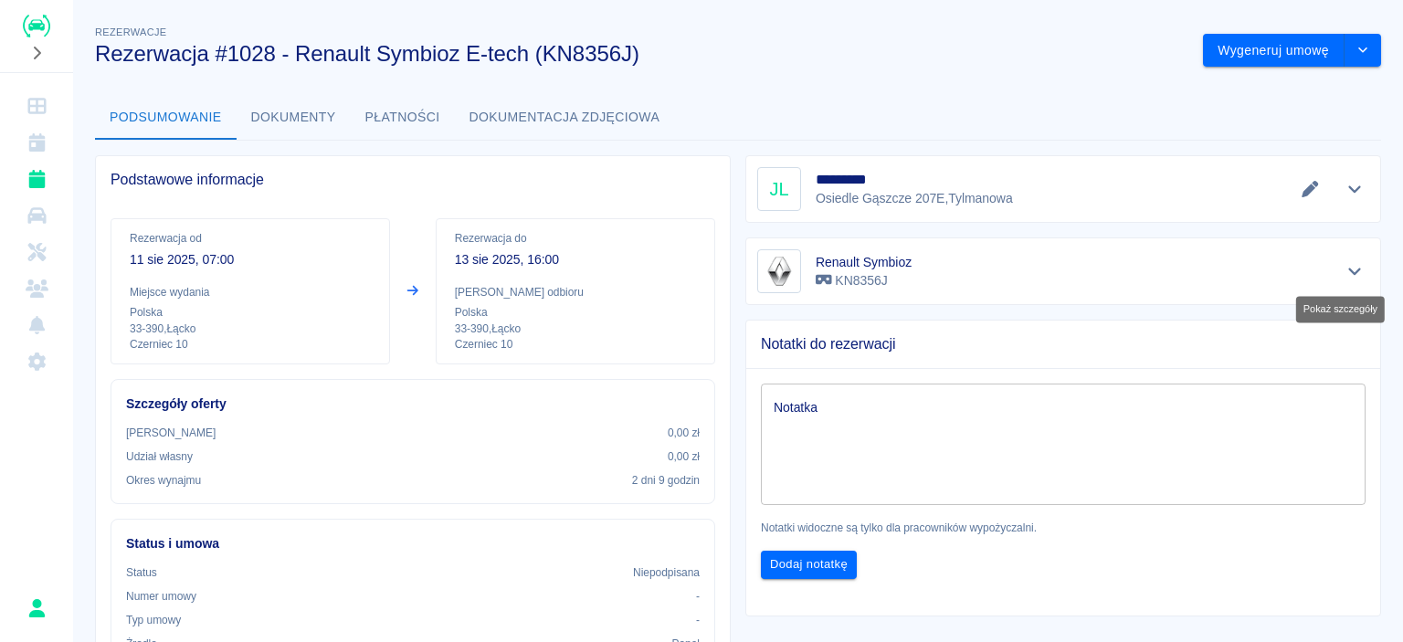
click at [1348, 272] on icon "Pokaż szczegóły" at bounding box center [1354, 272] width 13 height 7
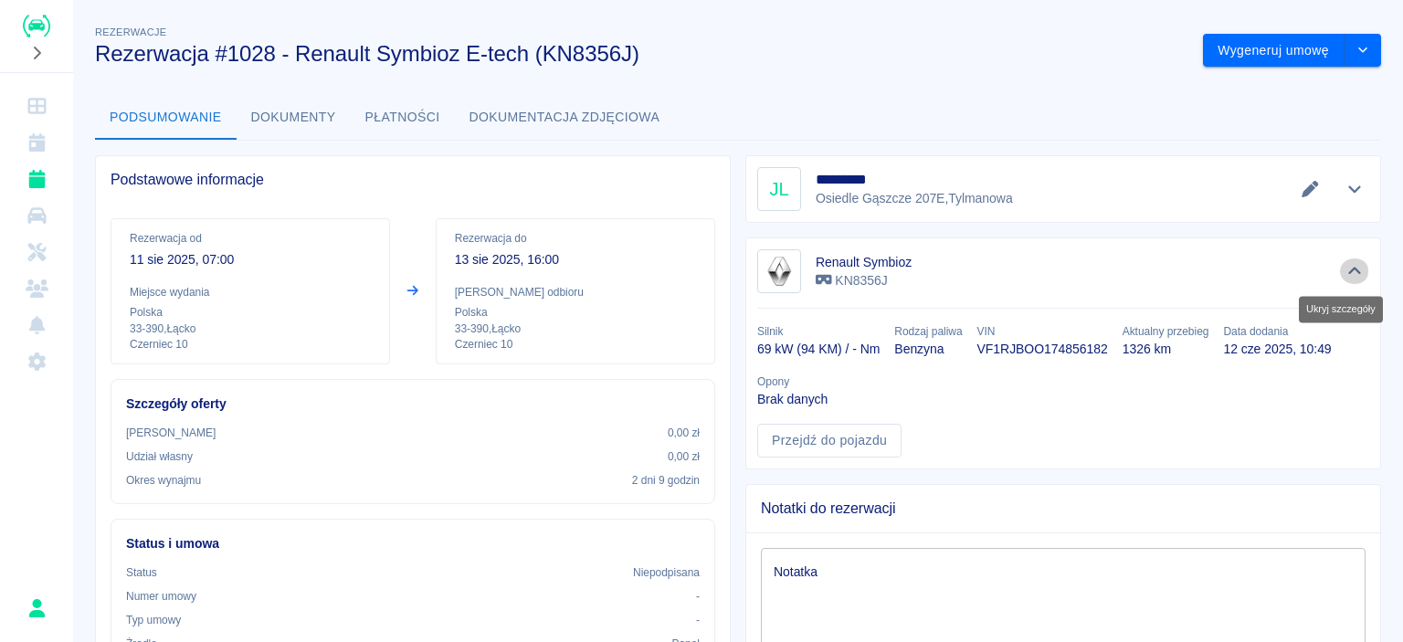
click at [1345, 272] on icon "Ukryj szczegóły" at bounding box center [1355, 271] width 21 height 16
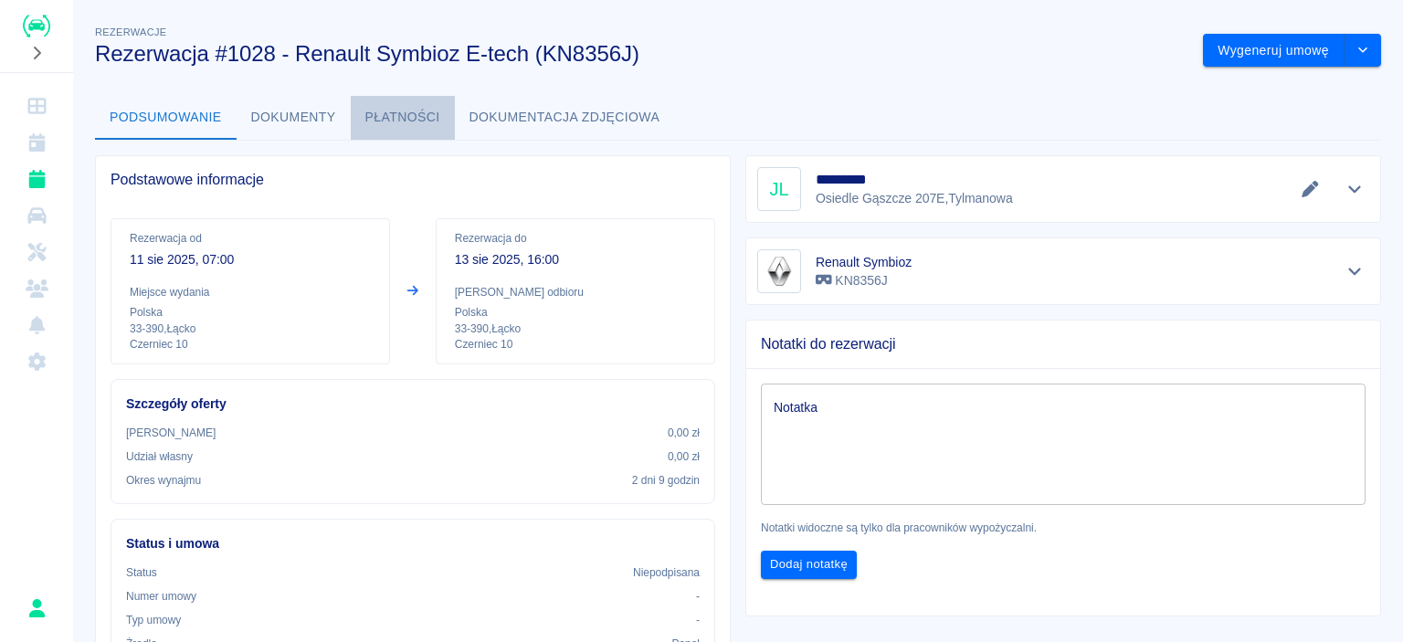
click at [369, 131] on button "Płatności" at bounding box center [403, 118] width 104 height 44
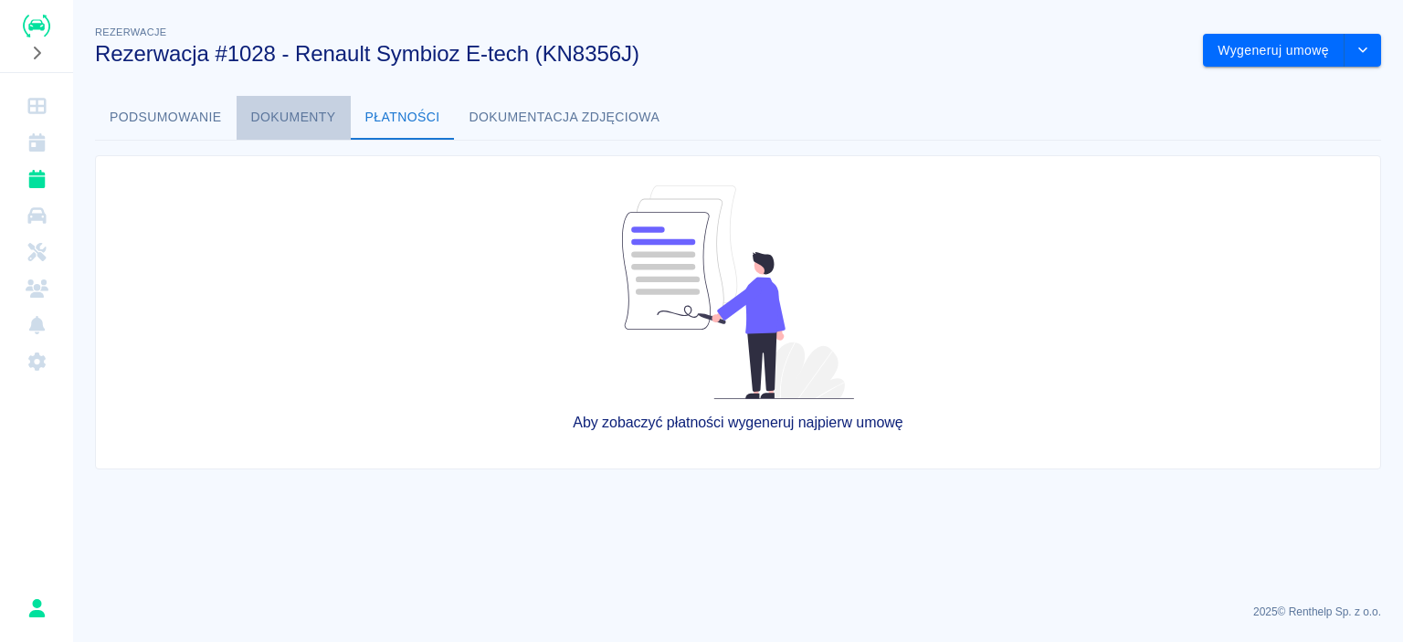
drag, startPoint x: 270, startPoint y: 131, endPoint x: 167, endPoint y: 112, distance: 104.8
click at [269, 131] on button "Dokumenty" at bounding box center [294, 118] width 114 height 44
click at [163, 111] on button "Podsumowanie" at bounding box center [166, 118] width 142 height 44
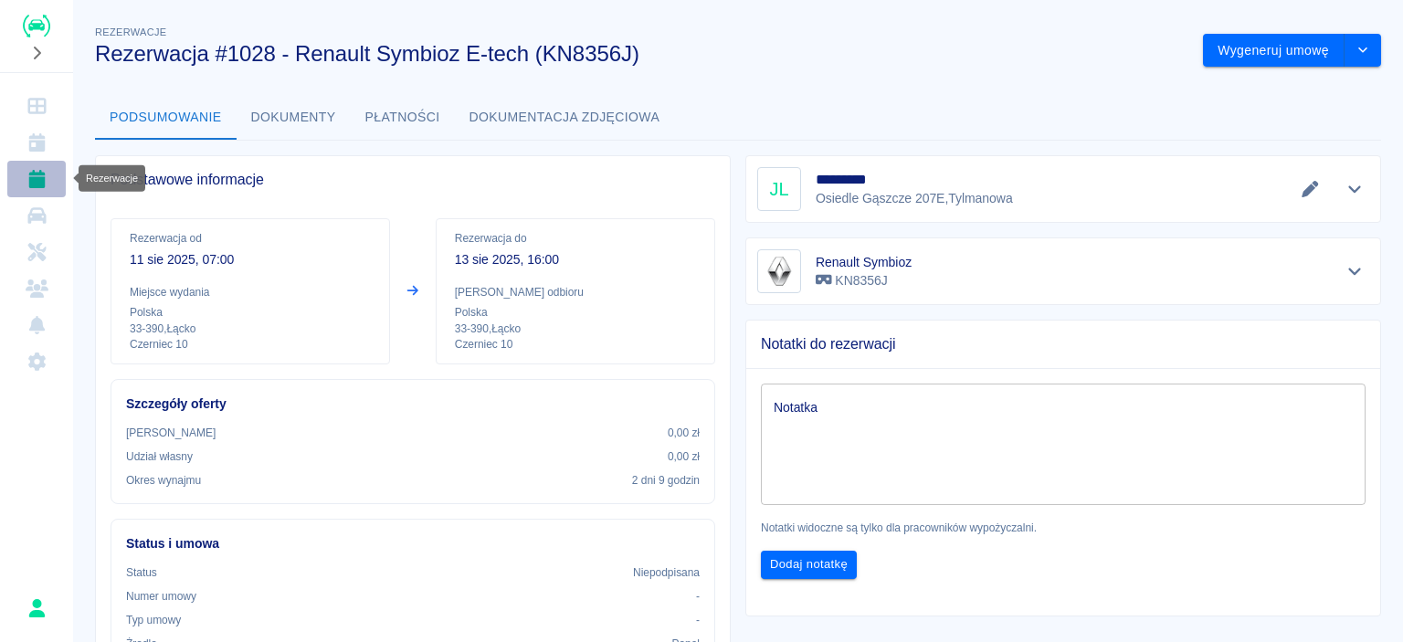
click at [38, 179] on icon "Rezerwacje" at bounding box center [36, 179] width 16 height 18
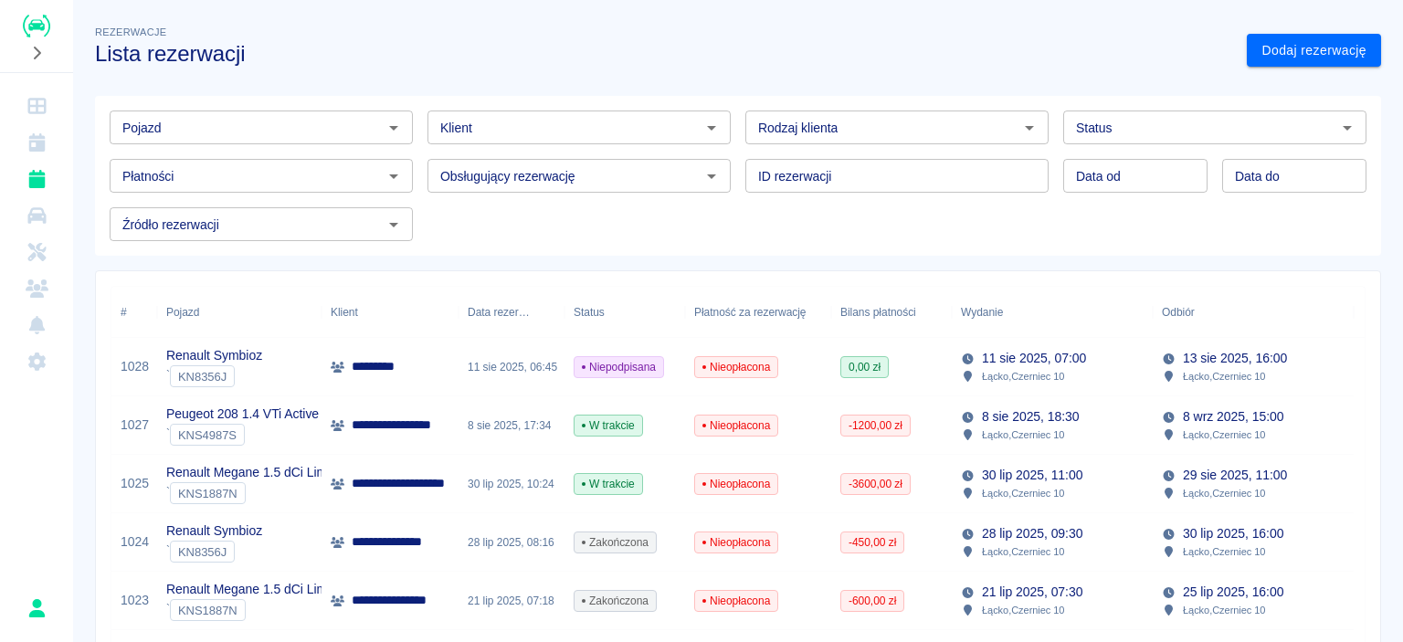
click at [208, 358] on p "Renault Symbioz" at bounding box center [214, 355] width 96 height 19
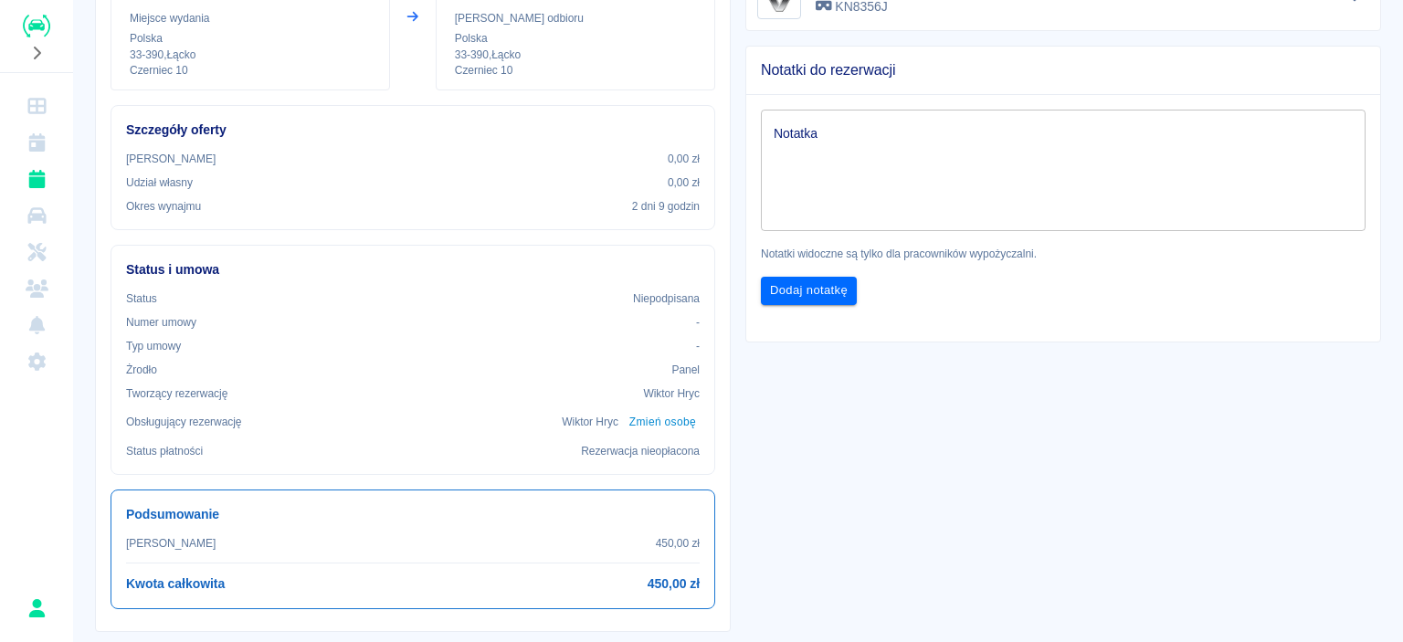
scroll to position [91, 0]
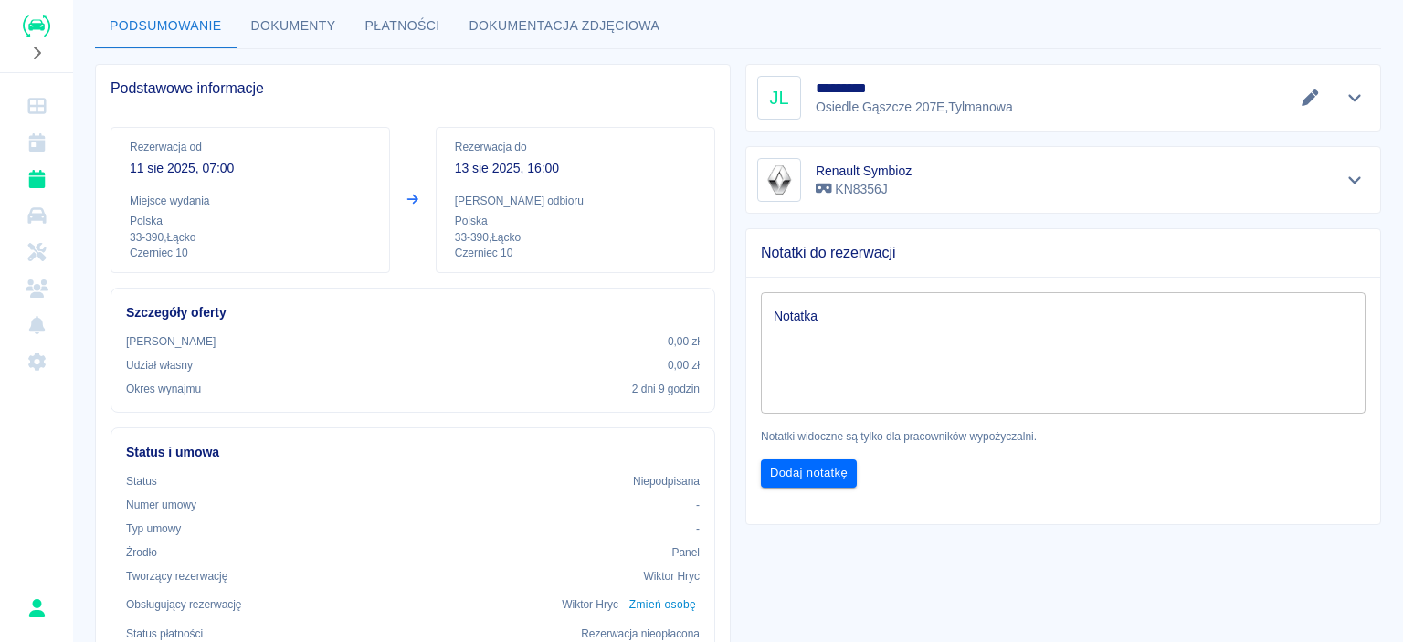
click at [409, 198] on icon at bounding box center [413, 199] width 16 height 13
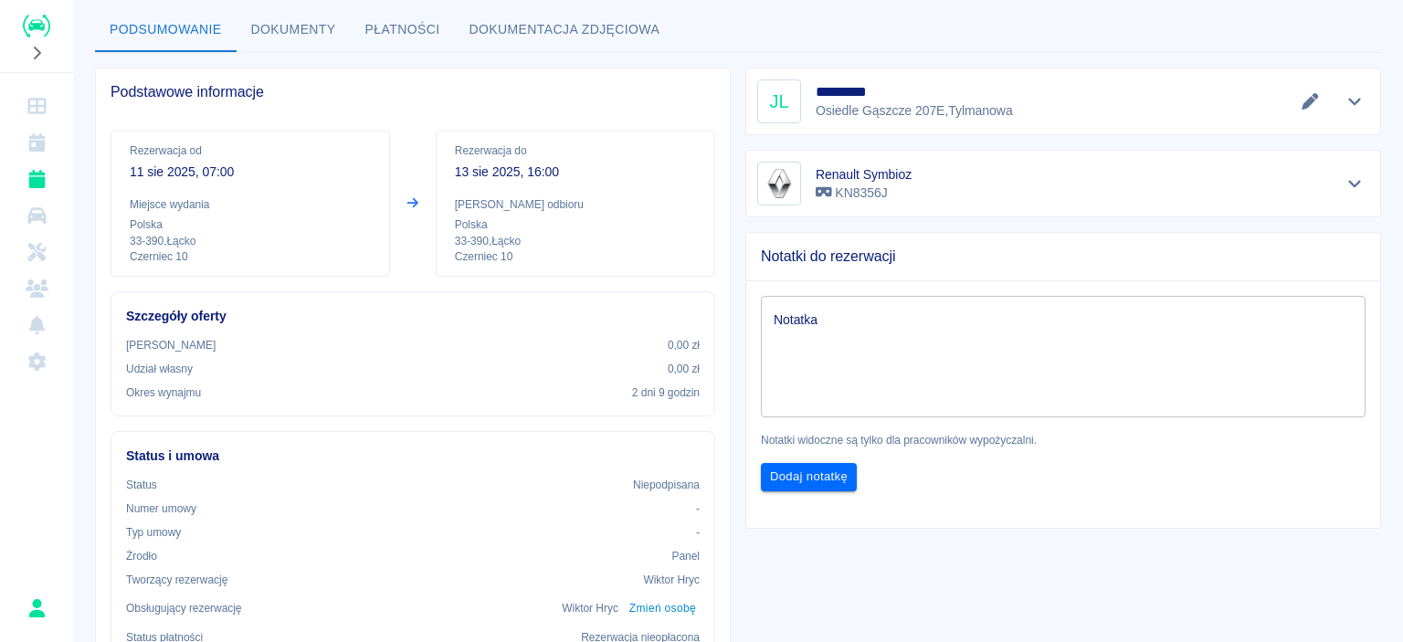
scroll to position [183, 0]
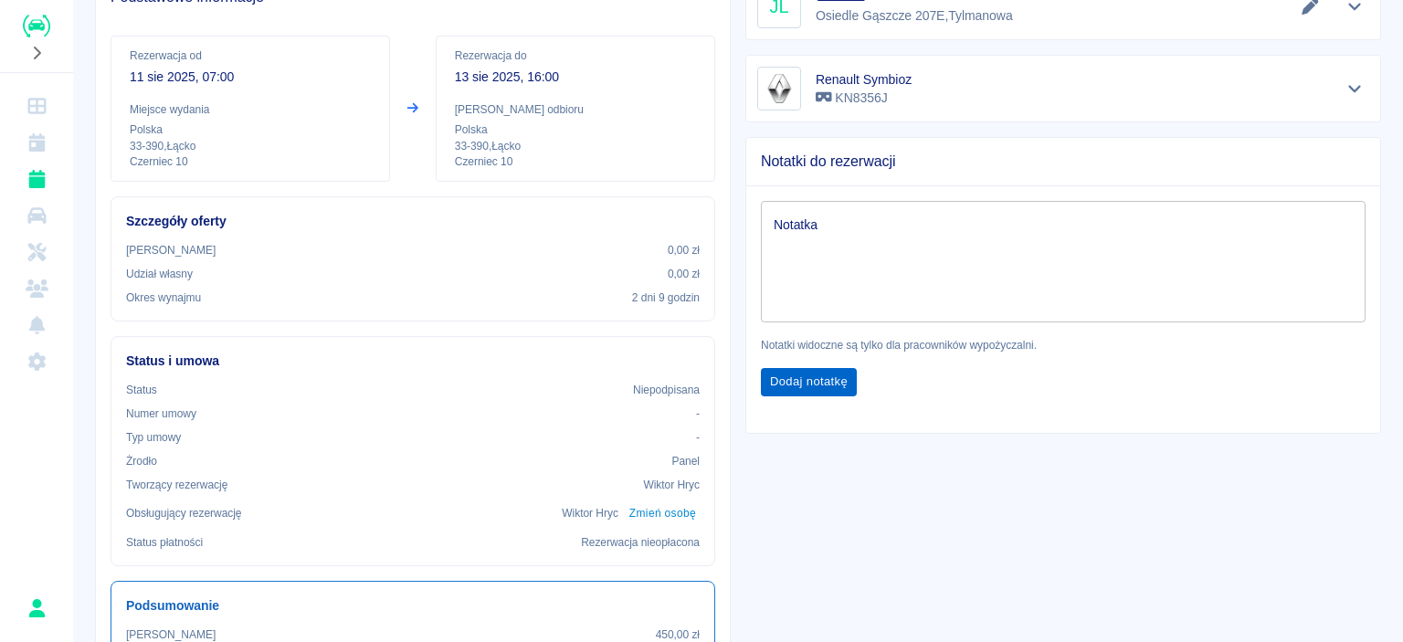
click at [814, 389] on button "Dodaj notatkę" at bounding box center [809, 382] width 96 height 28
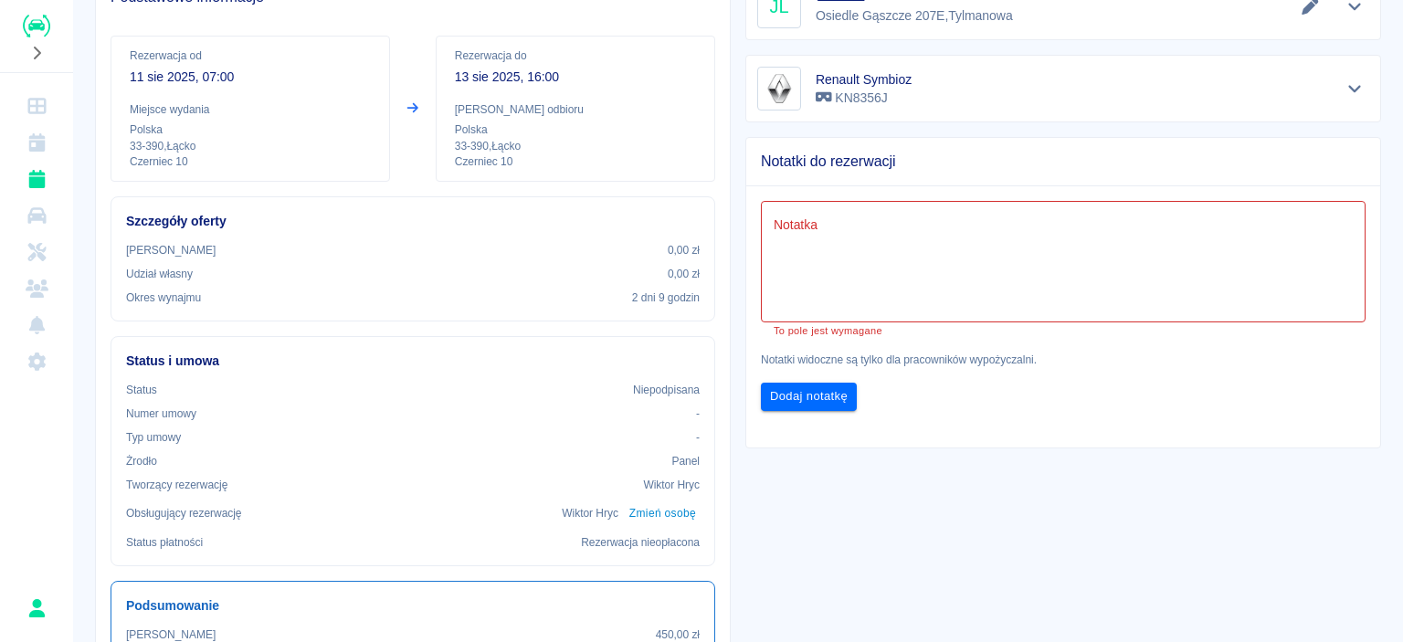
click at [844, 211] on div "x Notatka" at bounding box center [1063, 261] width 605 height 121
click at [876, 273] on textarea "Notatka" at bounding box center [1063, 261] width 579 height 91
paste textarea "ZL 314/2025"
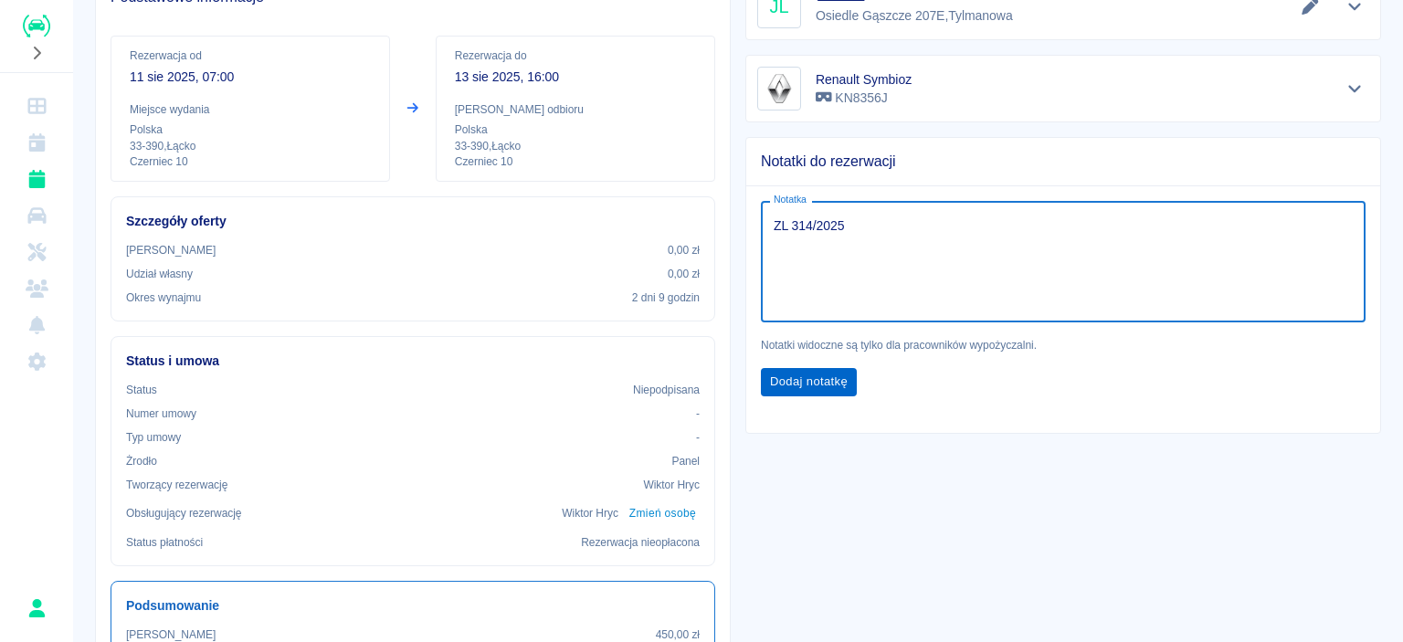
type textarea "ZL 314/2025"
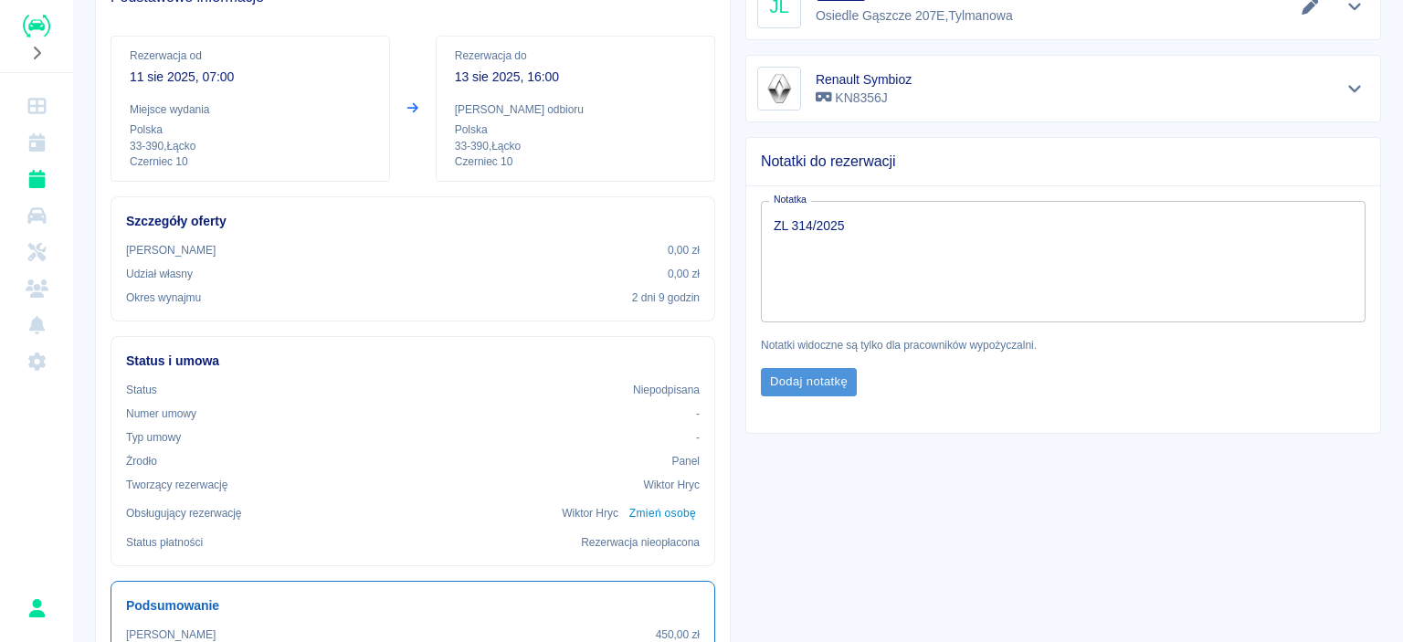
click at [776, 378] on button "Dodaj notatkę" at bounding box center [809, 382] width 96 height 28
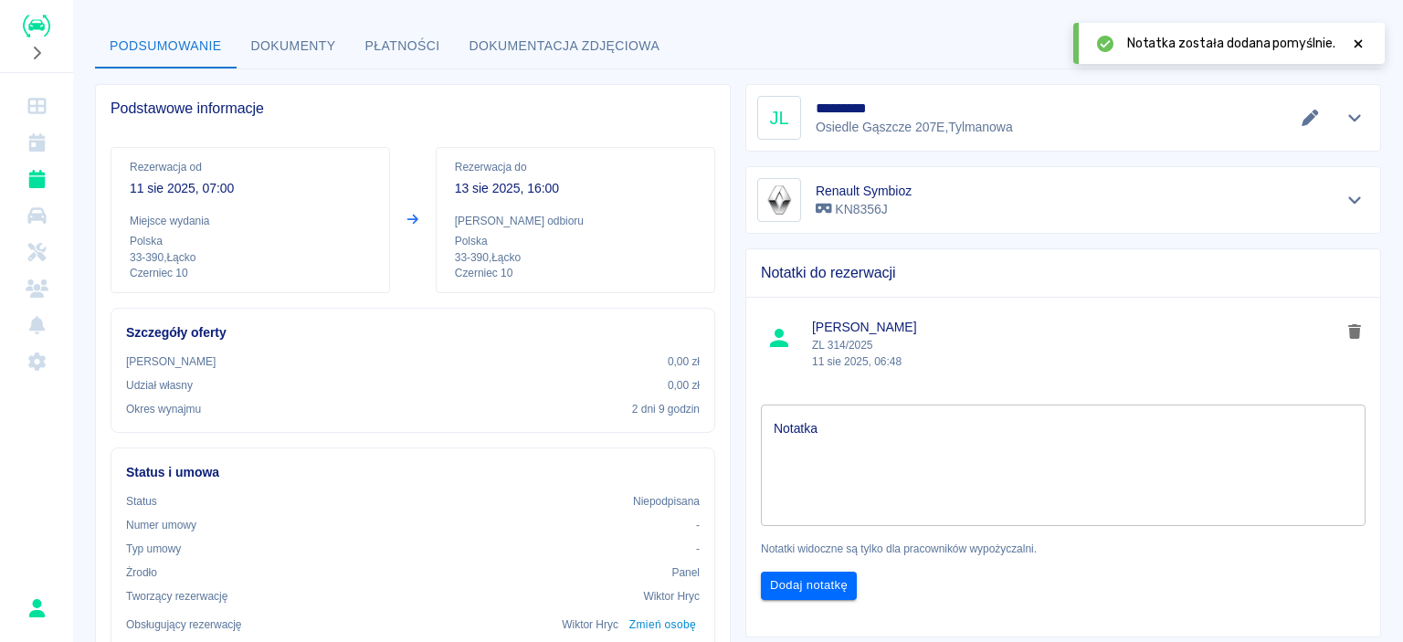
scroll to position [0, 0]
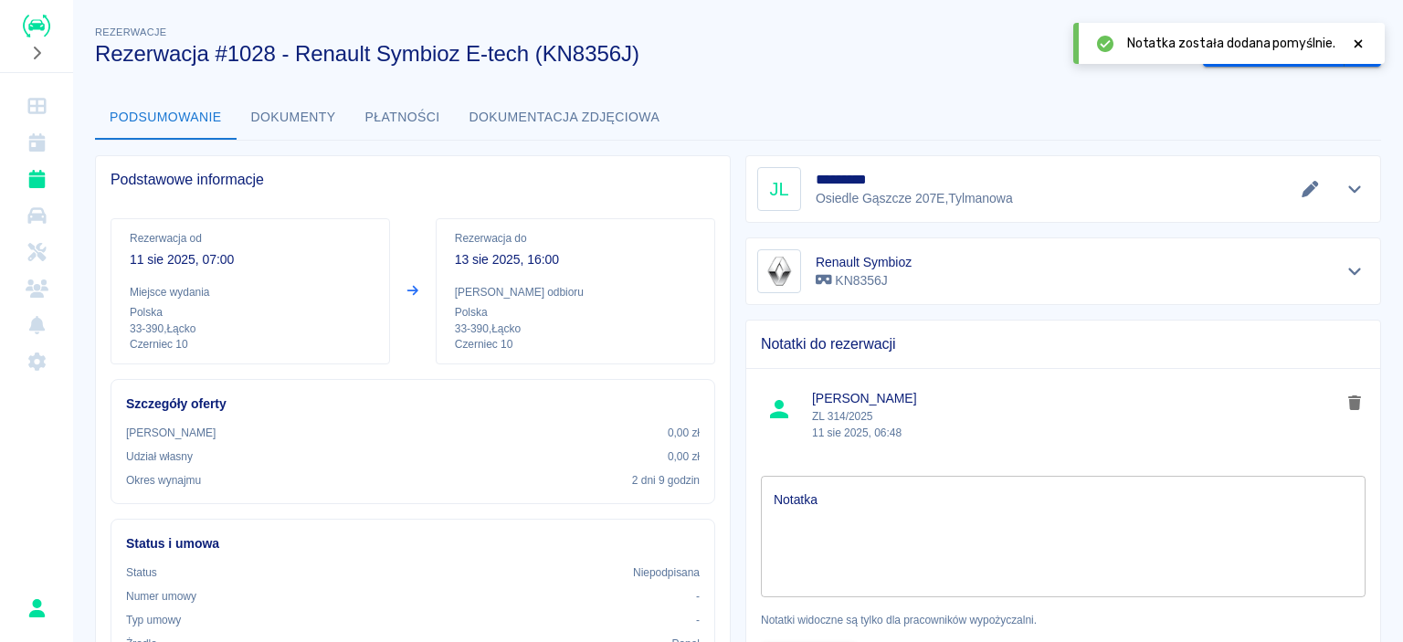
click at [1295, 198] on button "Edytuj dane" at bounding box center [1310, 189] width 30 height 26
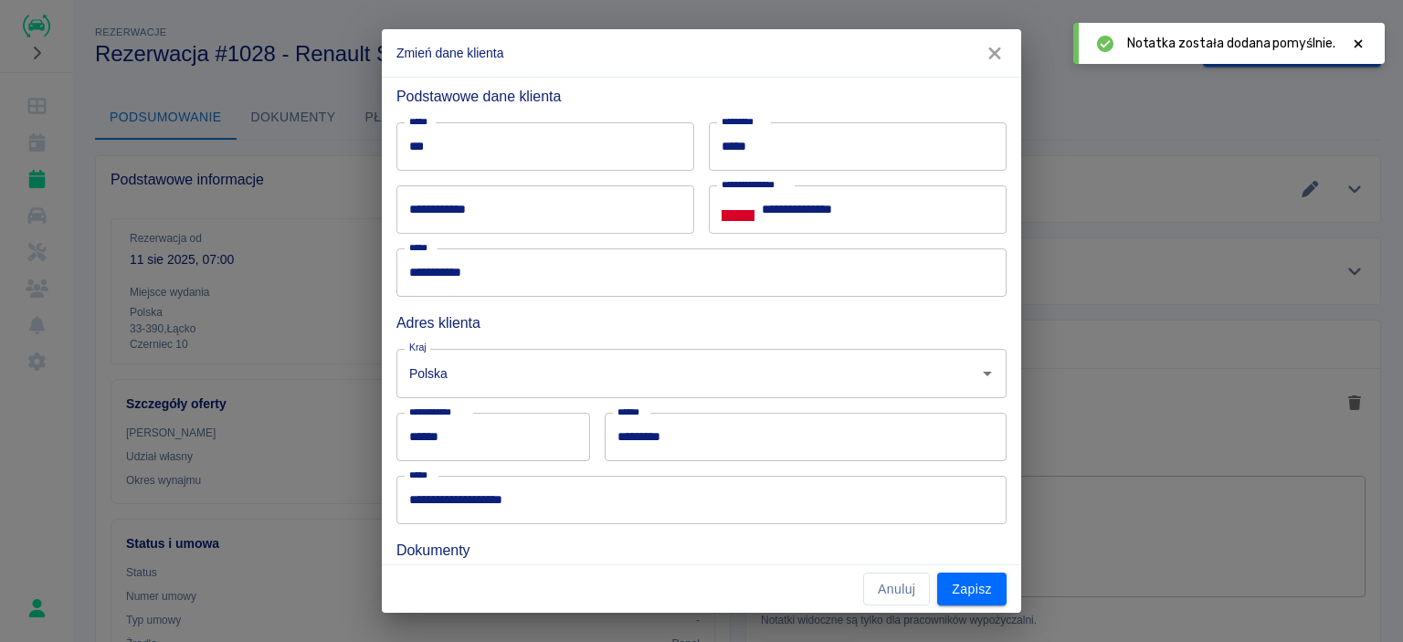
scroll to position [179, 0]
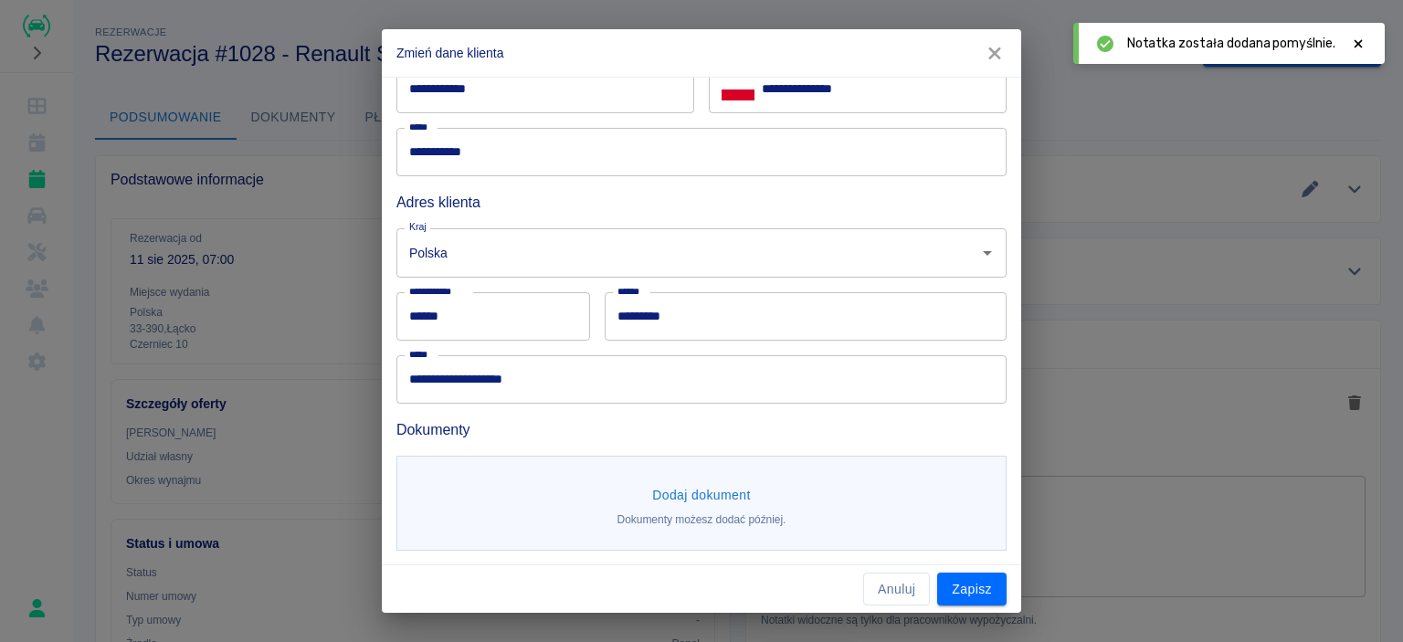
click at [716, 505] on button "Dodaj dokument" at bounding box center [701, 496] width 113 height 34
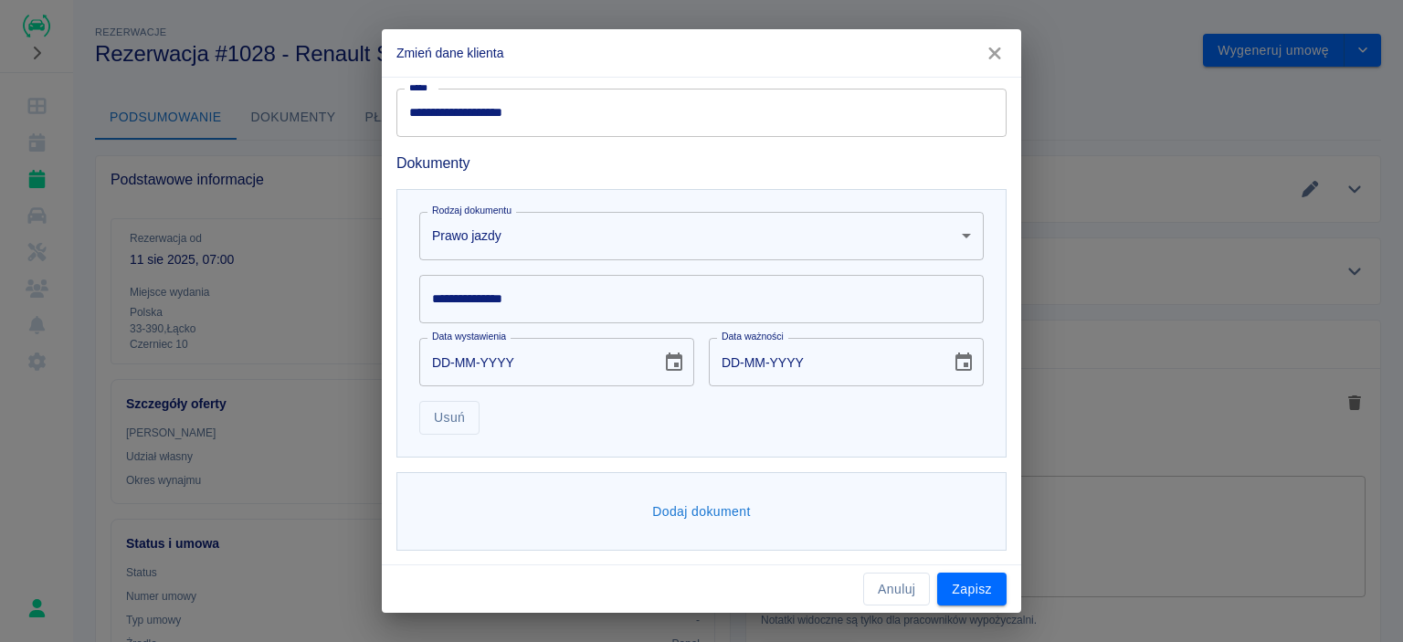
click at [660, 302] on input "**********" at bounding box center [701, 299] width 565 height 48
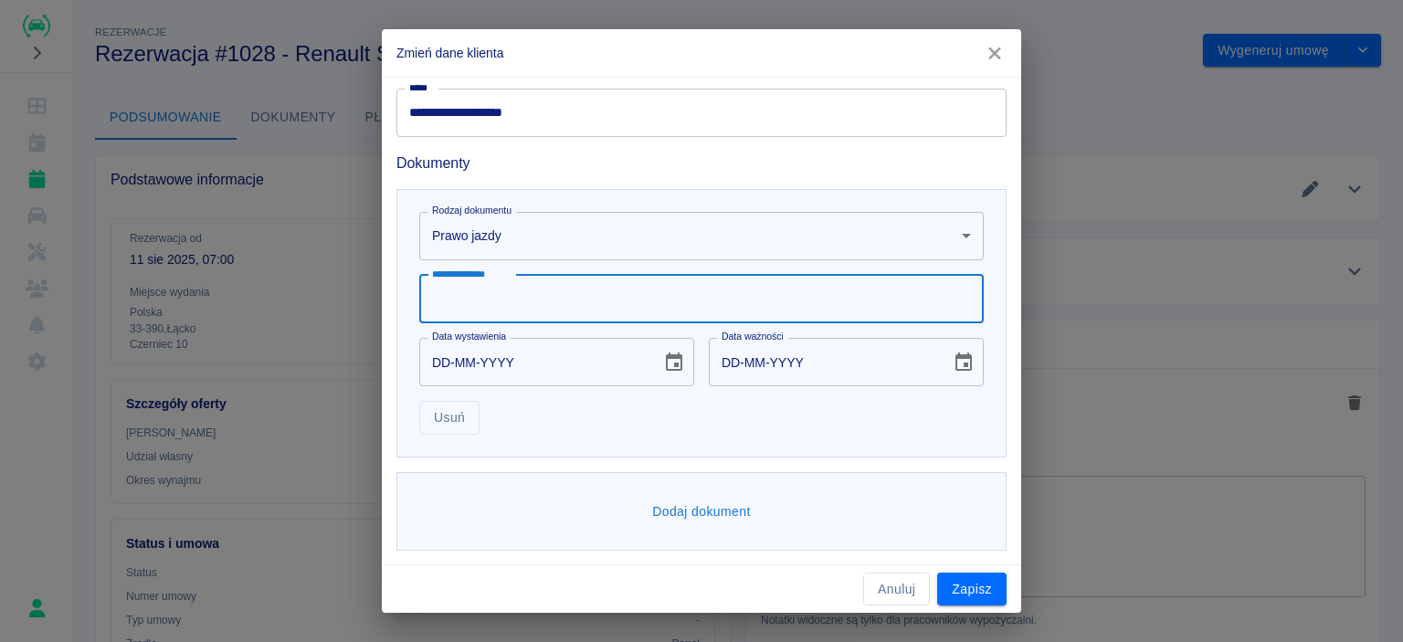
click at [660, 305] on input "**********" at bounding box center [701, 299] width 565 height 48
type input "**********"
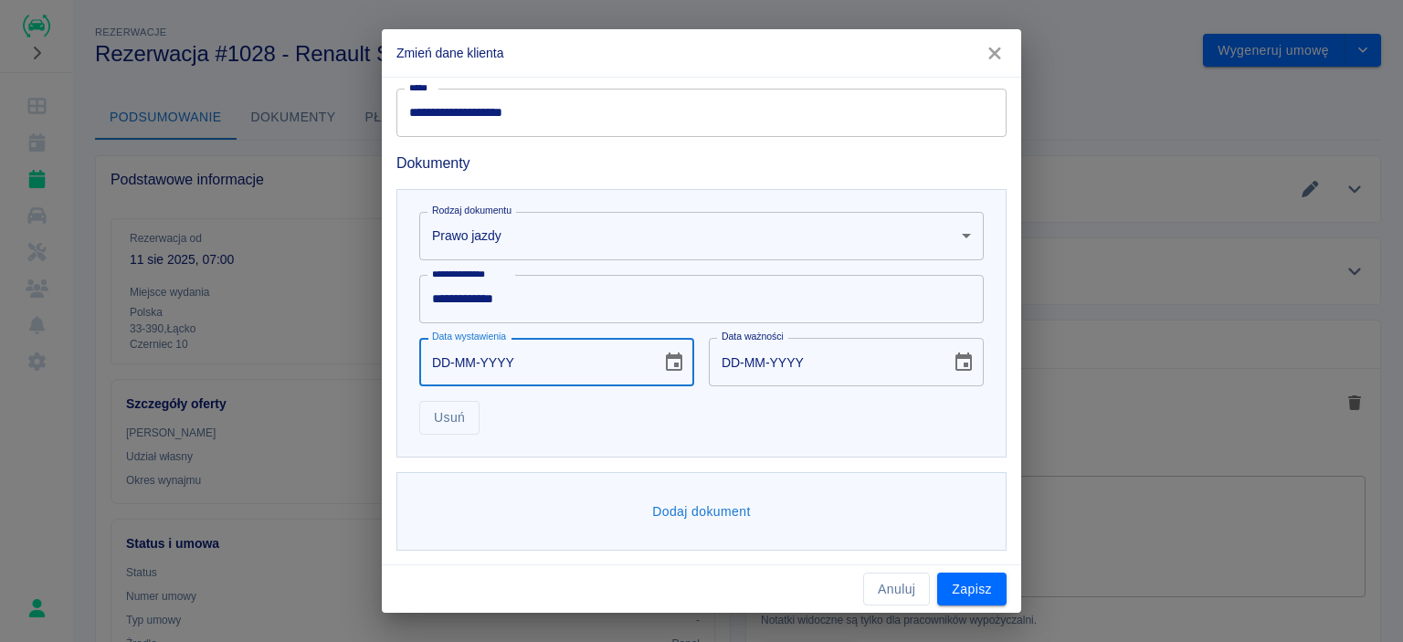
click at [542, 383] on input "DD-MM-YYYY" at bounding box center [533, 362] width 229 height 48
type input "07-11-0002"
type input "07-11-0012"
type input "07-11-0020"
type input "07-11-0030"
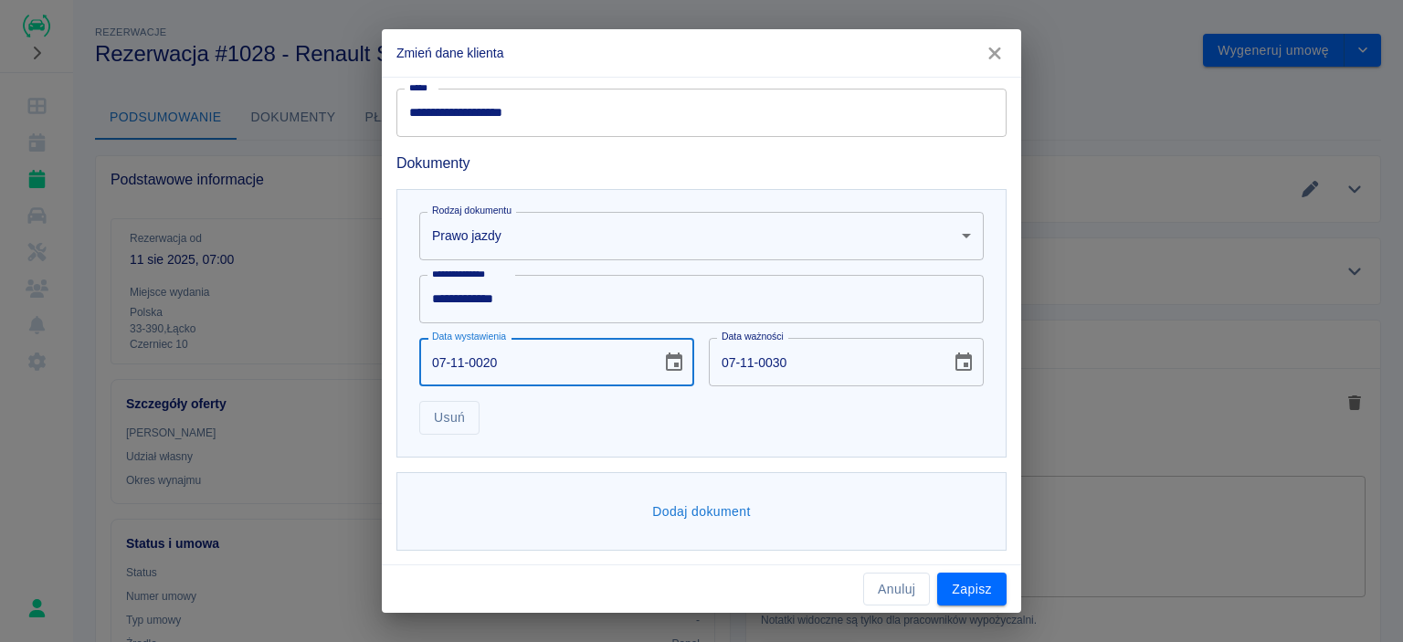
type input "07-11-0201"
type input "07-11-0211"
type input "[DATE]"
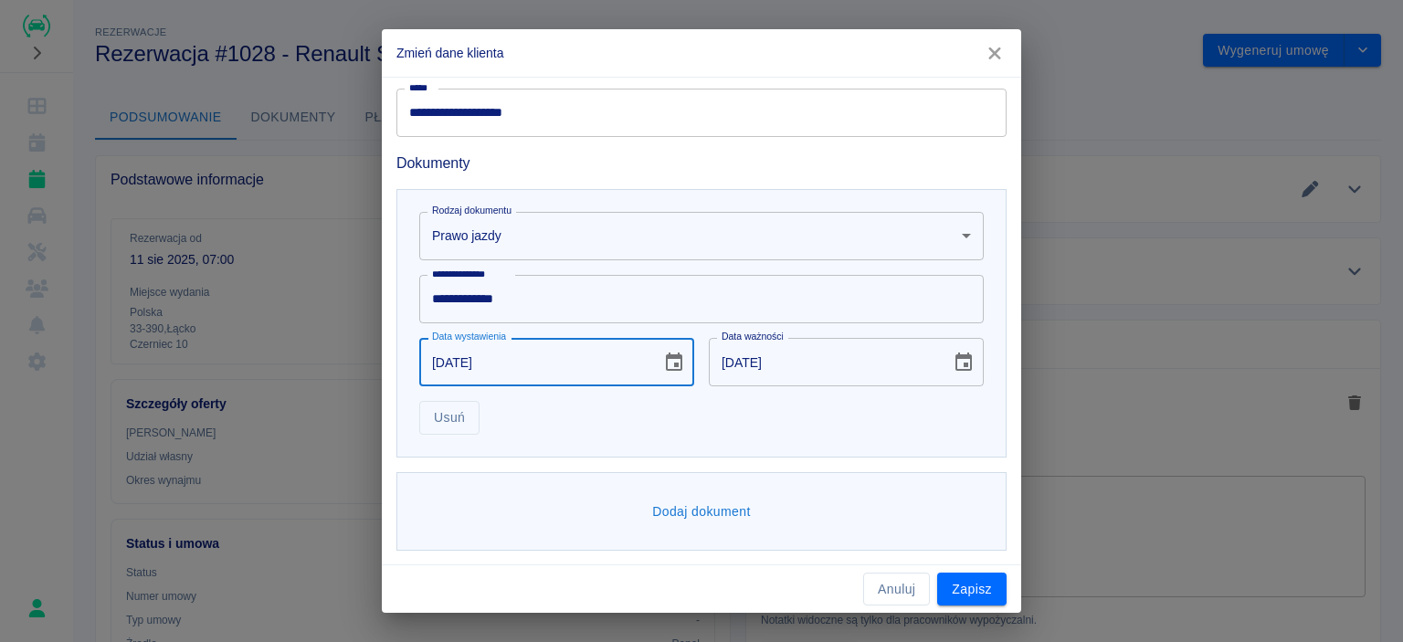
click at [764, 372] on input "[DATE]" at bounding box center [823, 362] width 229 height 48
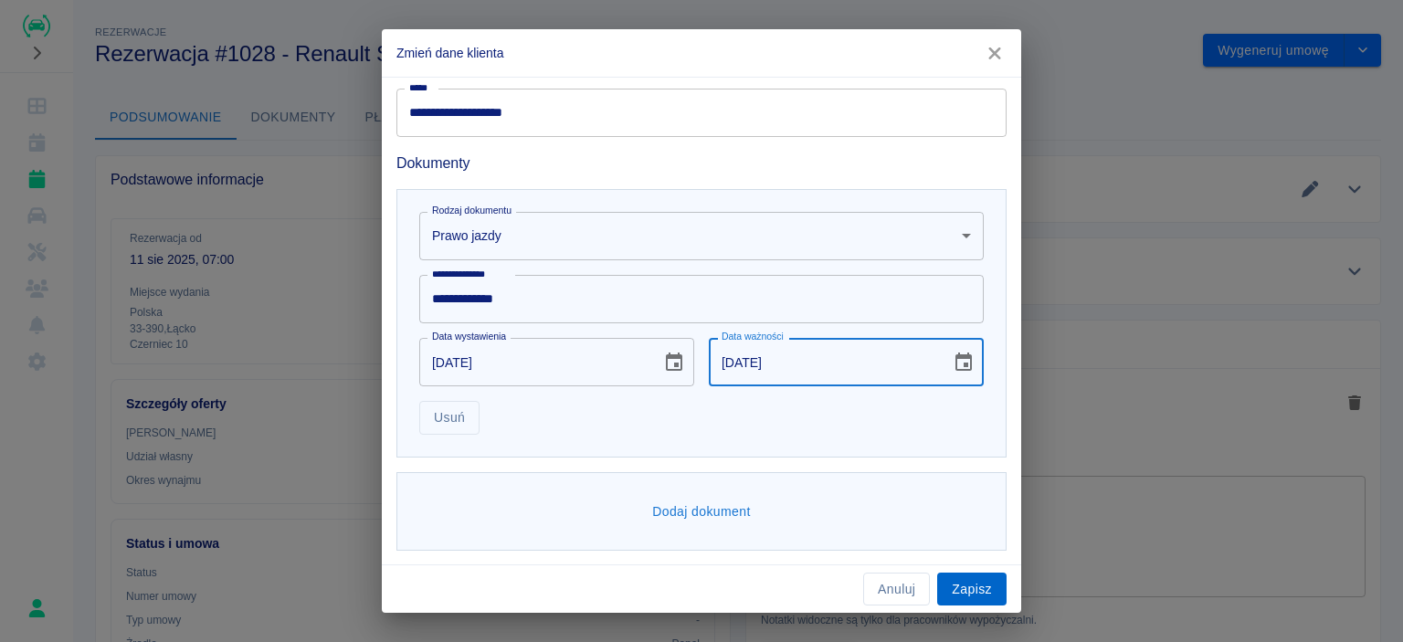
type input "[DATE]"
click at [954, 586] on button "Zapisz" at bounding box center [971, 590] width 69 height 34
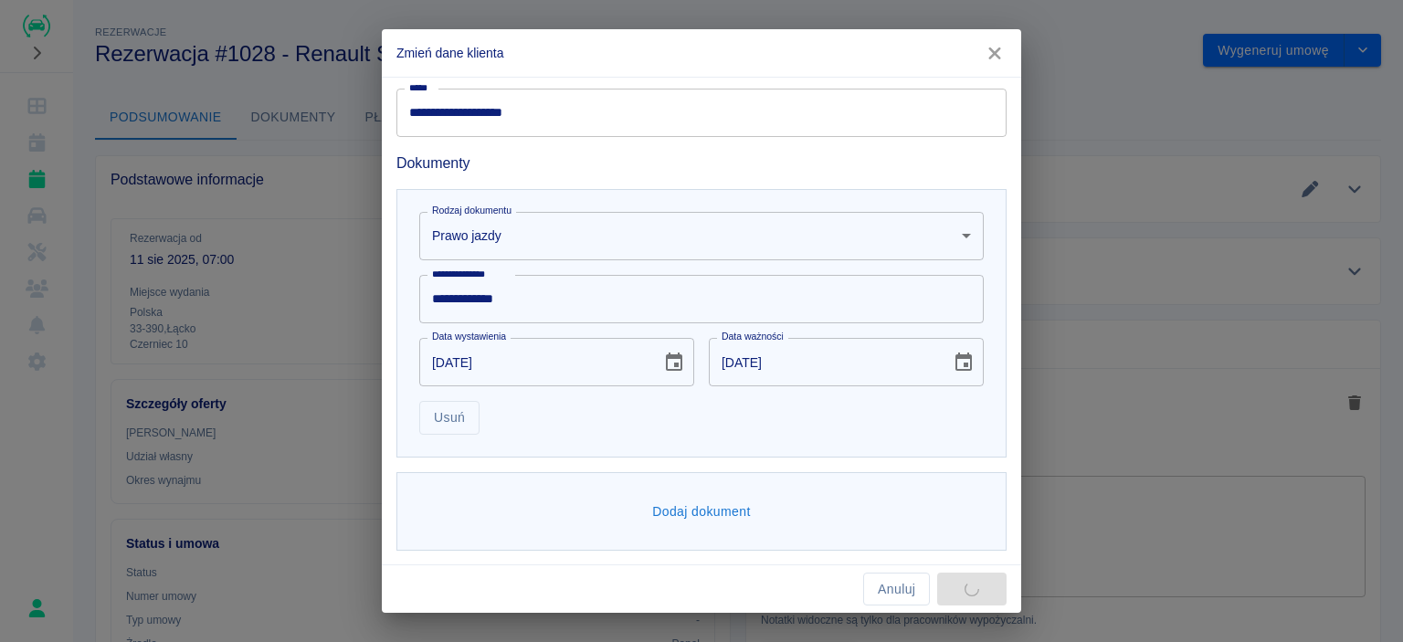
click at [685, 512] on button "Dodaj dokument" at bounding box center [701, 512] width 113 height 34
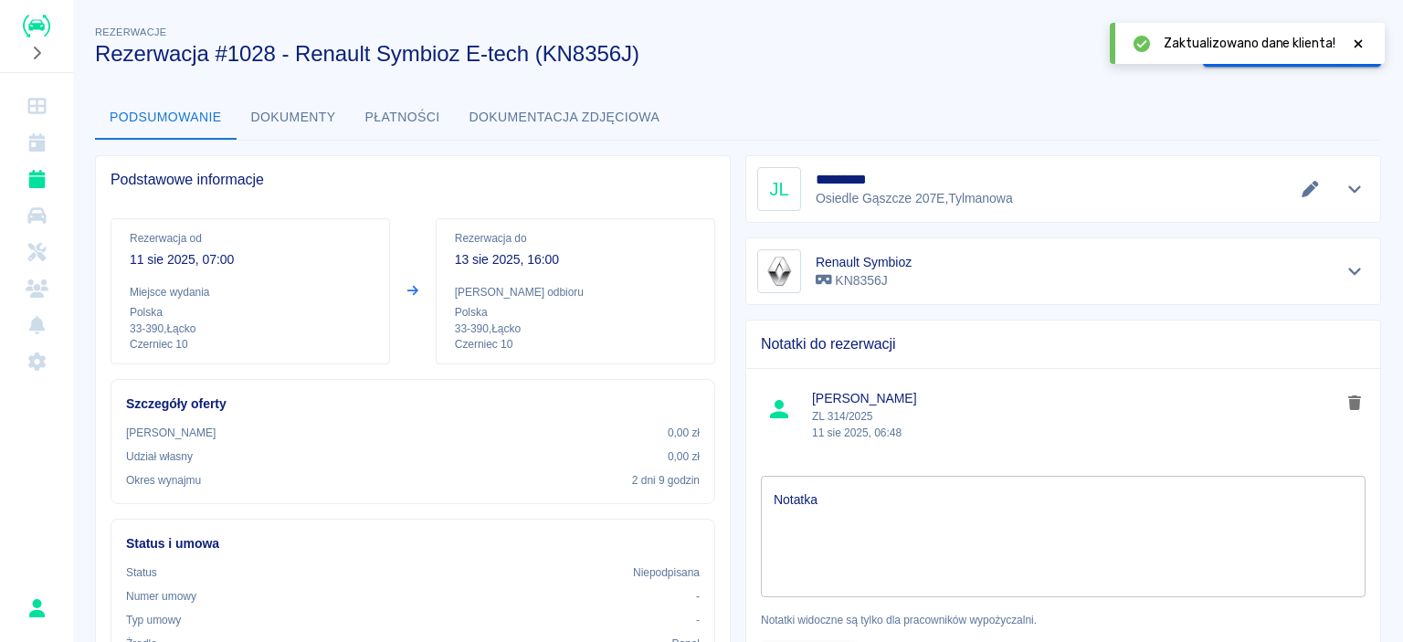
click at [1360, 40] on icon at bounding box center [1359, 43] width 8 height 8
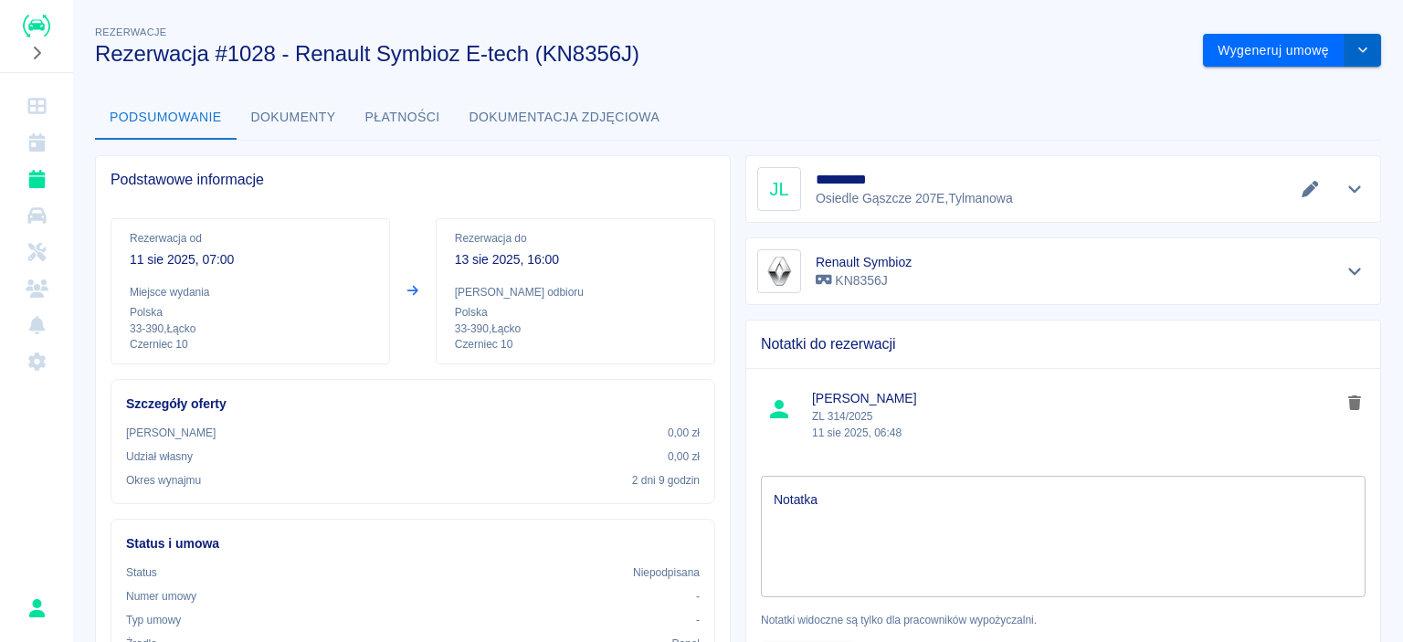
click at [1356, 47] on icon "drop-down" at bounding box center [1363, 50] width 15 height 12
click at [870, 98] on div "Podsumowanie Dokumenty Płatności Dokumentacja zdjęciowa" at bounding box center [738, 118] width 1286 height 44
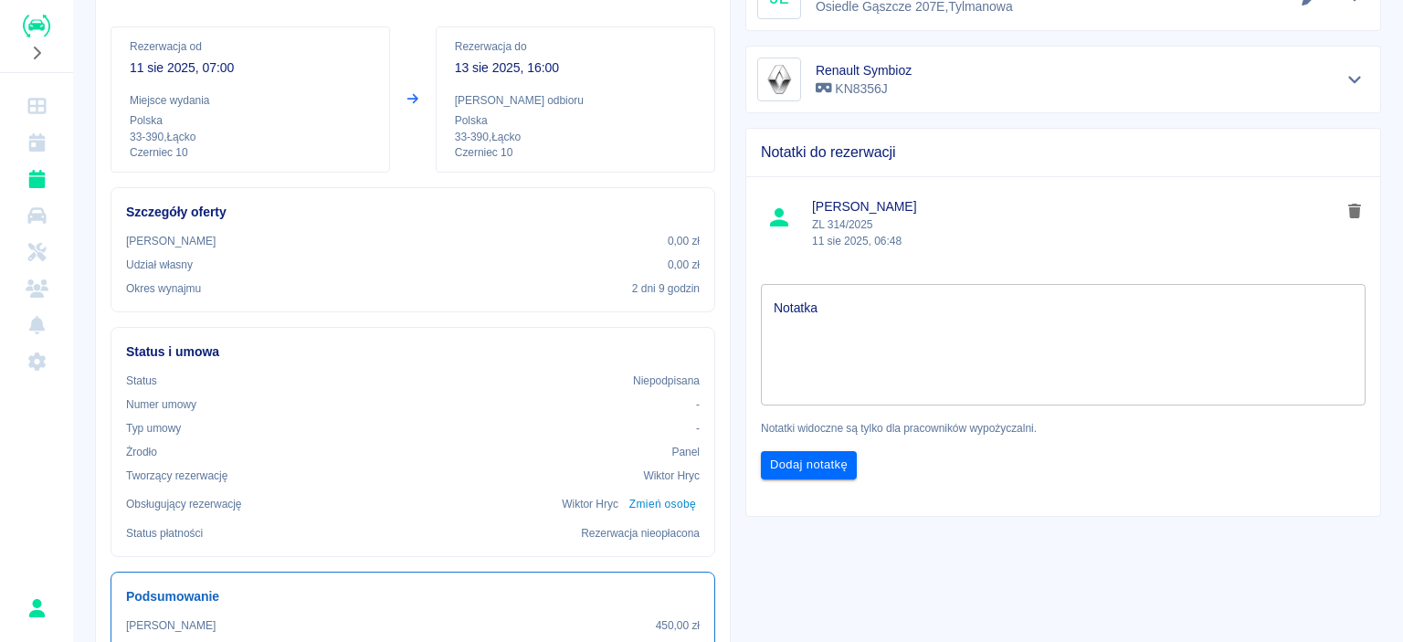
scroll to position [0, 0]
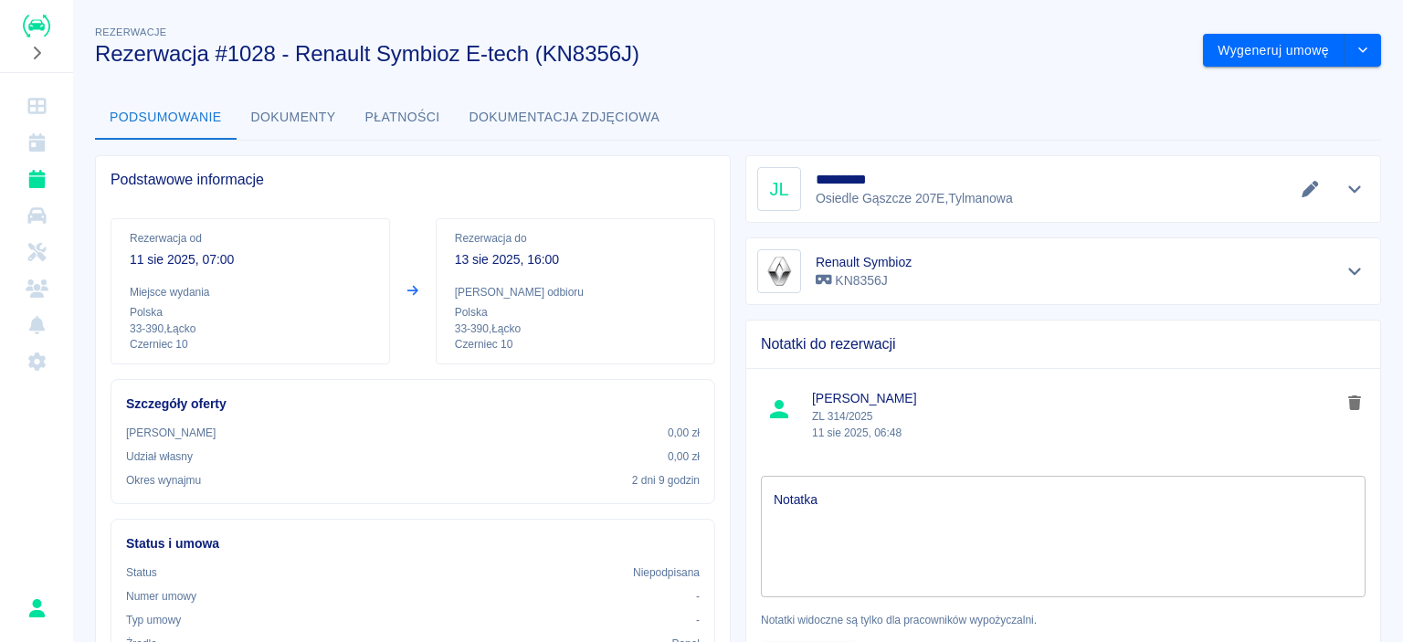
click at [1304, 178] on button "Edytuj dane" at bounding box center [1310, 189] width 30 height 26
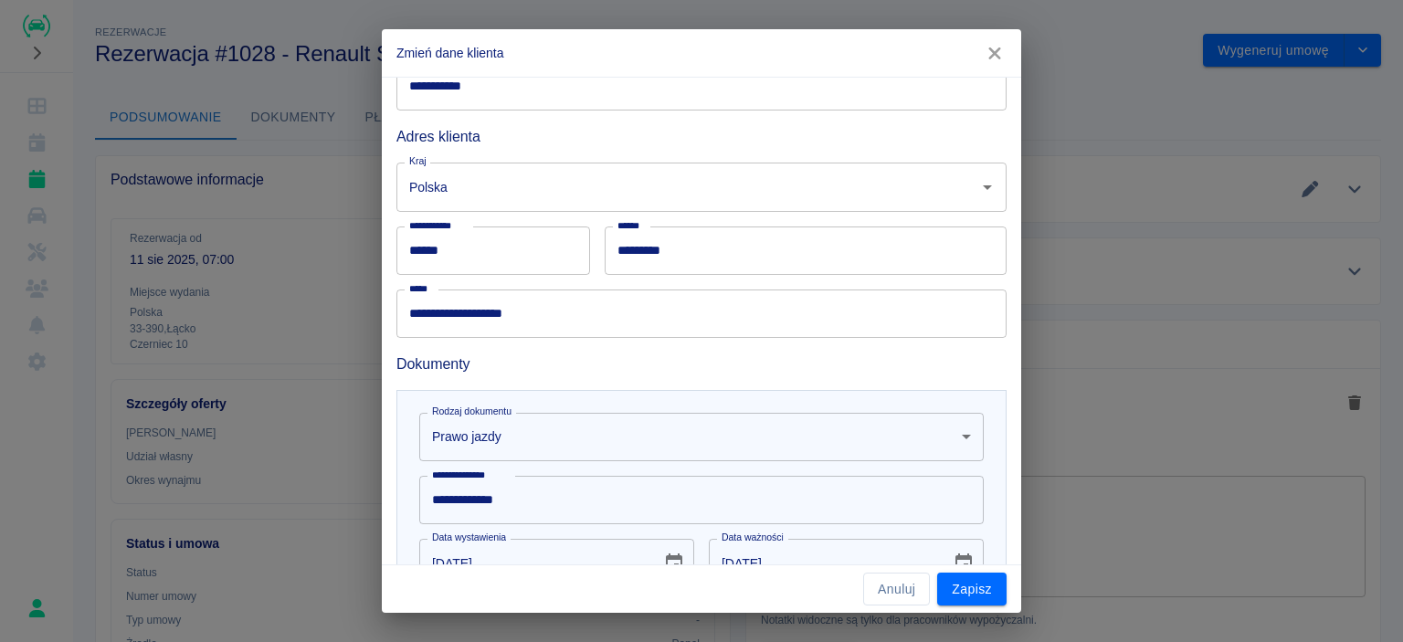
scroll to position [446, 0]
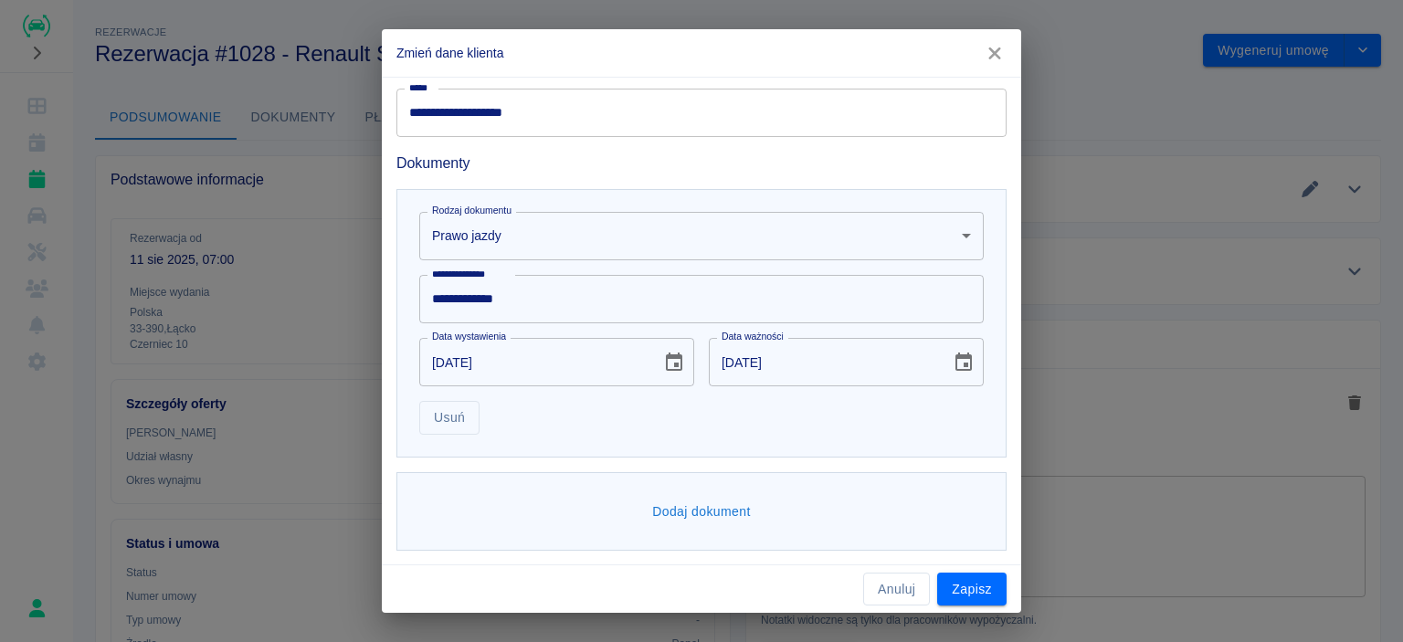
click at [705, 519] on button "Dodaj dokument" at bounding box center [701, 512] width 113 height 34
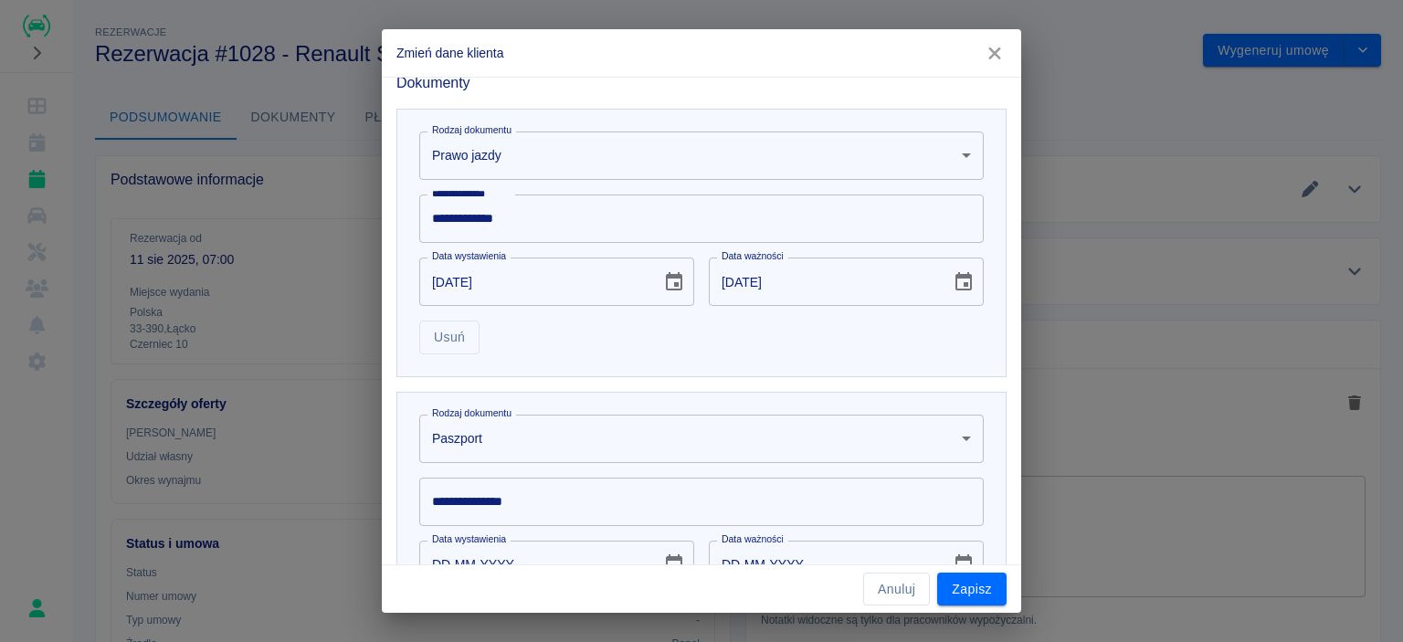
scroll to position [720, 0]
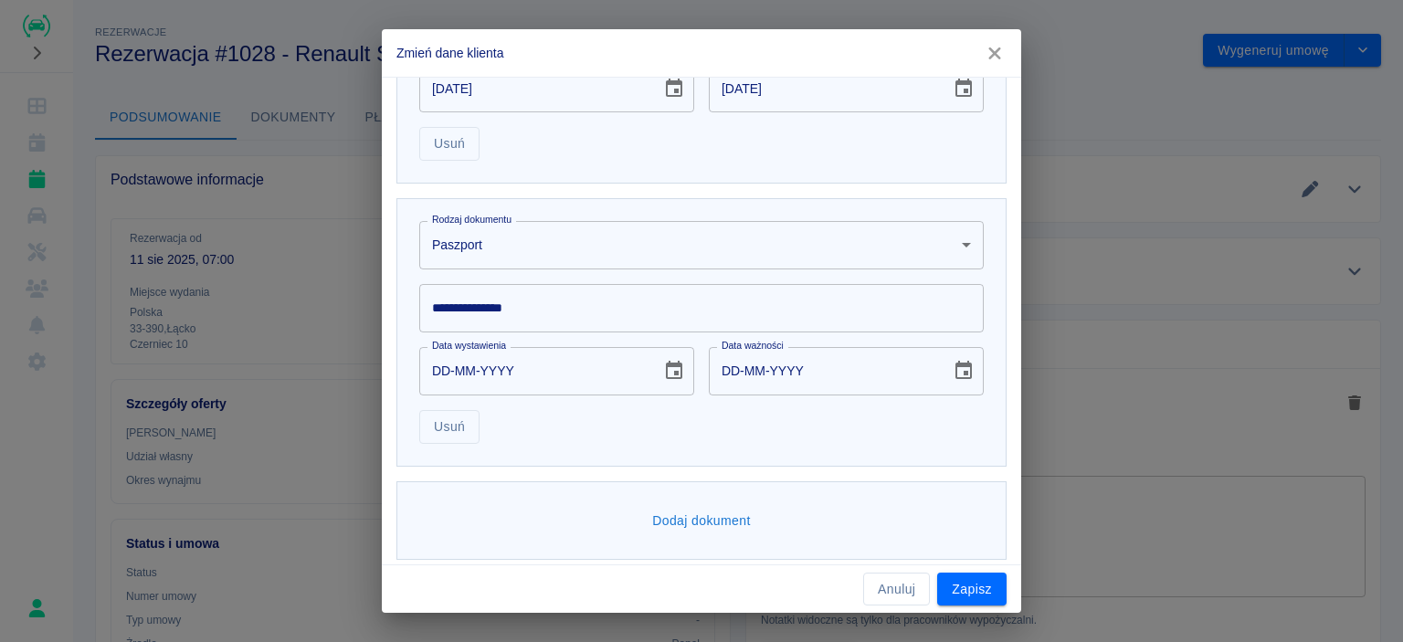
click at [643, 250] on body "**********" at bounding box center [701, 321] width 1403 height 642
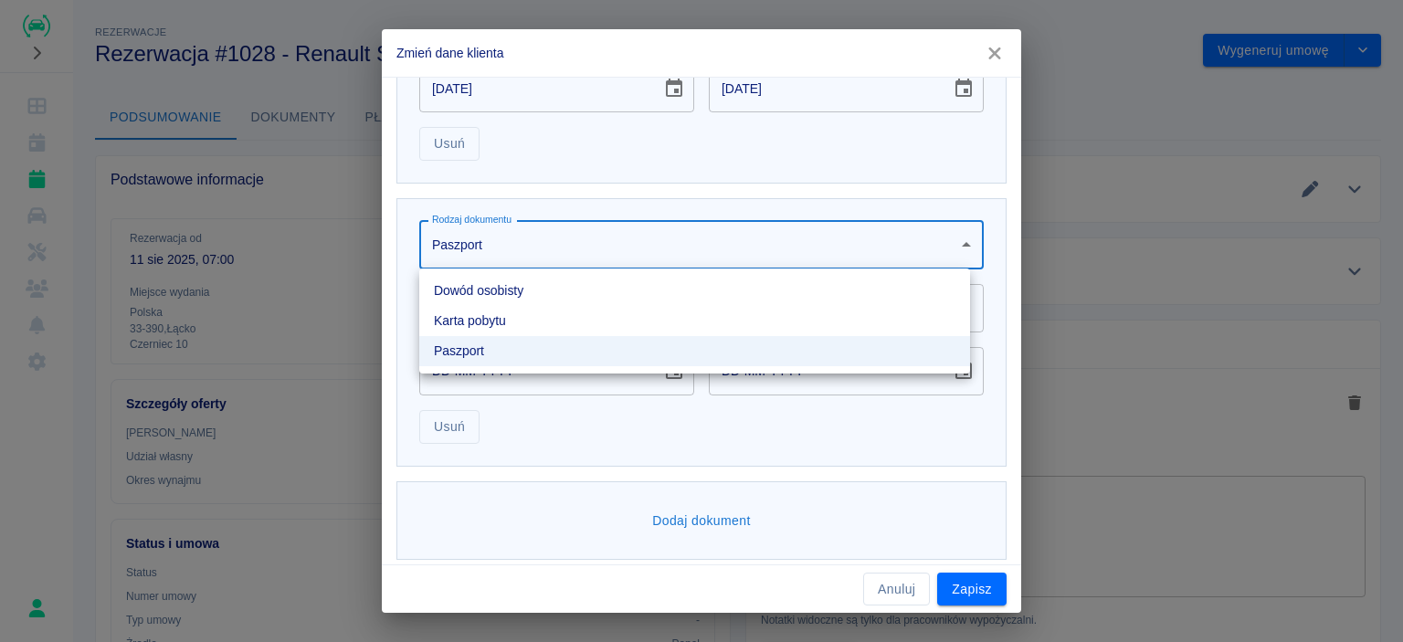
click at [503, 296] on li "Dowód osobisty" at bounding box center [694, 291] width 551 height 30
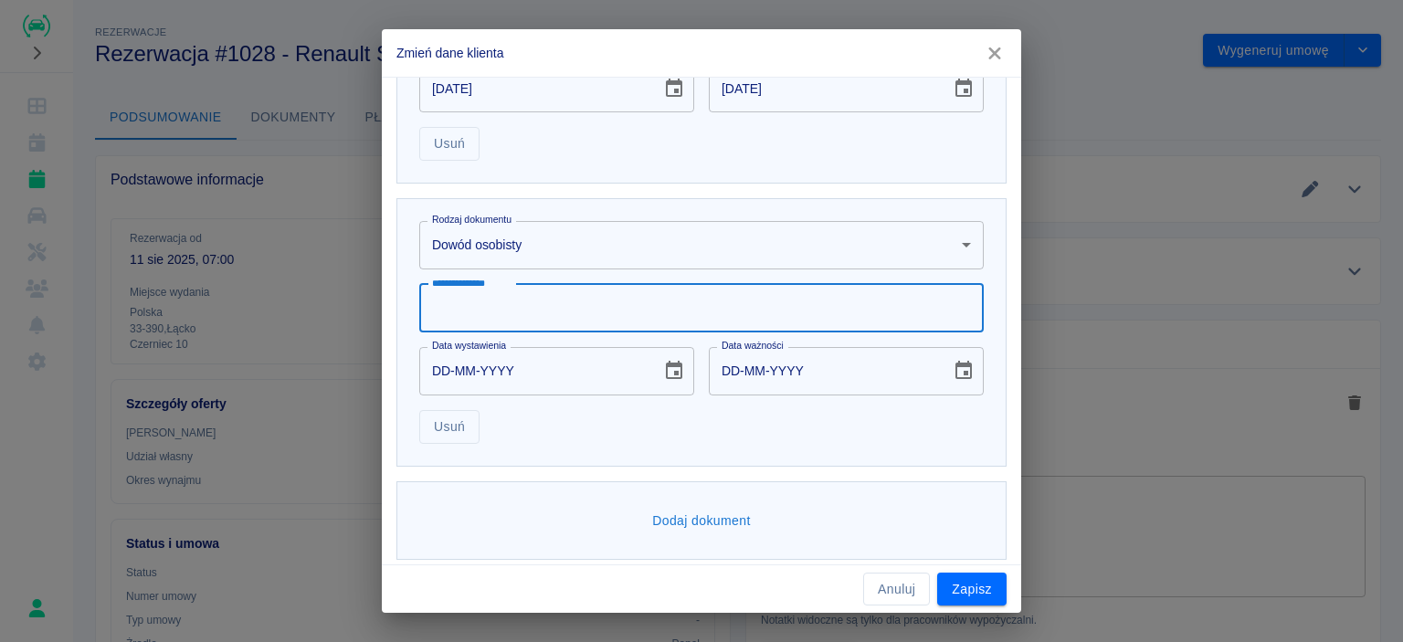
click at [574, 321] on input "**********" at bounding box center [701, 308] width 565 height 48
type input "*"
type input "*********"
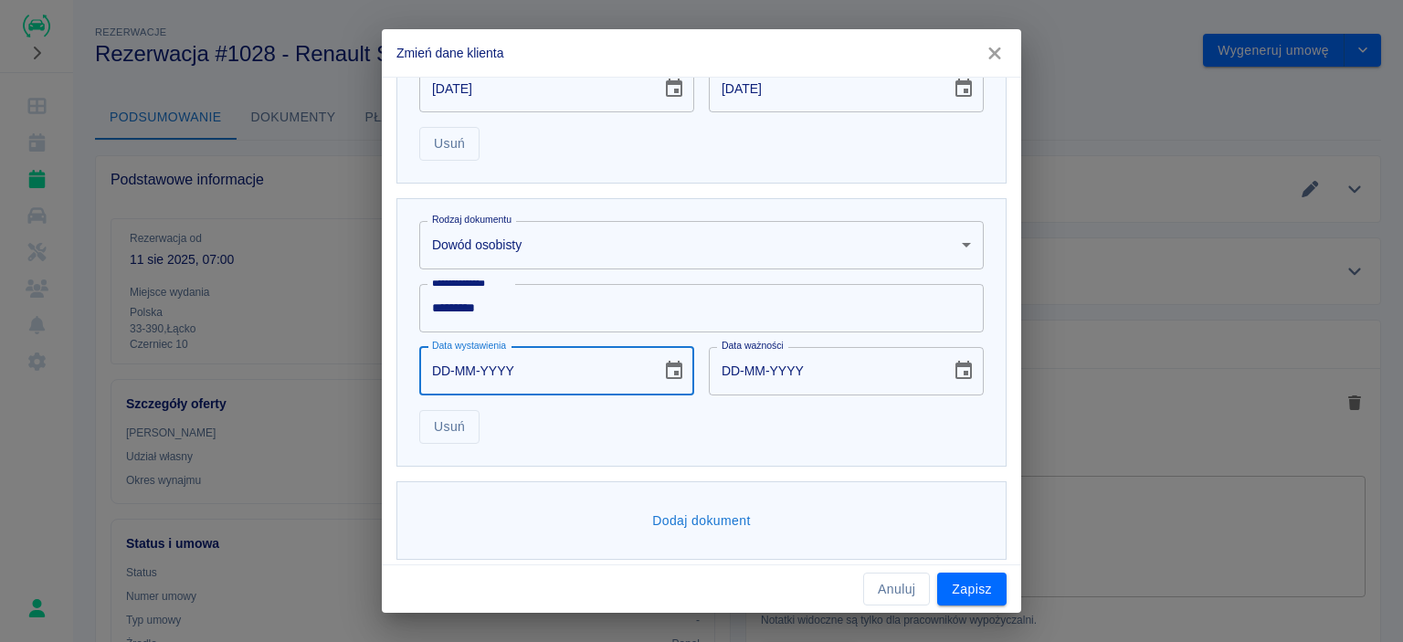
click at [567, 370] on input "DD-MM-YYYY" at bounding box center [533, 371] width 229 height 48
type input "18-03-0002"
type input "18-03-0012"
type input "18-03-0020"
type input "18-03-0030"
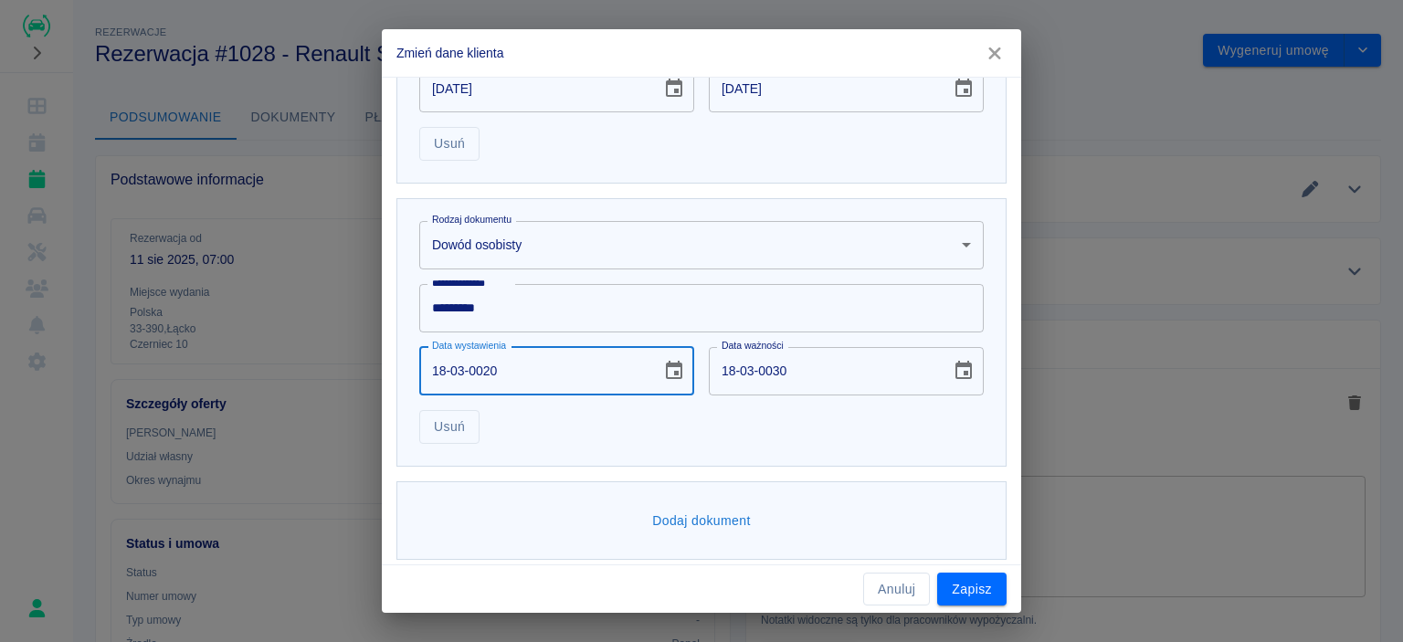
type input "18-03-0202"
type input "18-03-0212"
type input "[DATE]"
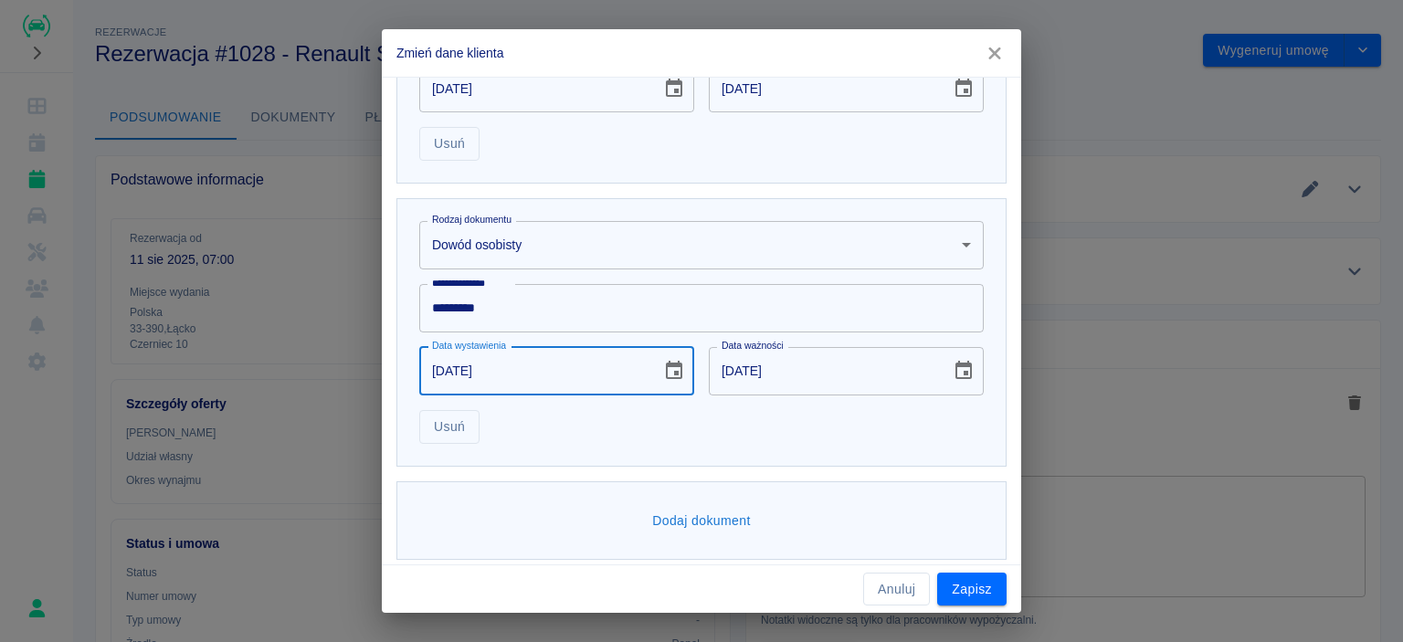
click at [850, 379] on input "[DATE]" at bounding box center [823, 371] width 229 height 48
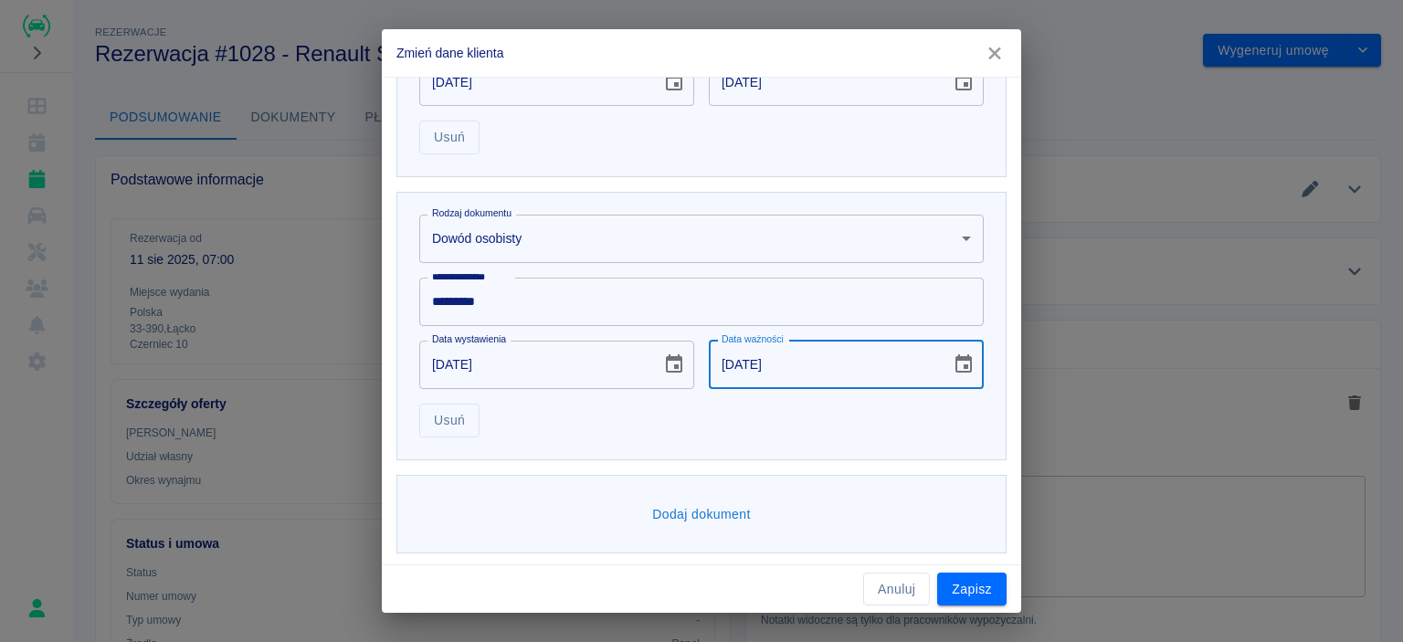
scroll to position [728, 0]
click at [983, 586] on button "Zapisz" at bounding box center [971, 590] width 69 height 34
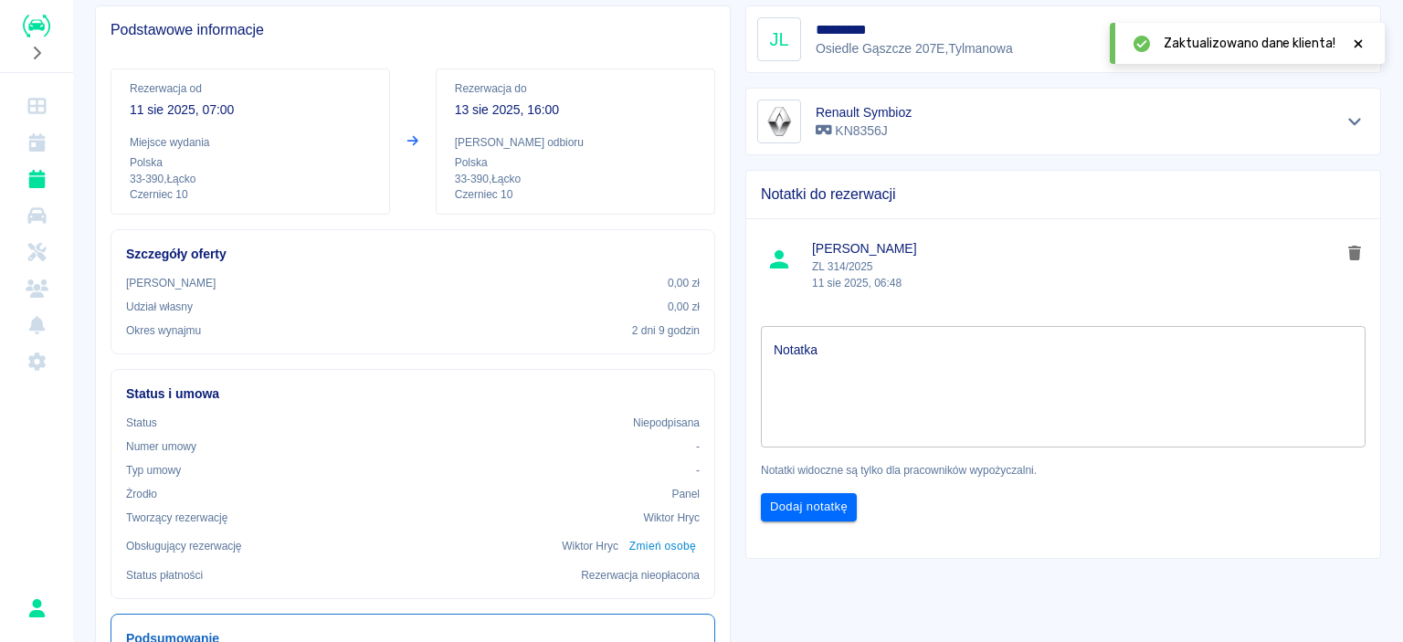
scroll to position [0, 0]
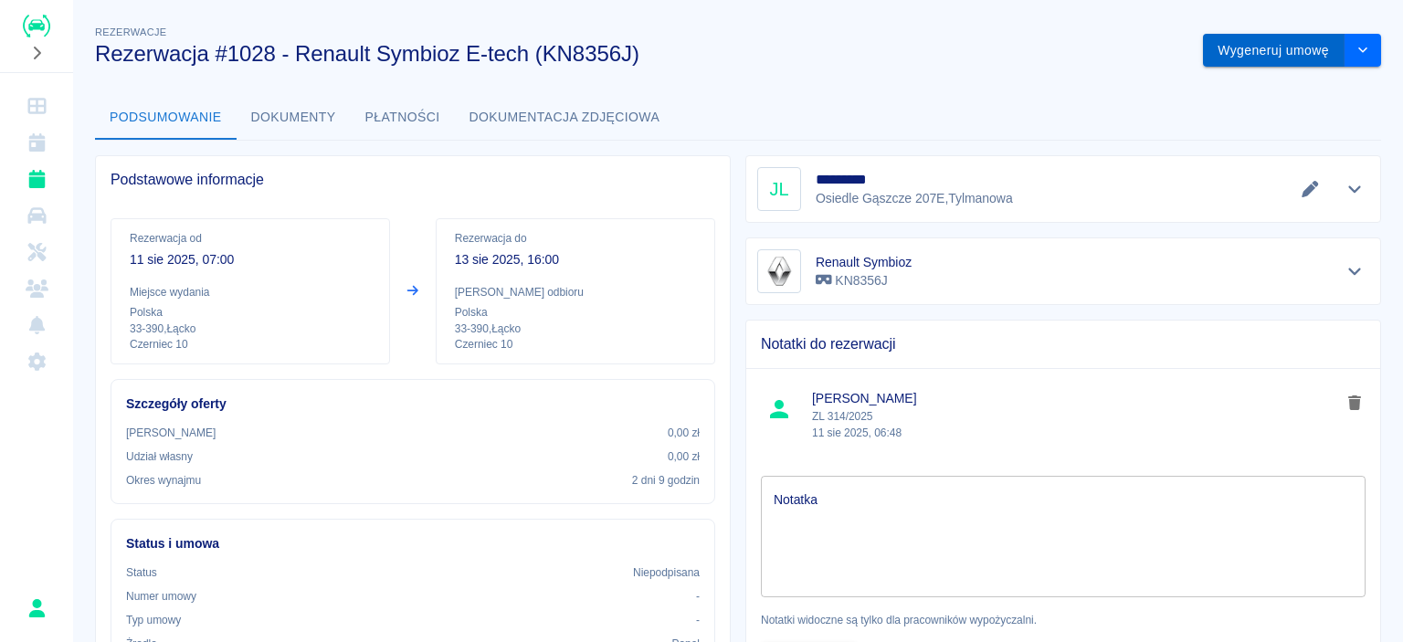
click at [1315, 52] on button "Wygeneruj umowę" at bounding box center [1274, 51] width 142 height 34
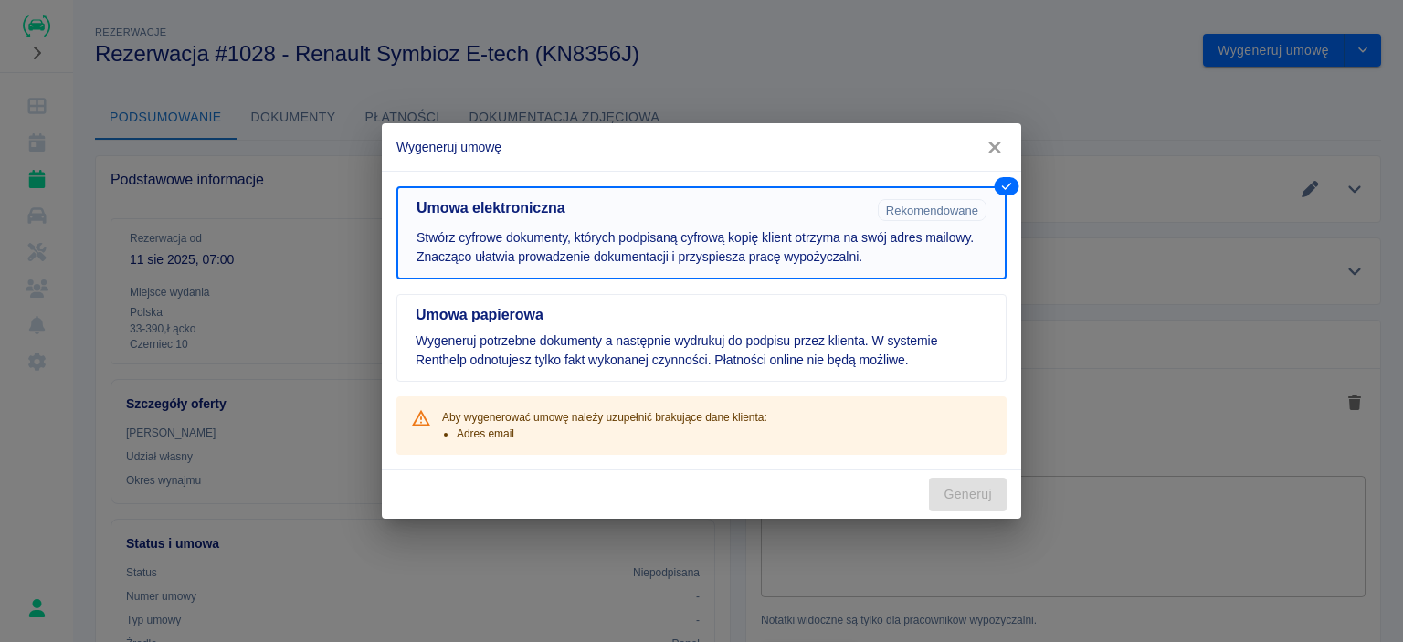
click at [894, 230] on p "Stwórz cyfrowe dokumenty, których podpisaną cyfrową kopię klient otrzyma na swó…" at bounding box center [702, 247] width 570 height 38
click at [803, 335] on p "Wygeneruj potrzebne dokumenty a następnie wydrukuj do podpisu przez klienta. W …" at bounding box center [702, 351] width 572 height 38
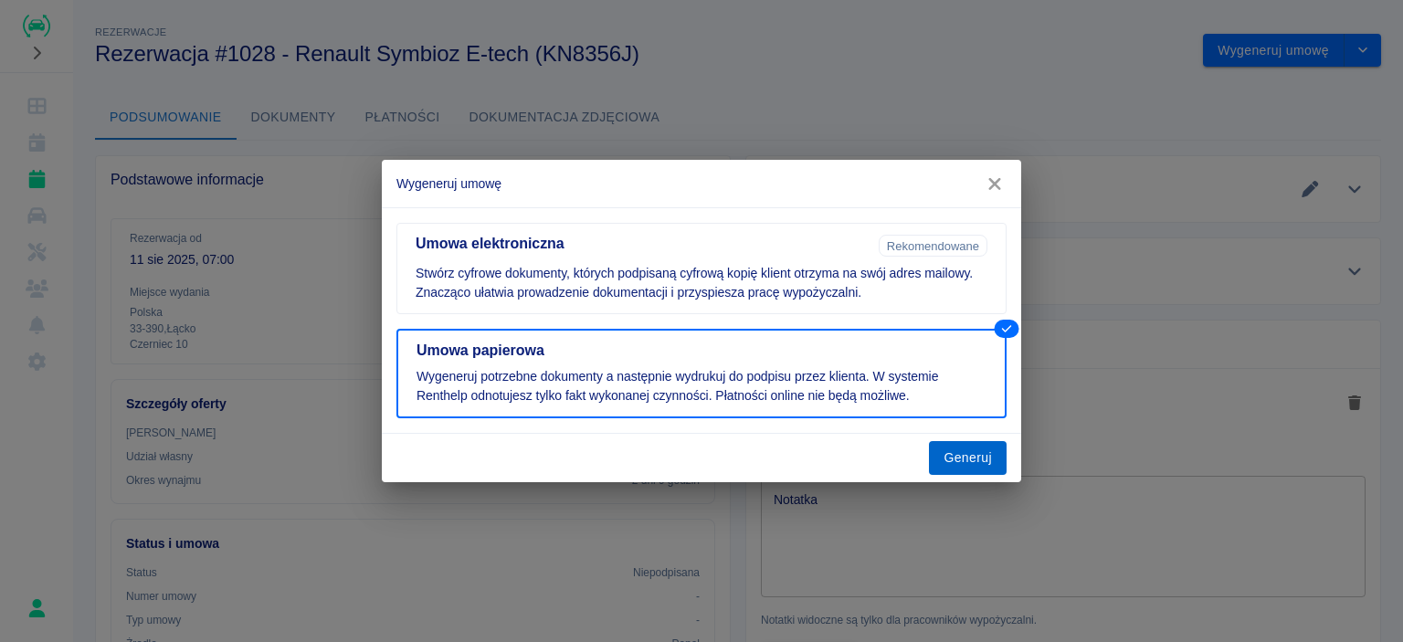
click at [957, 463] on button "Generuj" at bounding box center [968, 458] width 78 height 34
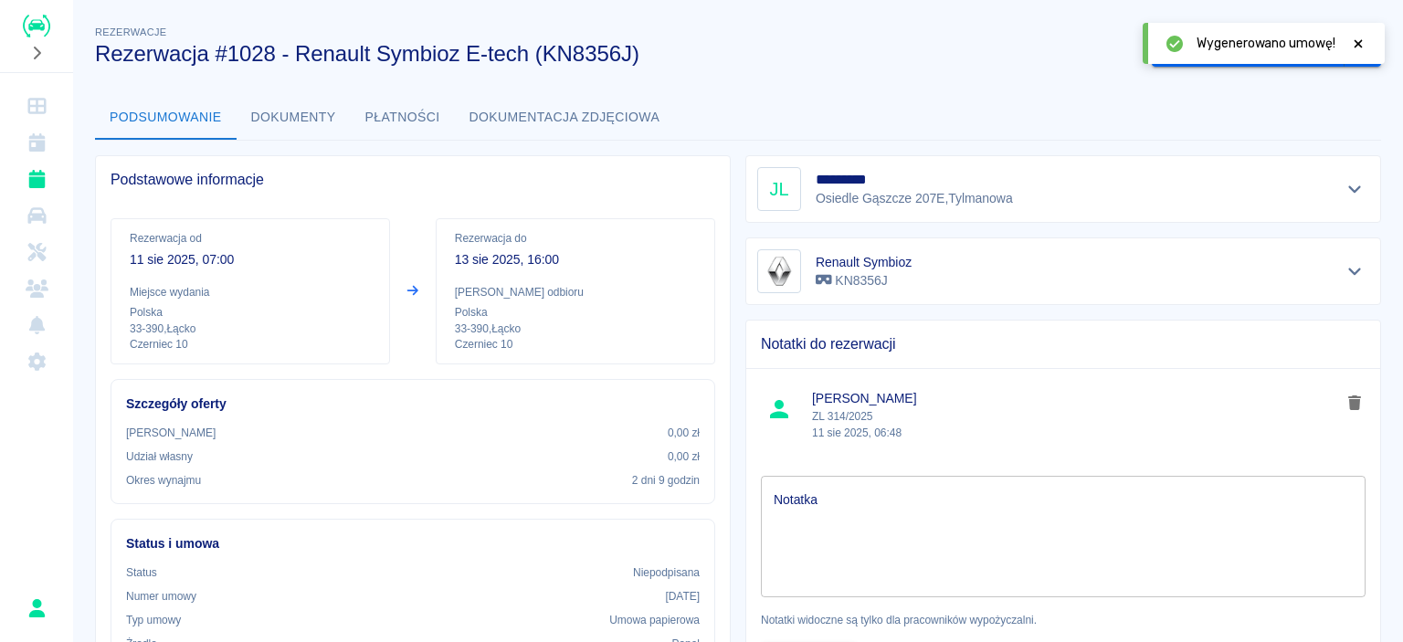
click at [1248, 40] on span "Wygenerowano umowę!" at bounding box center [1266, 43] width 139 height 19
click at [1357, 43] on icon at bounding box center [1359, 43] width 8 height 8
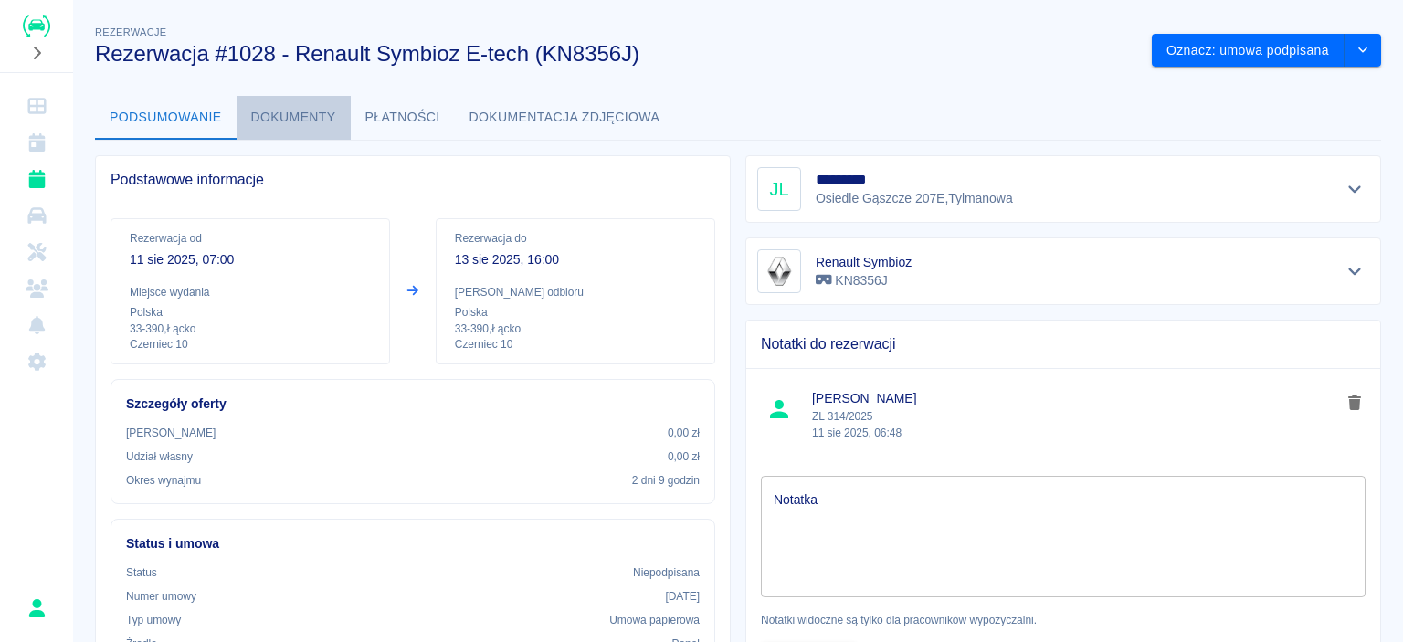
click at [328, 120] on button "Dokumenty" at bounding box center [294, 118] width 114 height 44
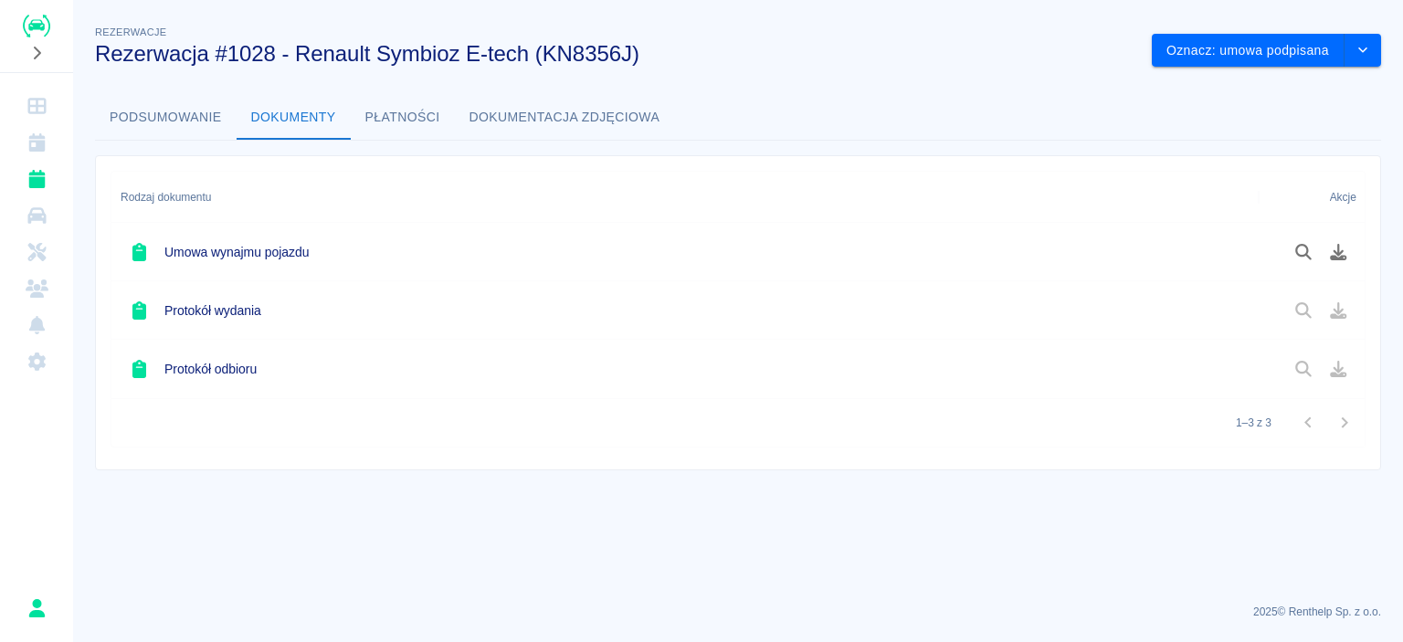
click at [1232, 252] on div "Umowa wynajmu pojazdu" at bounding box center [684, 252] width 1147 height 58
click at [1301, 249] on icon "Podgląd dokumentu" at bounding box center [1303, 252] width 21 height 16
click at [1301, 49] on button "Oznacz: umowa podpisana" at bounding box center [1248, 51] width 193 height 34
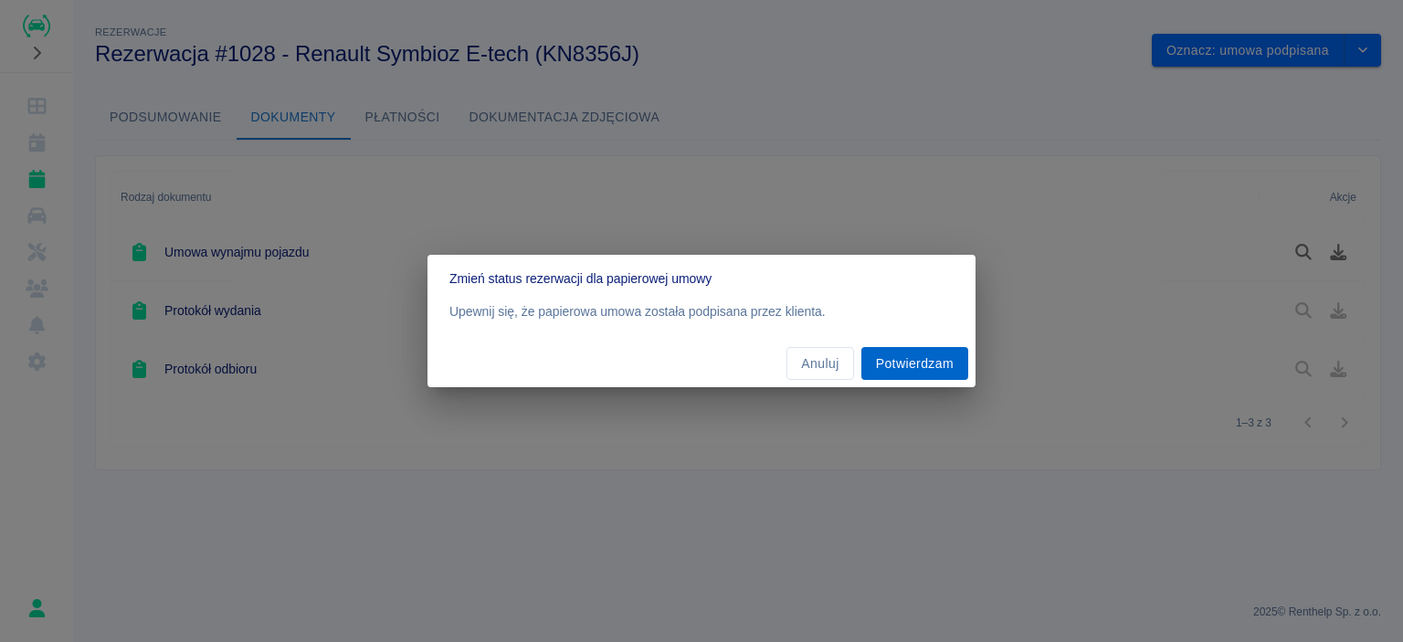
click at [937, 365] on button "Potwierdzam" at bounding box center [914, 364] width 107 height 34
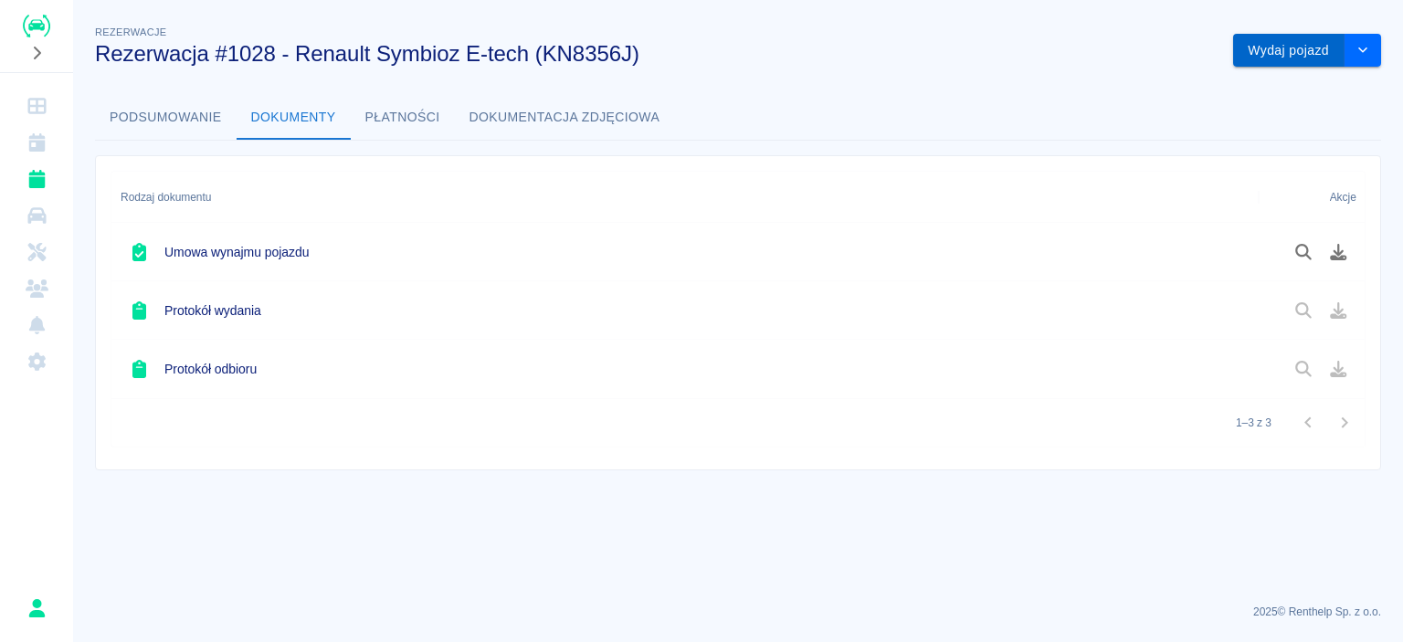
click at [1284, 52] on button "Wydaj pojazd" at bounding box center [1288, 51] width 111 height 34
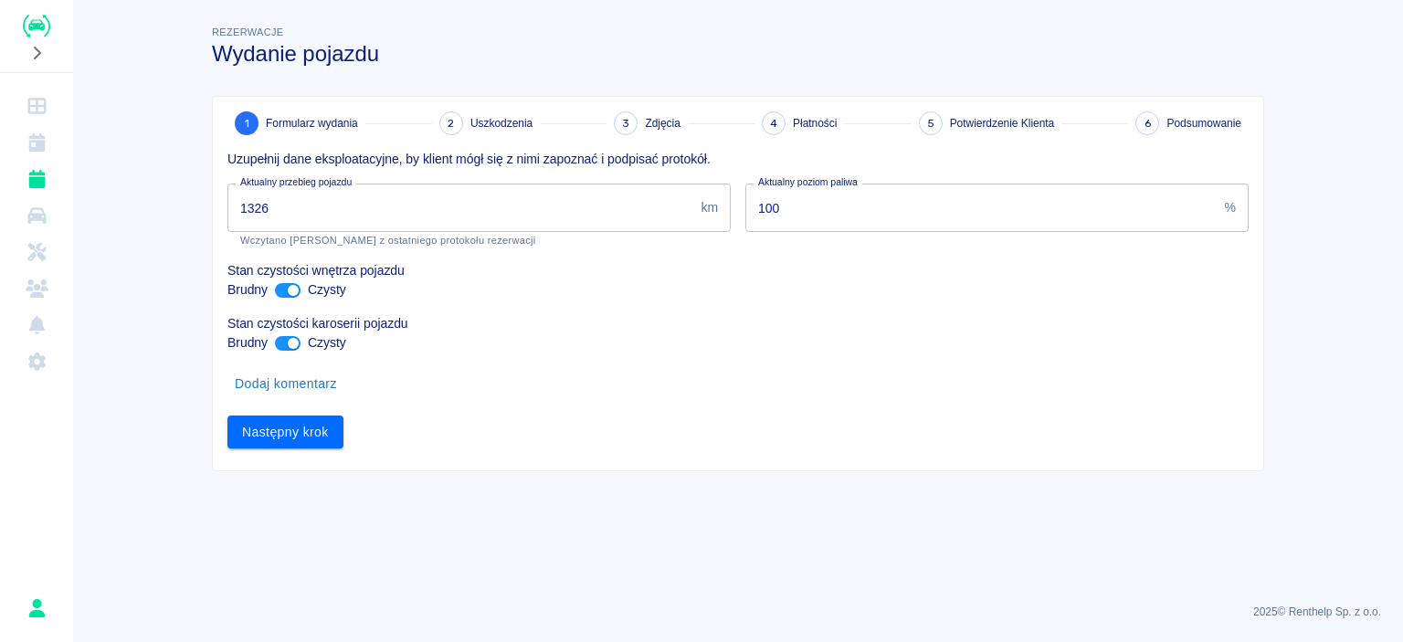
click at [459, 207] on input "1326" at bounding box center [460, 208] width 466 height 48
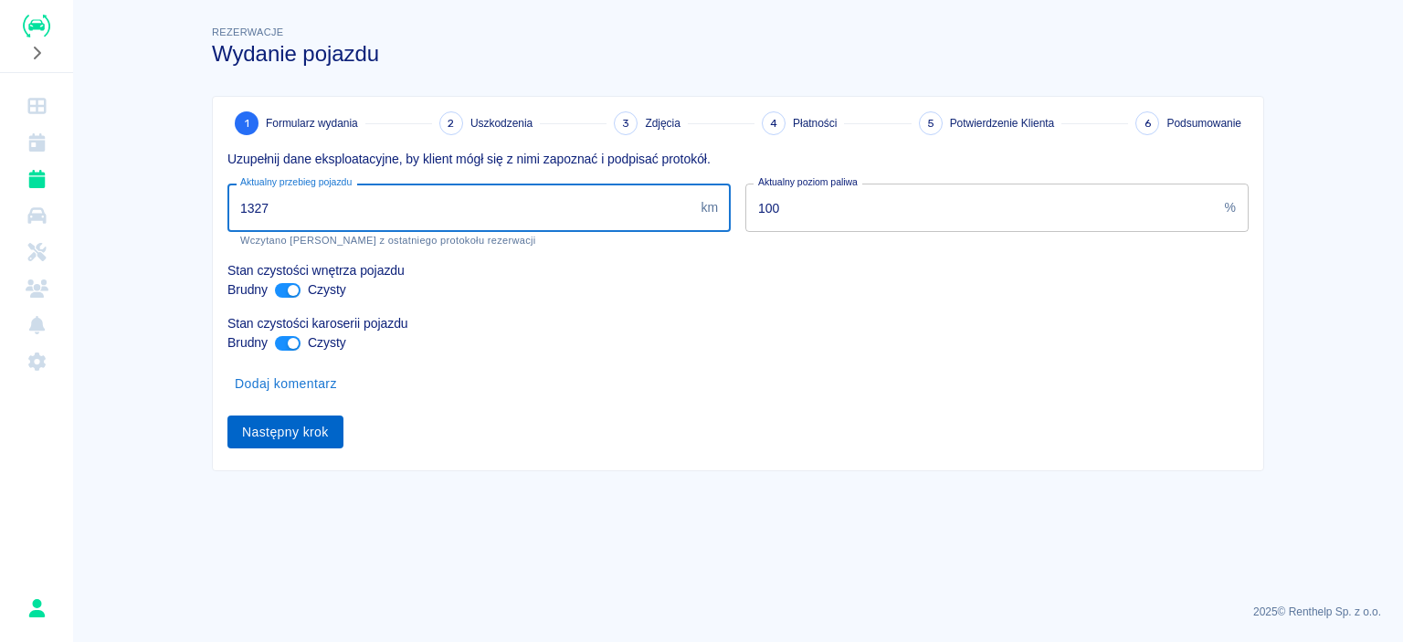
type input "1327"
click at [282, 431] on button "Następny krok" at bounding box center [285, 433] width 116 height 34
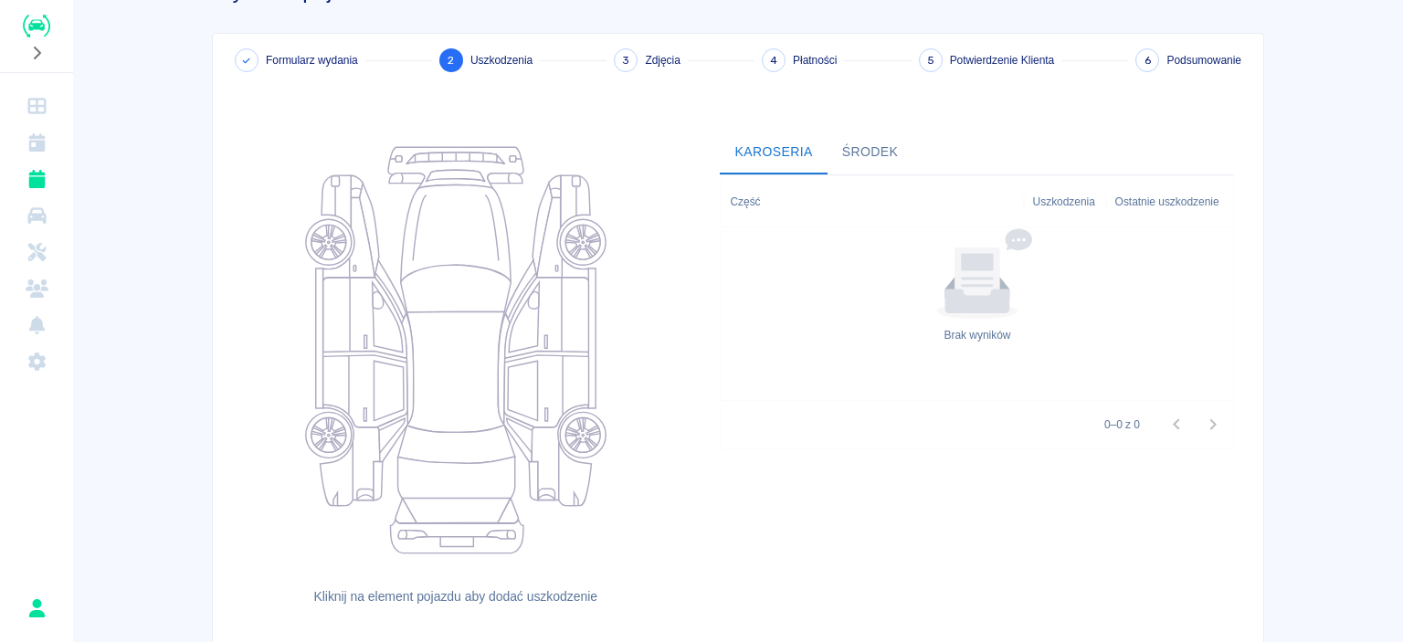
scroll to position [179, 0]
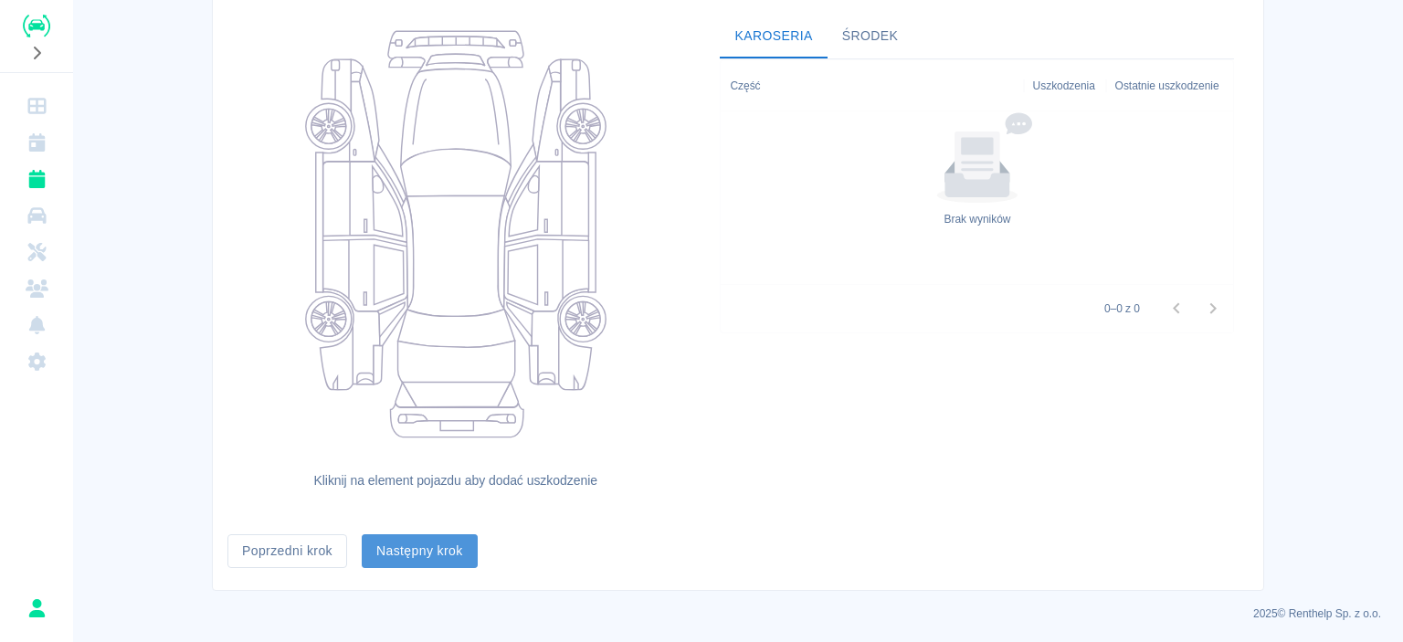
click at [427, 547] on button "Następny krok" at bounding box center [420, 551] width 116 height 34
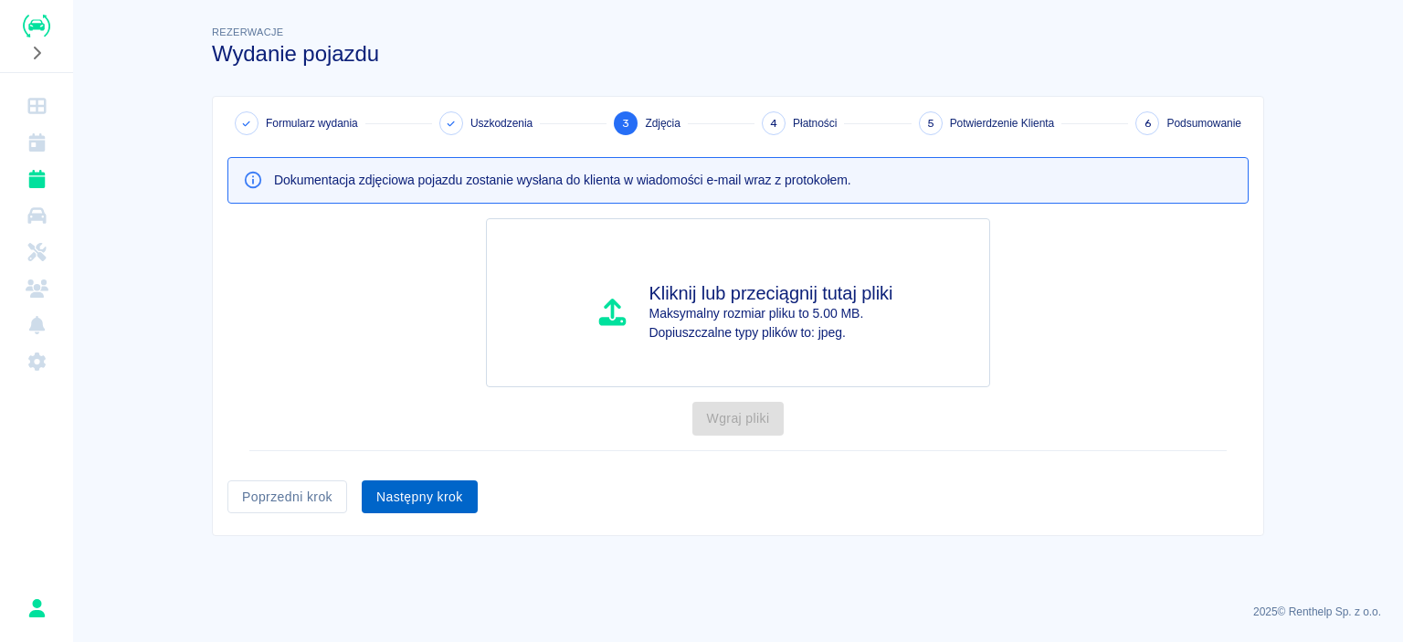
click at [425, 497] on button "Następny krok" at bounding box center [420, 497] width 116 height 34
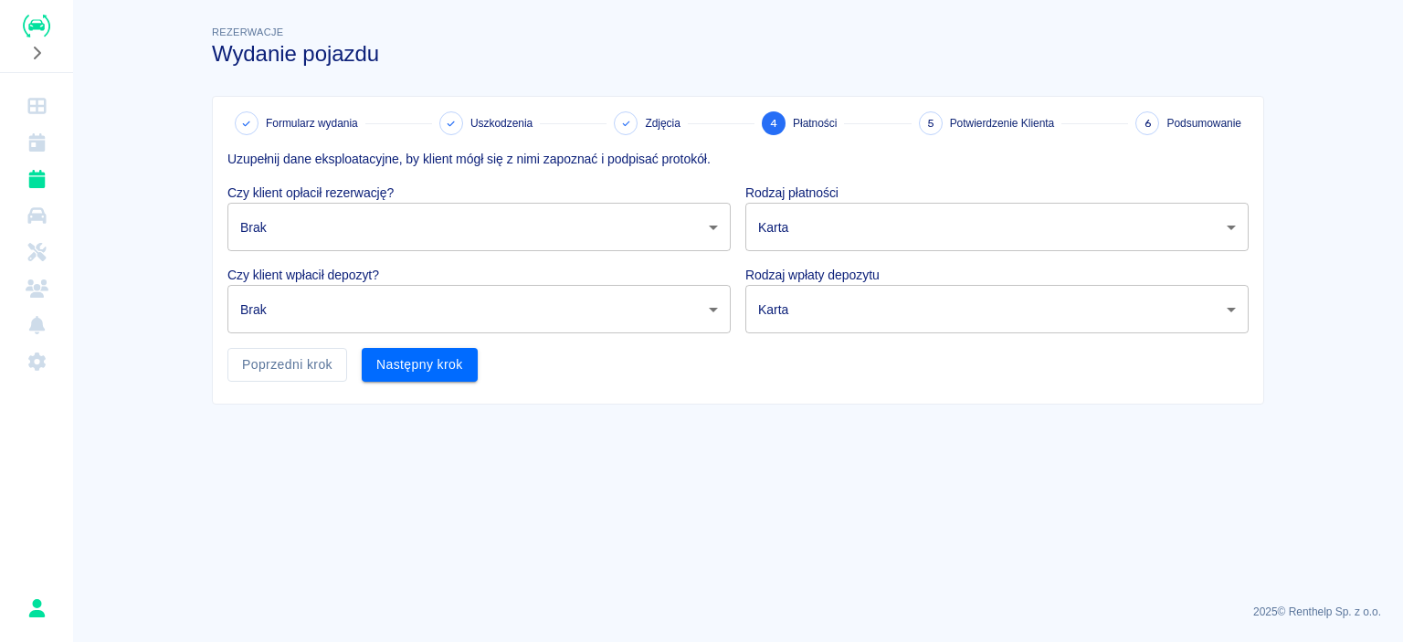
click at [540, 248] on body "Używamy plików Cookies, by zapewnić Ci najlepsze możliwe doświadczenie. Aby dow…" at bounding box center [701, 321] width 1403 height 642
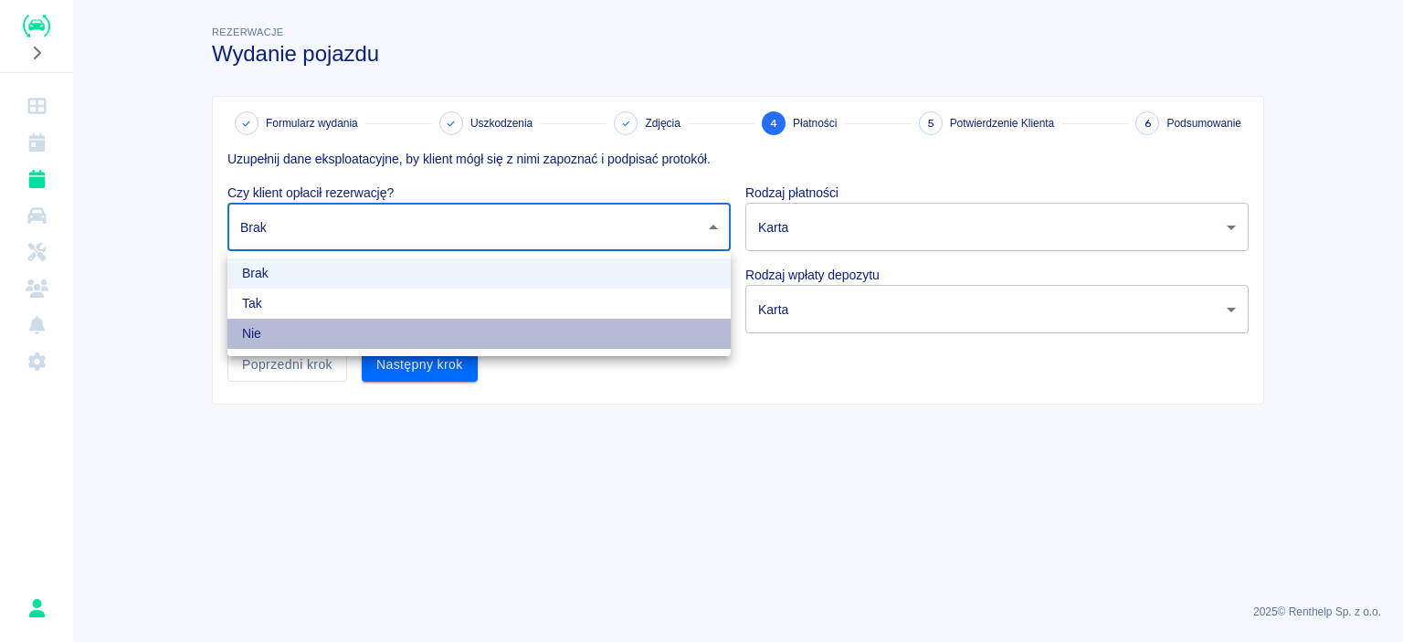
click at [314, 335] on li "Nie" at bounding box center [478, 334] width 503 height 30
type input "false"
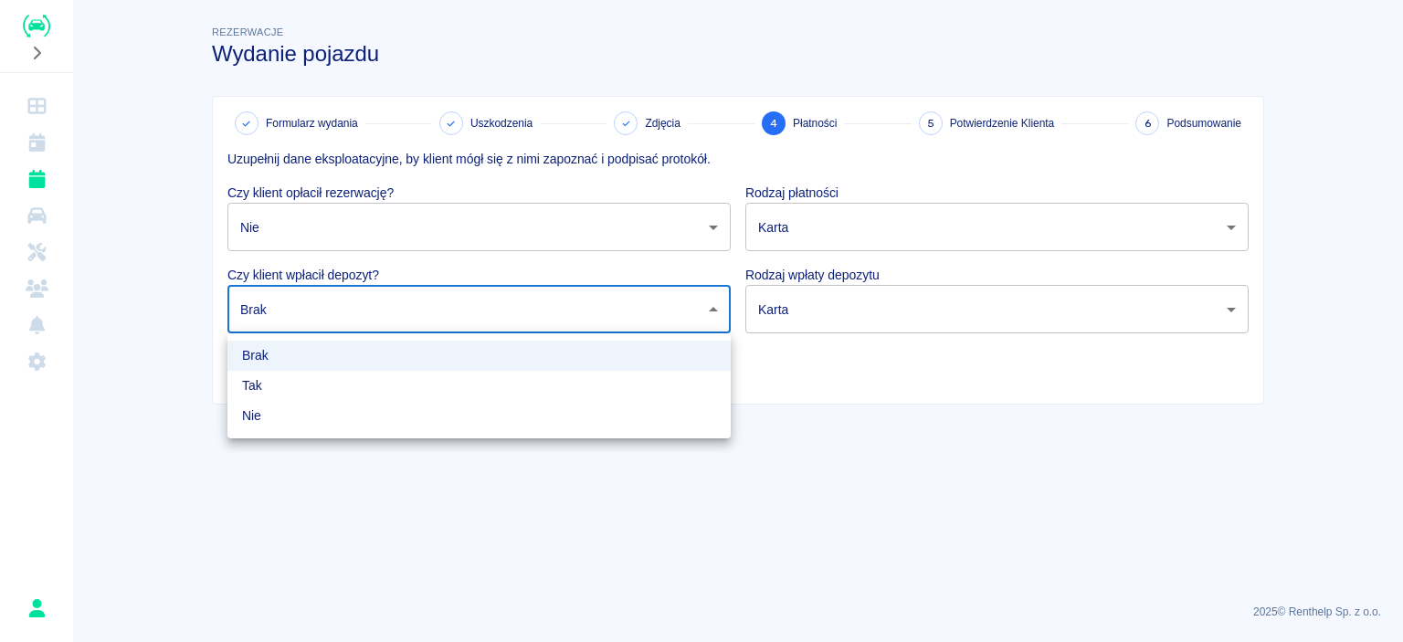
click at [349, 308] on body "Używamy plików Cookies, by zapewnić Ci najlepsze możliwe doświadczenie. Aby dow…" at bounding box center [701, 321] width 1403 height 642
click at [271, 415] on li "Nie" at bounding box center [478, 416] width 503 height 30
type input "false"
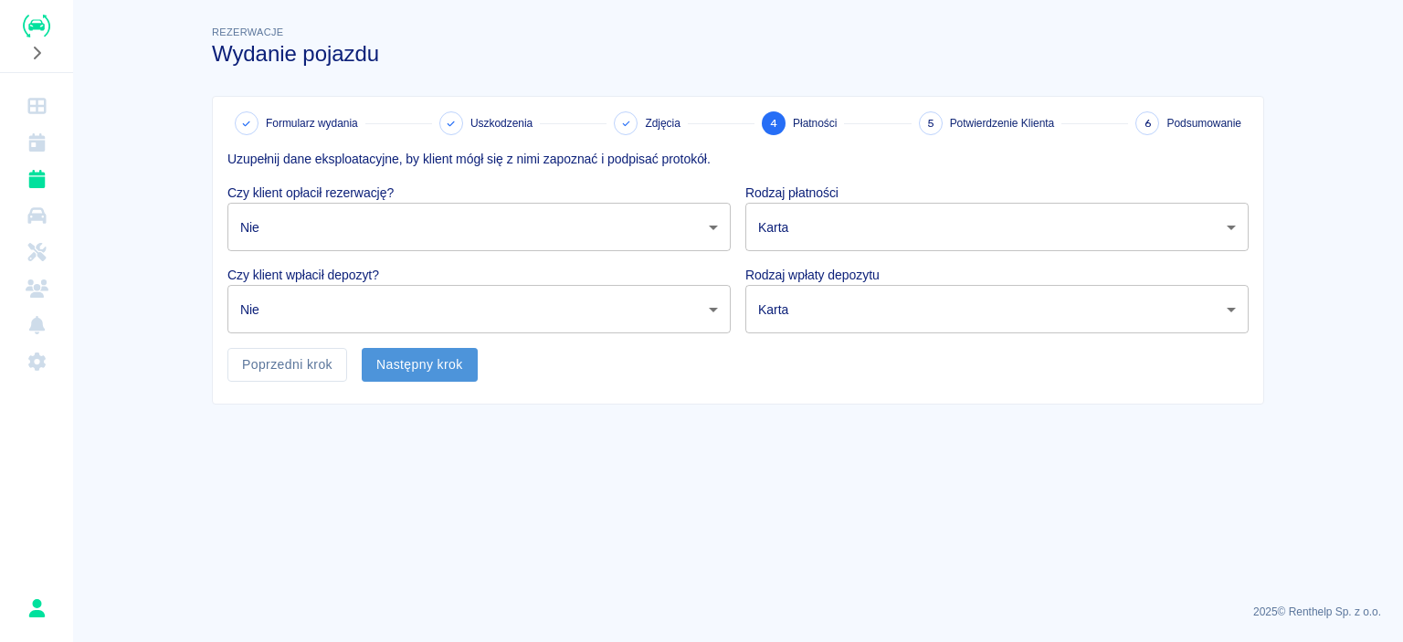
click at [404, 364] on button "Następny krok" at bounding box center [420, 365] width 116 height 34
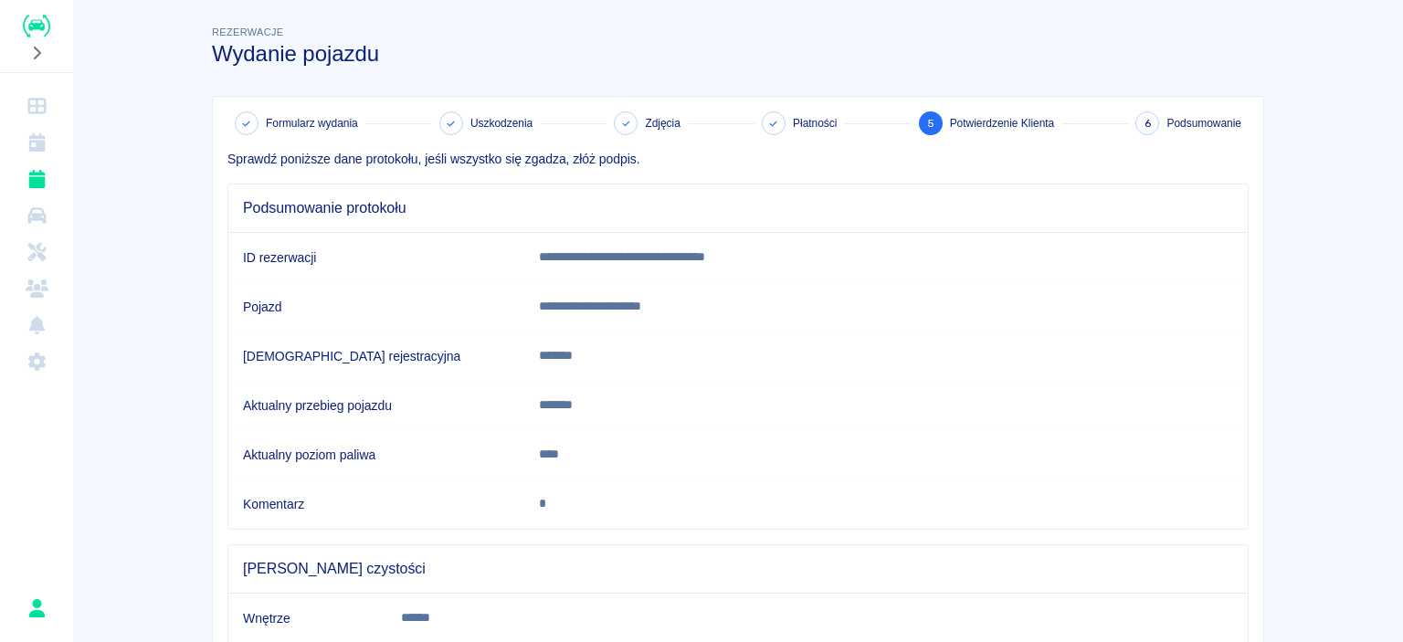
scroll to position [172, 0]
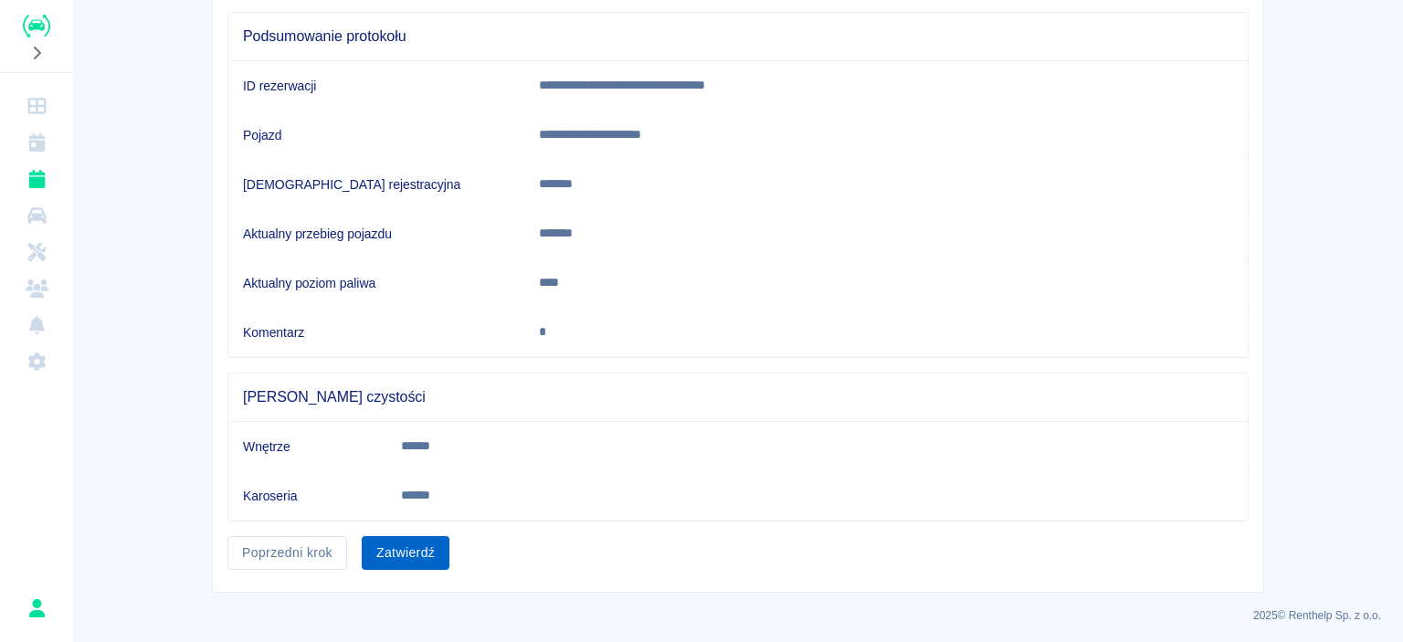
click at [424, 551] on button "Zatwierdź" at bounding box center [406, 553] width 88 height 34
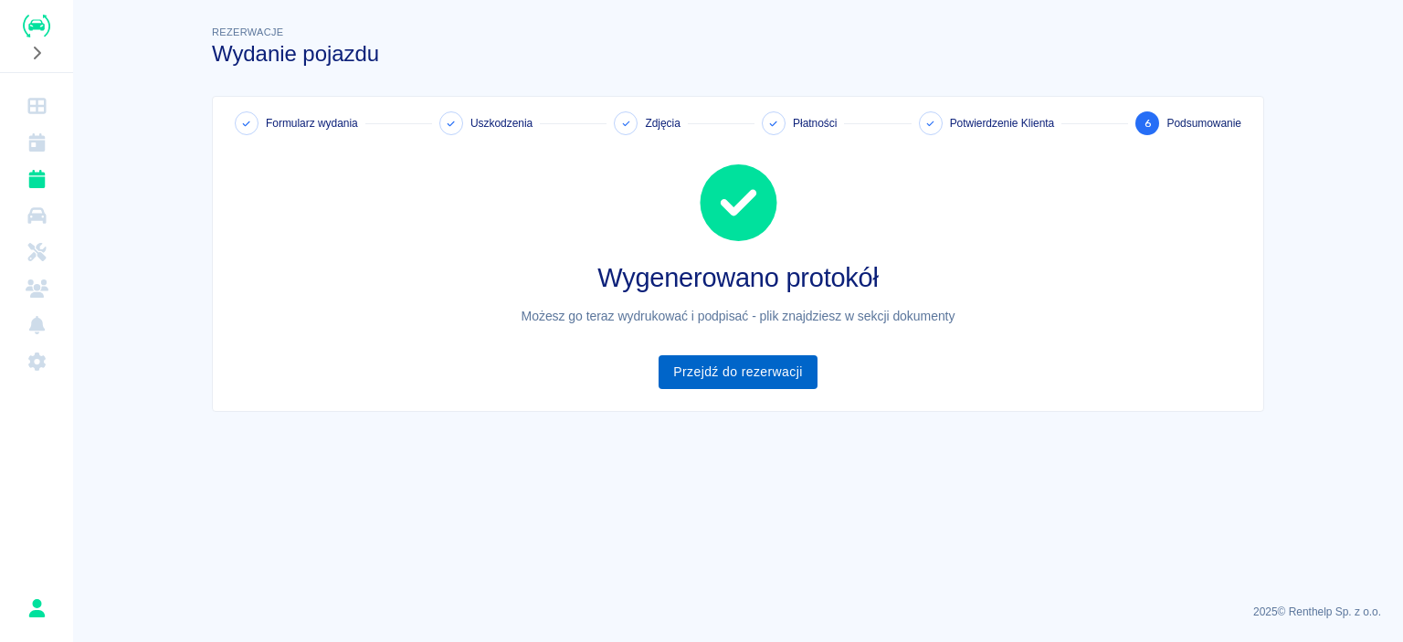
click at [727, 375] on link "Przejdź do rezerwacji" at bounding box center [738, 372] width 158 height 34
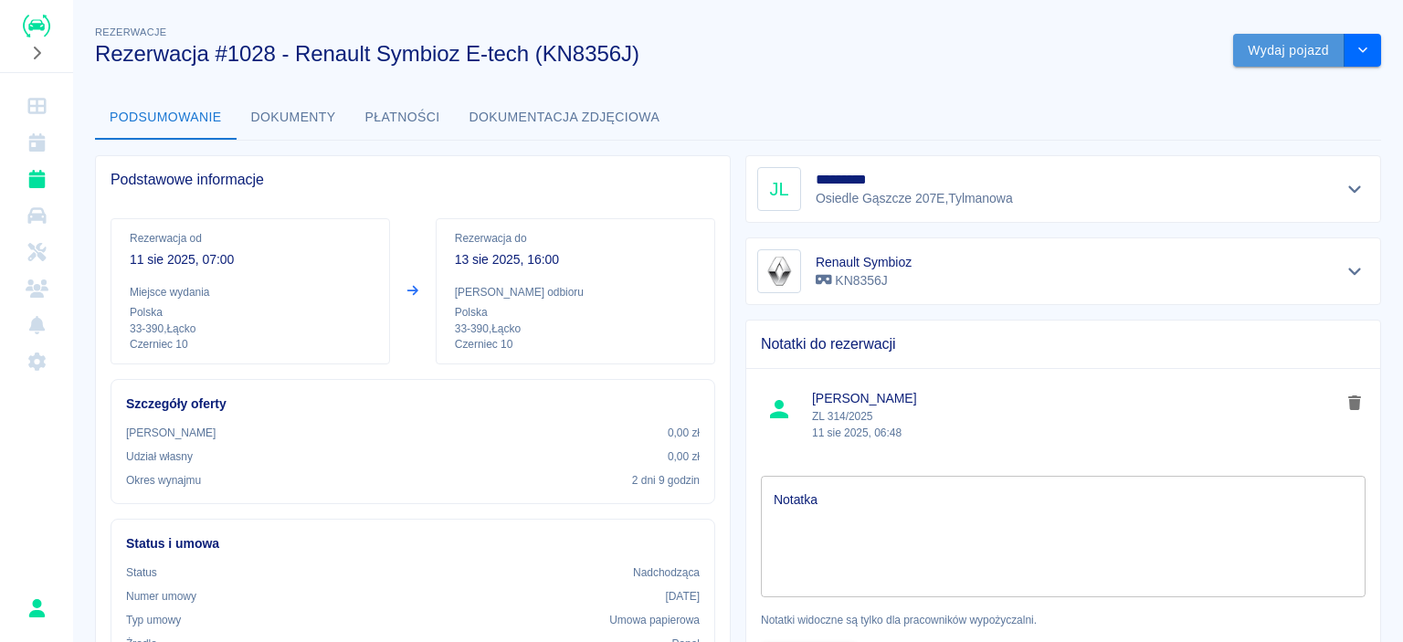
click at [1282, 57] on button "Wydaj pojazd" at bounding box center [1288, 51] width 111 height 34
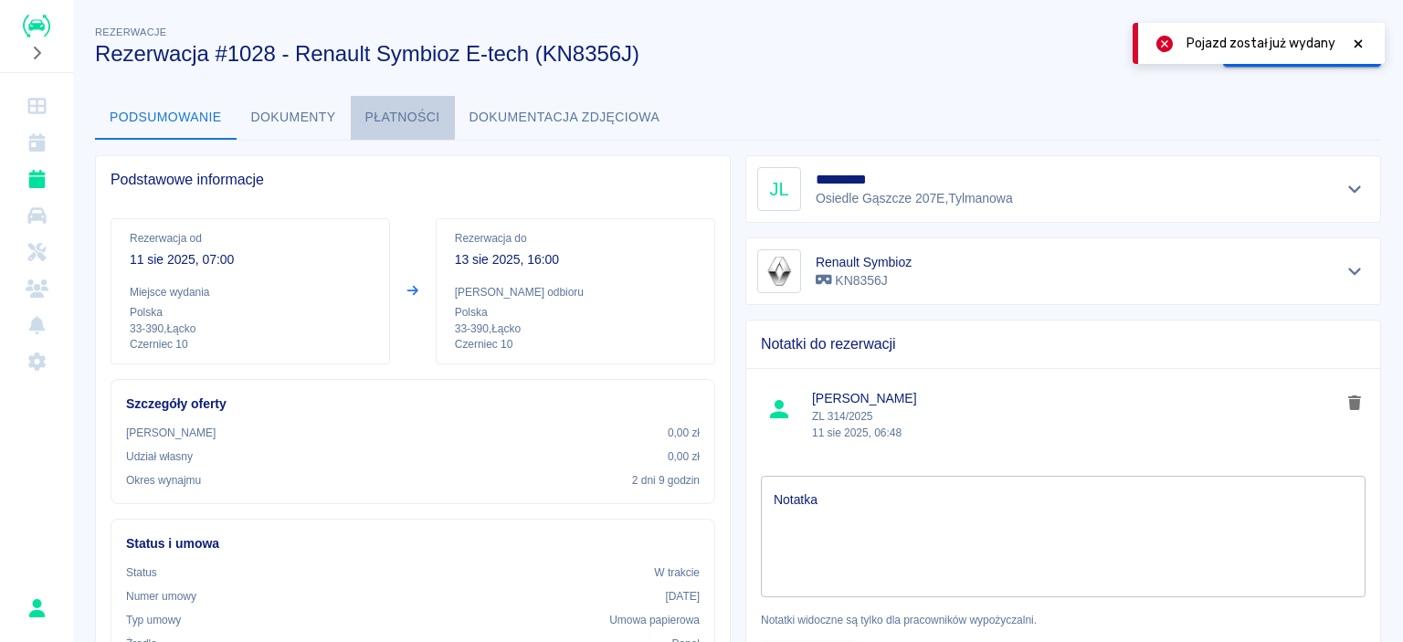
click at [395, 138] on button "Płatności" at bounding box center [403, 118] width 104 height 44
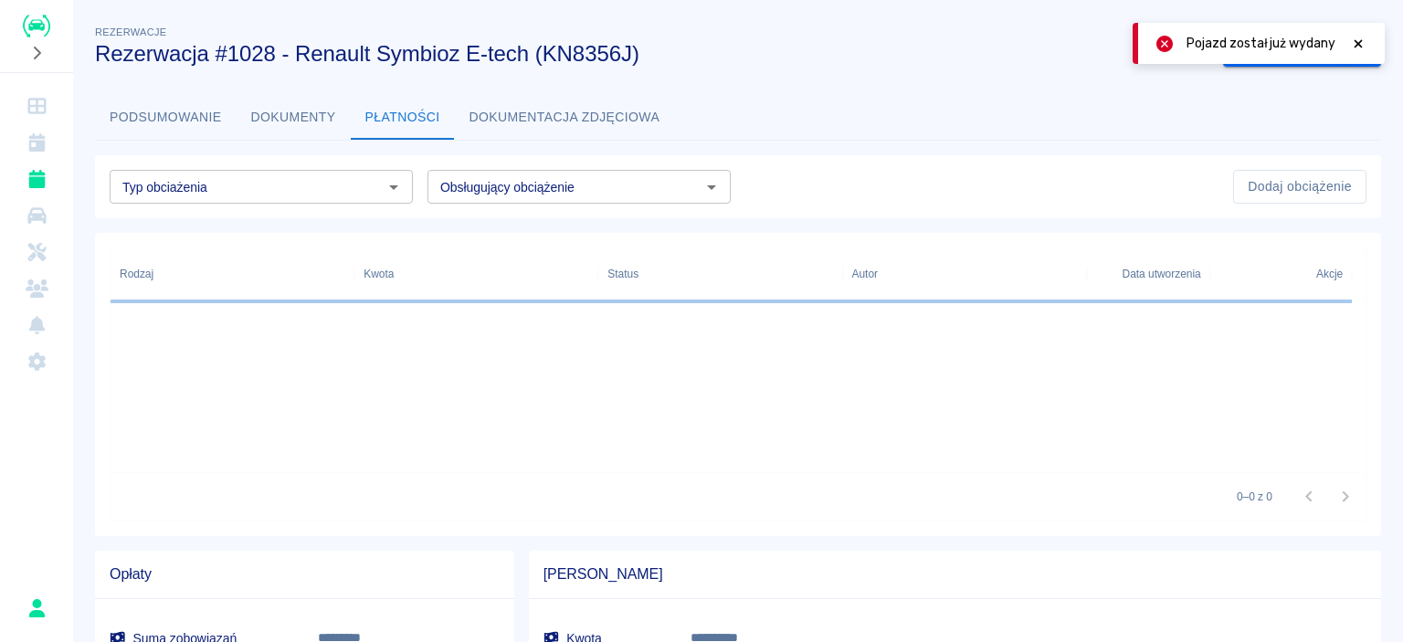
click at [316, 129] on button "Dokumenty" at bounding box center [294, 118] width 114 height 44
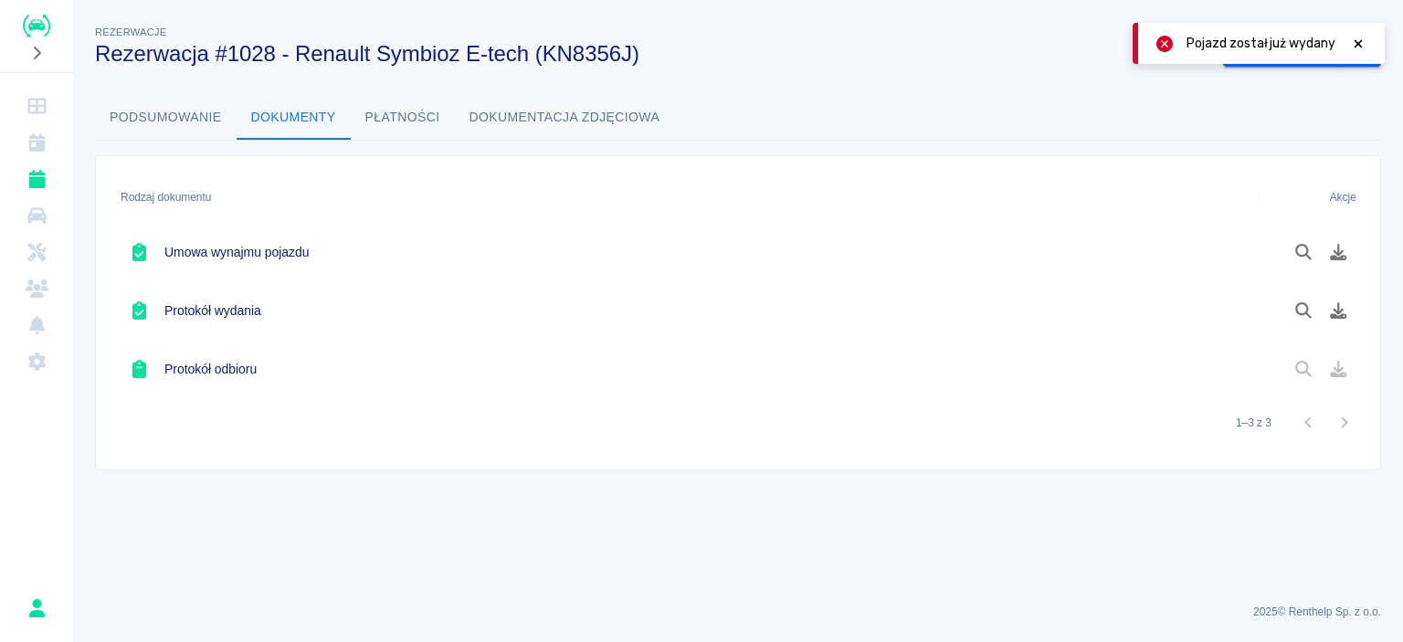
click at [1363, 39] on icon at bounding box center [1358, 43] width 16 height 13
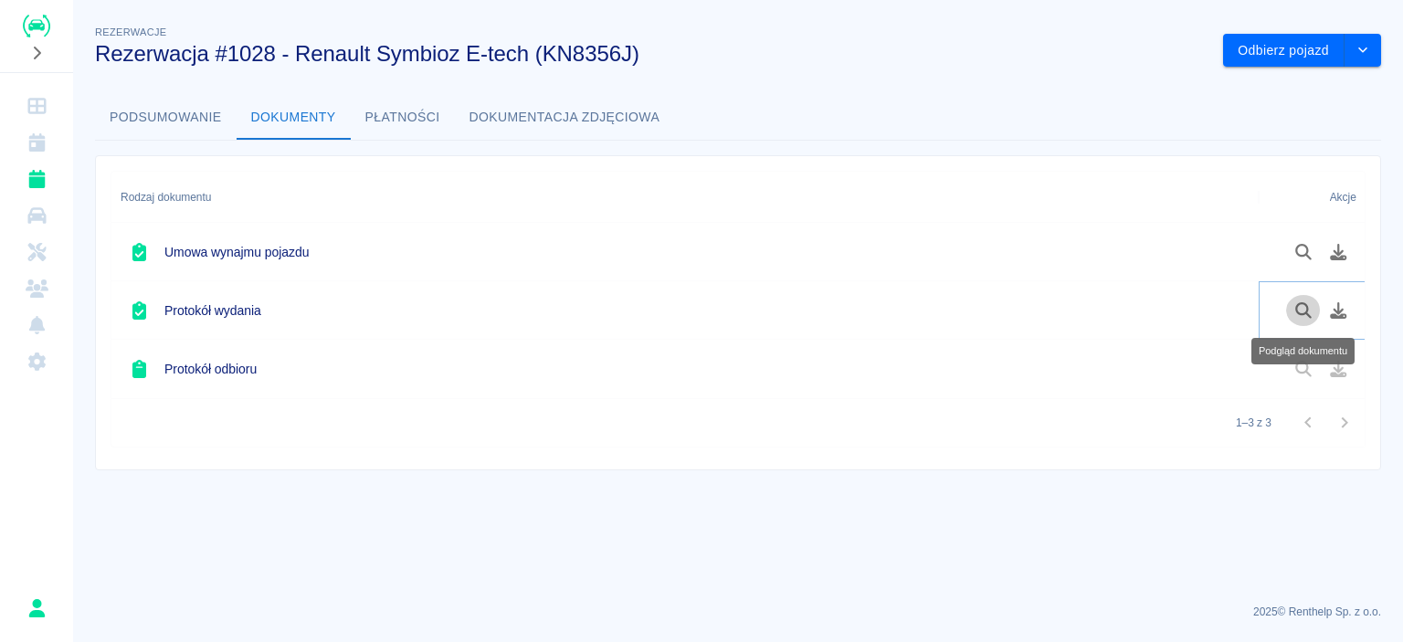
click at [1293, 311] on icon "Podgląd dokumentu" at bounding box center [1303, 310] width 21 height 16
